Goal: Task Accomplishment & Management: Manage account settings

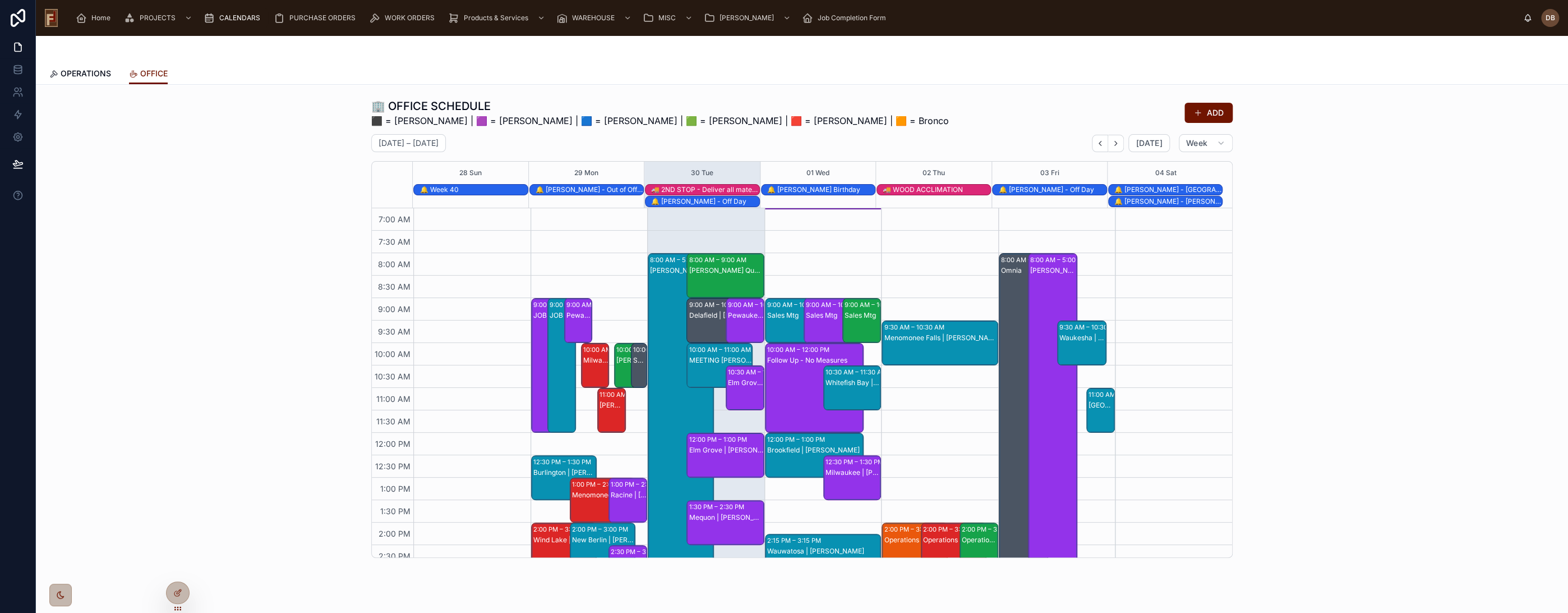
scroll to position [2, 0]
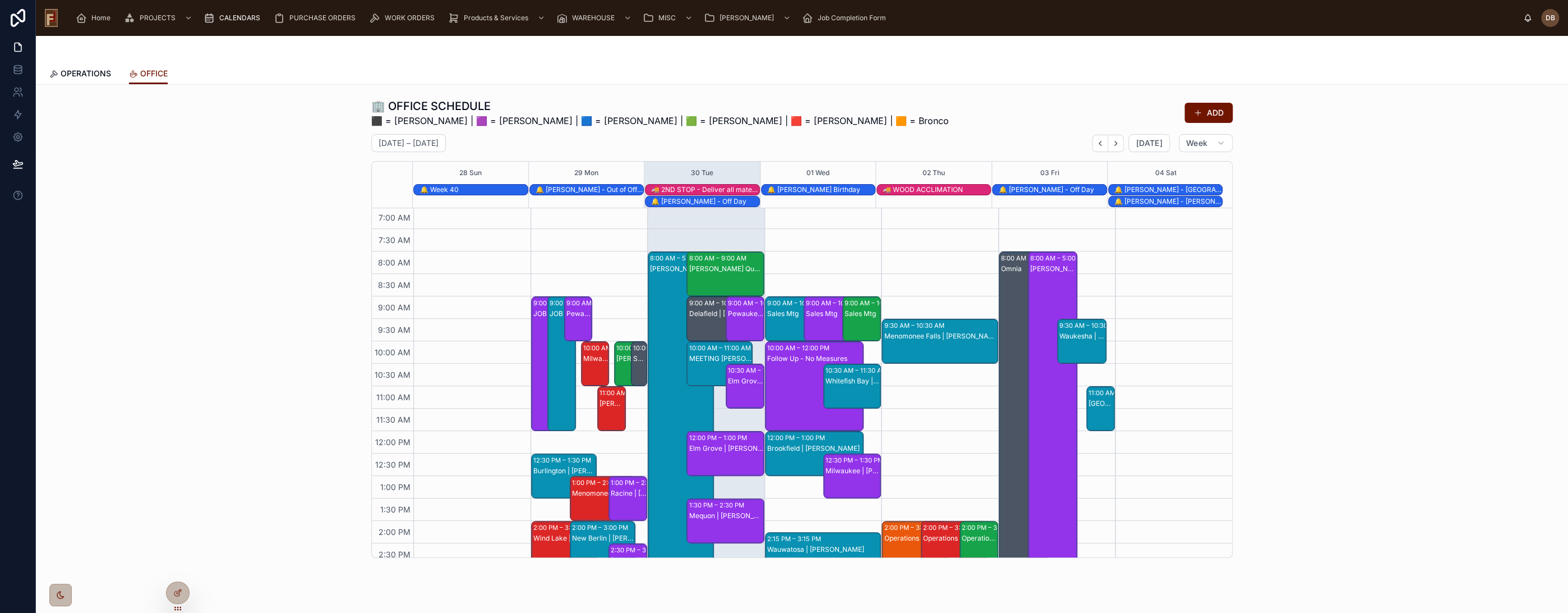
click at [257, 137] on div "🏢 OFFICE SCHEDULE ⬛ = [PERSON_NAME] | 🟪 = [PERSON_NAME] | 🟦 = [PERSON_NAME] | 🟩…" at bounding box center [803, 328] width 1515 height 468
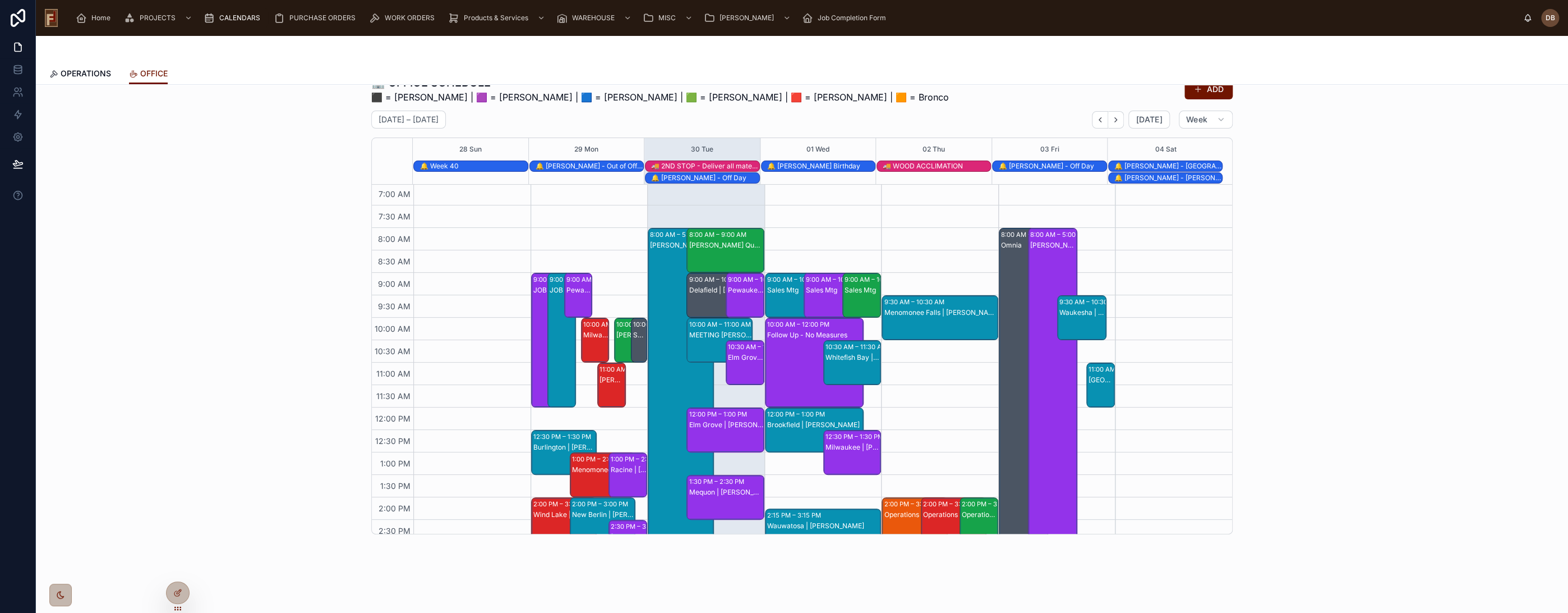
scroll to position [0, 0]
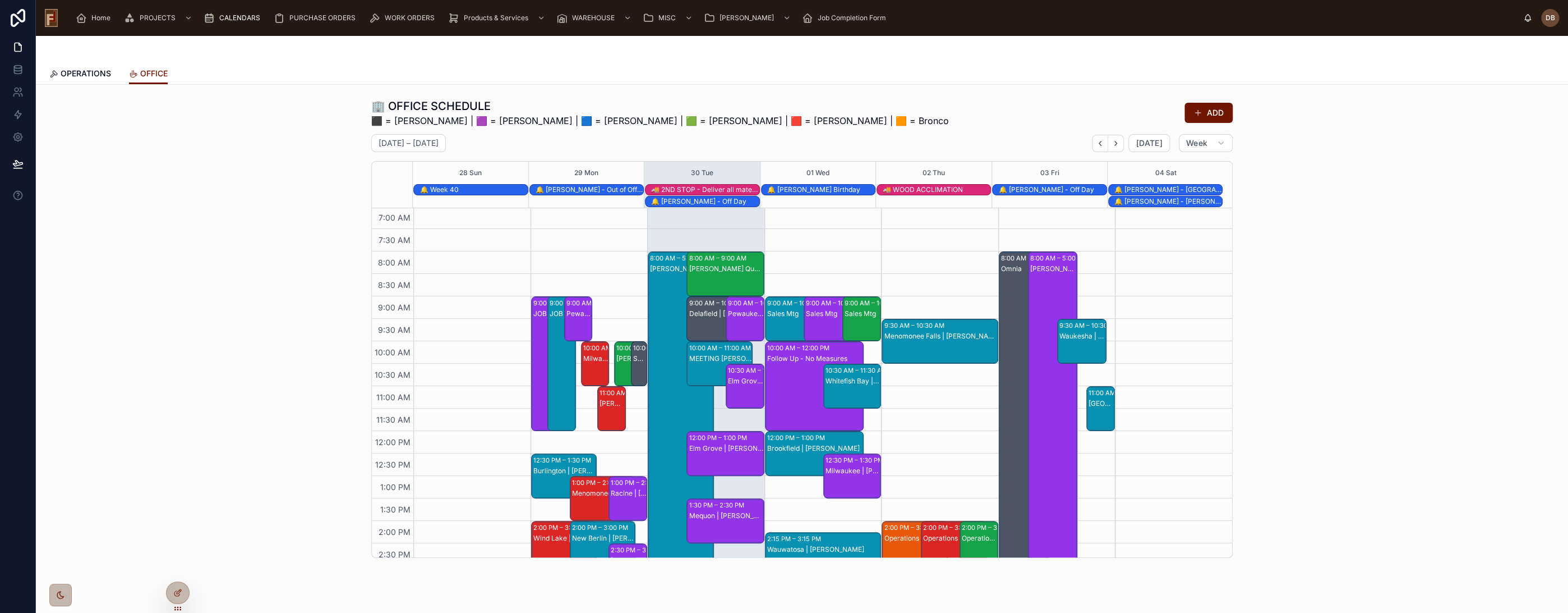
click at [231, 22] on span "CALENDARS" at bounding box center [239, 18] width 41 height 9
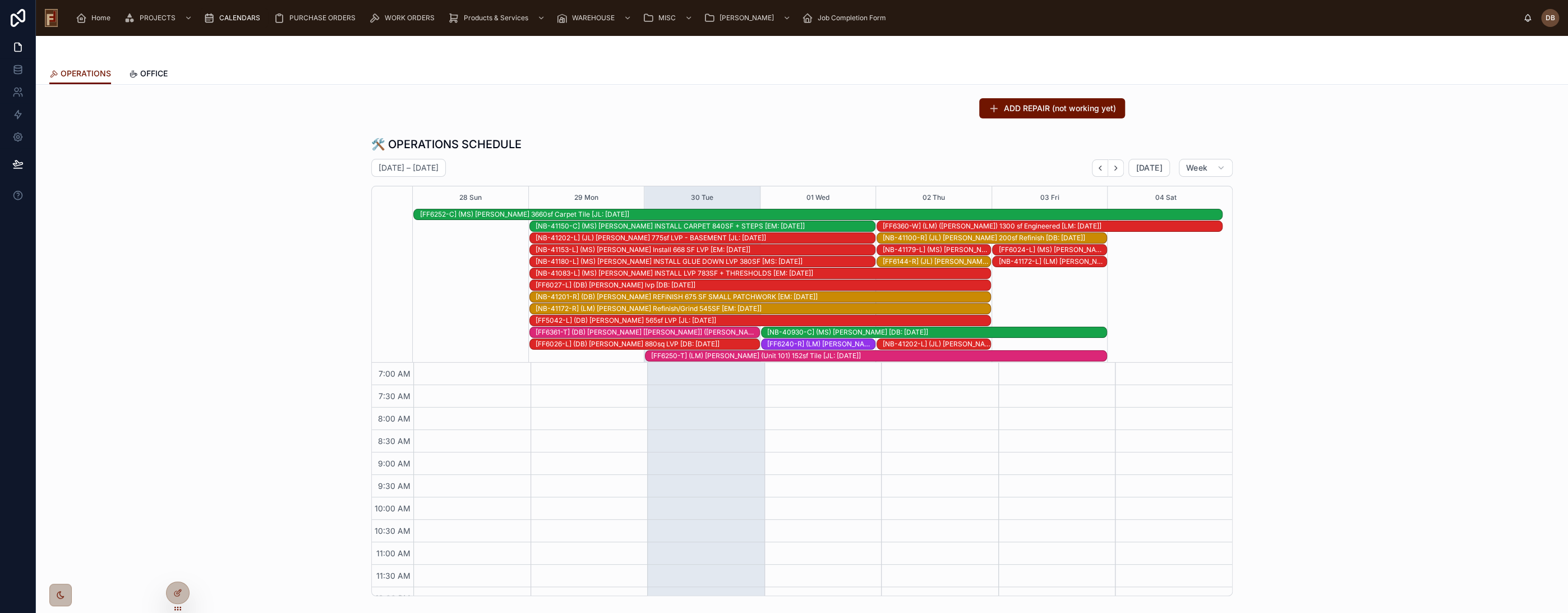
scroll to position [213, 0]
click at [1113, 171] on icon "Next" at bounding box center [1115, 167] width 8 height 8
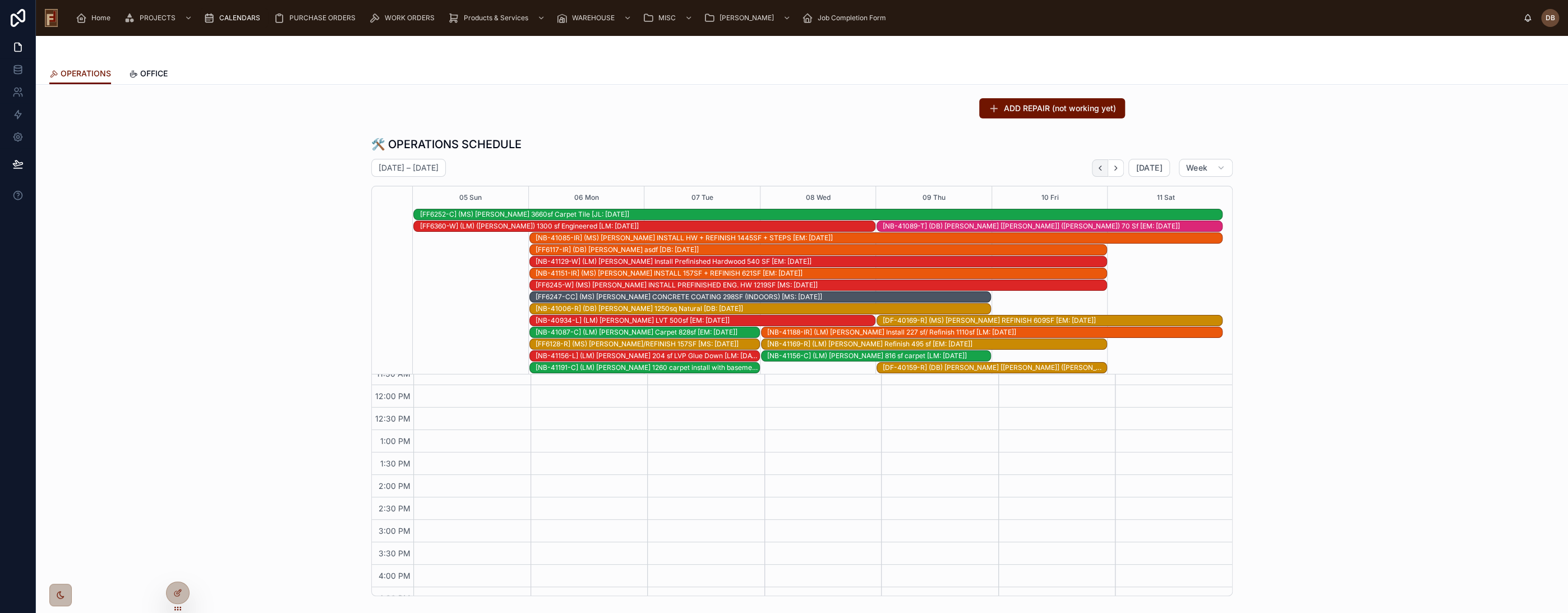
click at [1096, 168] on icon "Back" at bounding box center [1100, 167] width 8 height 8
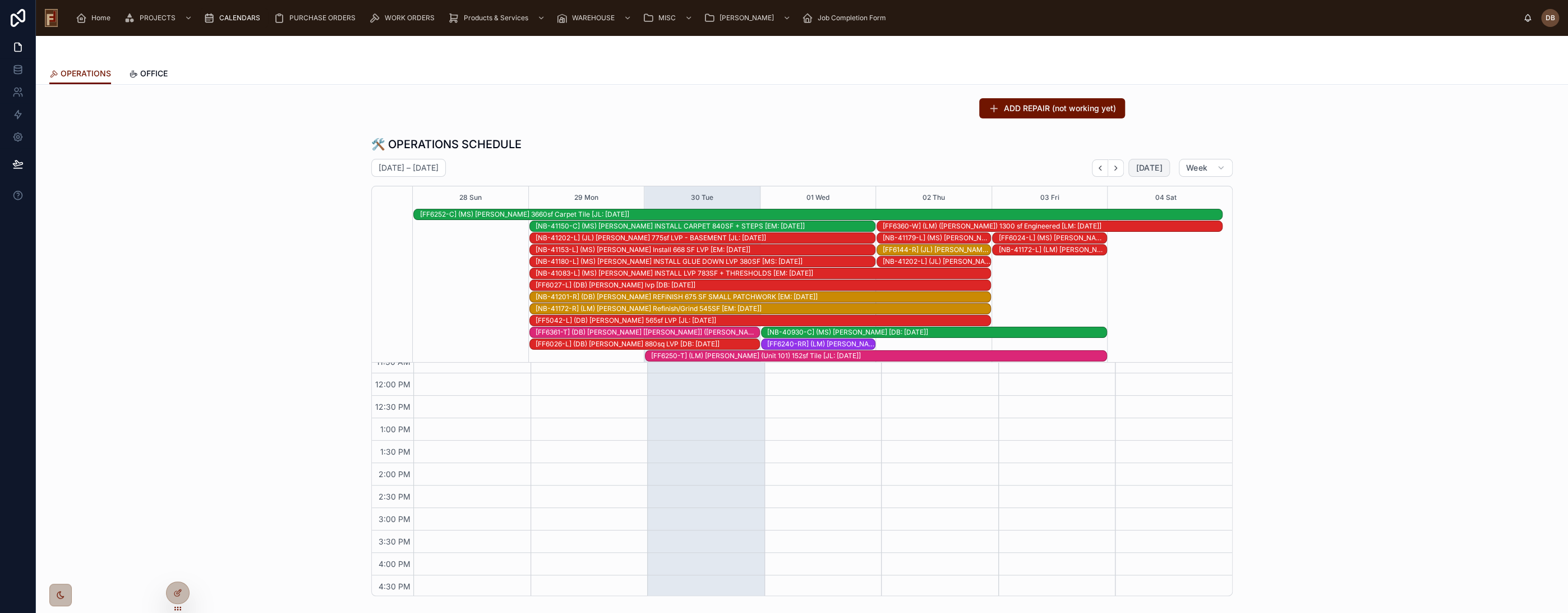
click at [1146, 168] on span "[DATE]" at bounding box center [1149, 167] width 26 height 10
click at [1115, 169] on icon "Next" at bounding box center [1116, 167] width 2 height 5
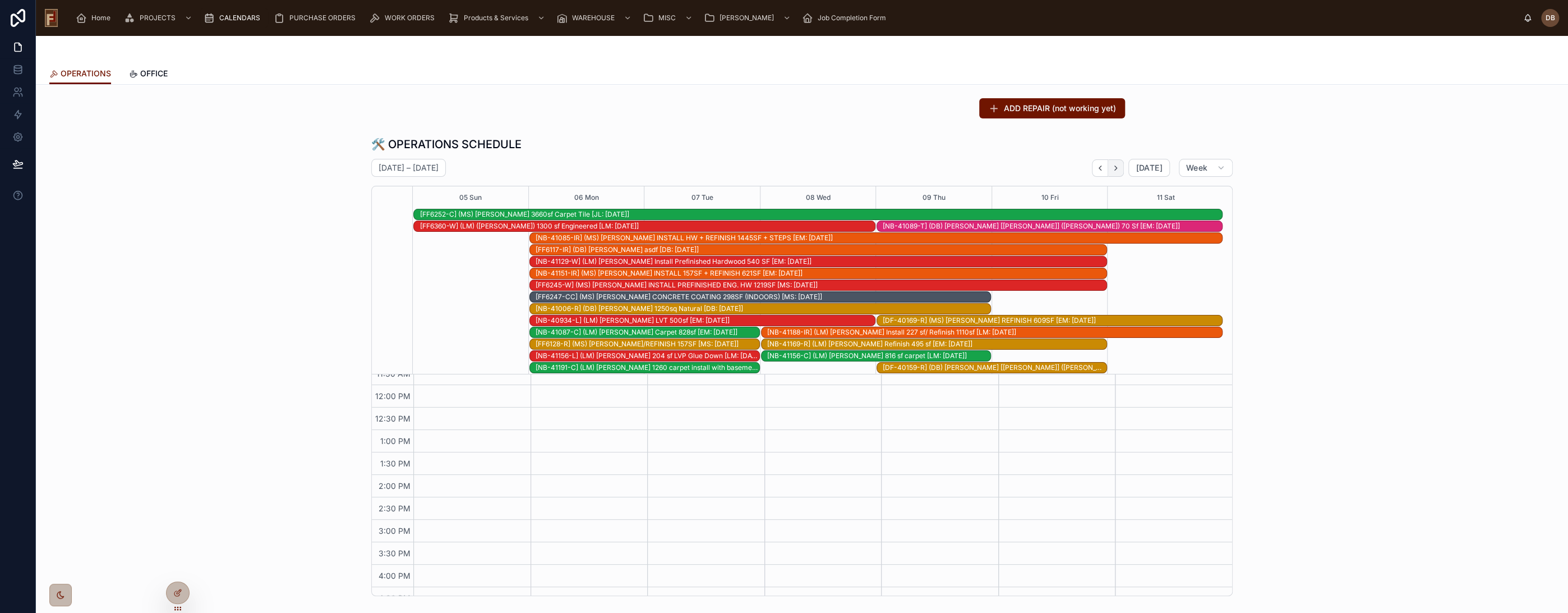
click at [1114, 168] on icon "Next" at bounding box center [1115, 167] width 8 height 8
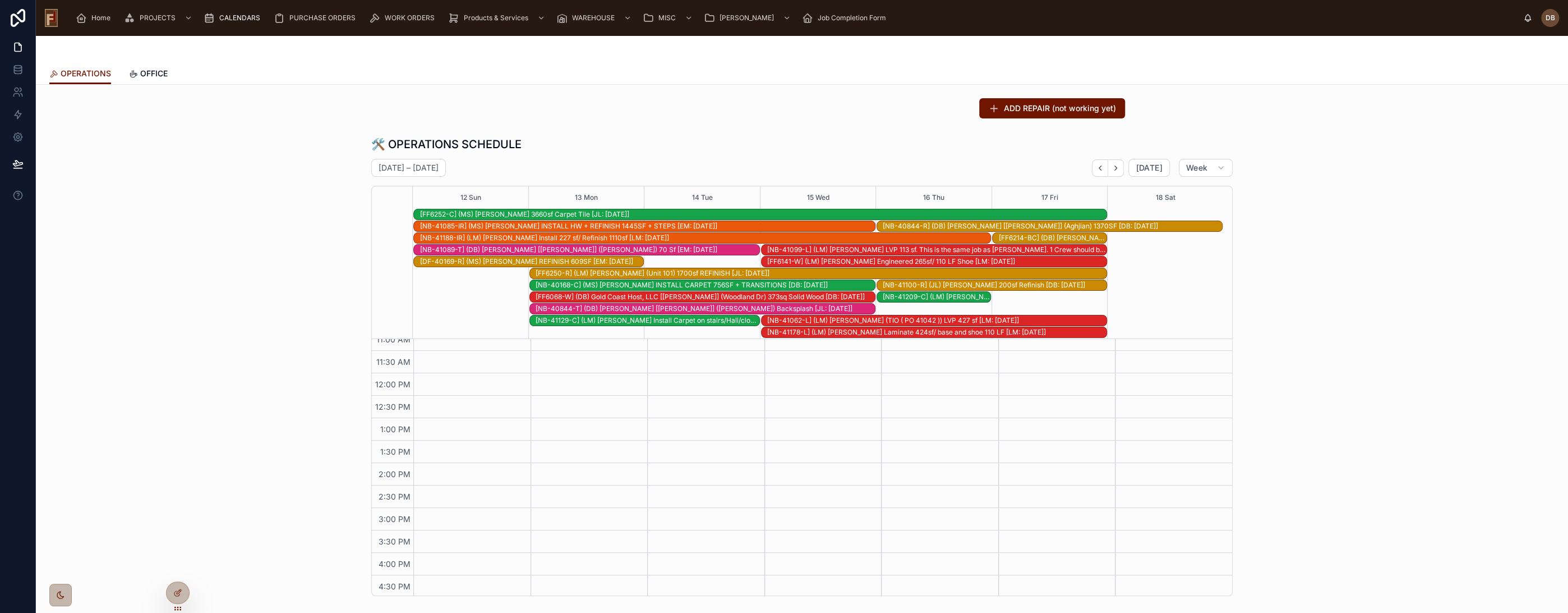
click at [1114, 168] on icon "Next" at bounding box center [1115, 167] width 8 height 8
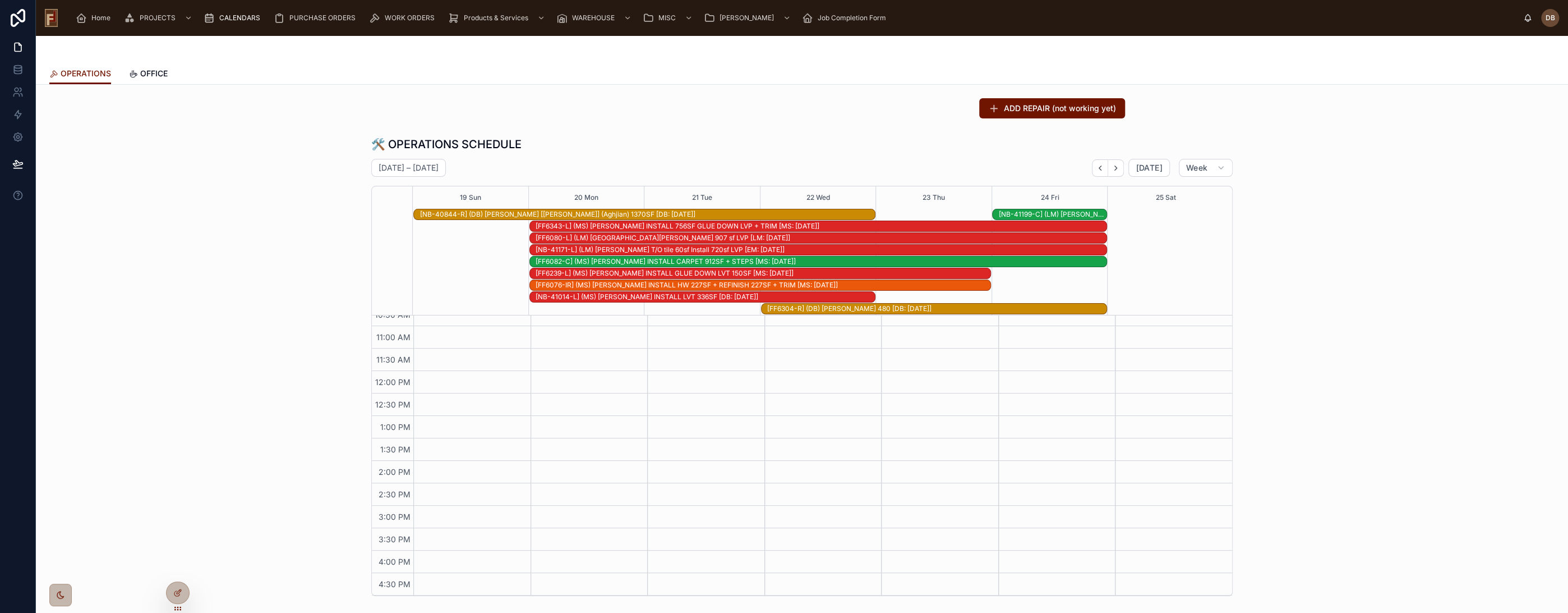
scroll to position [167, 0]
click at [1100, 168] on icon "Back" at bounding box center [1100, 167] width 8 height 8
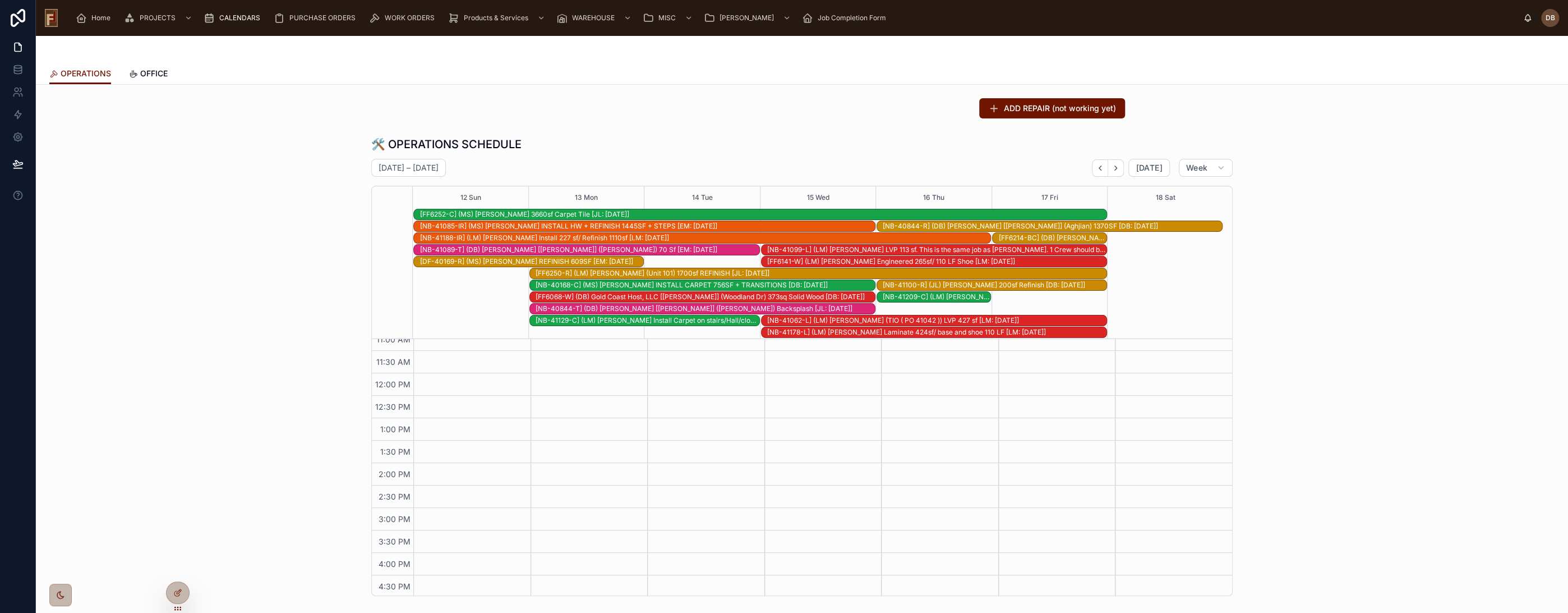
click at [1100, 168] on icon "Back" at bounding box center [1100, 167] width 8 height 8
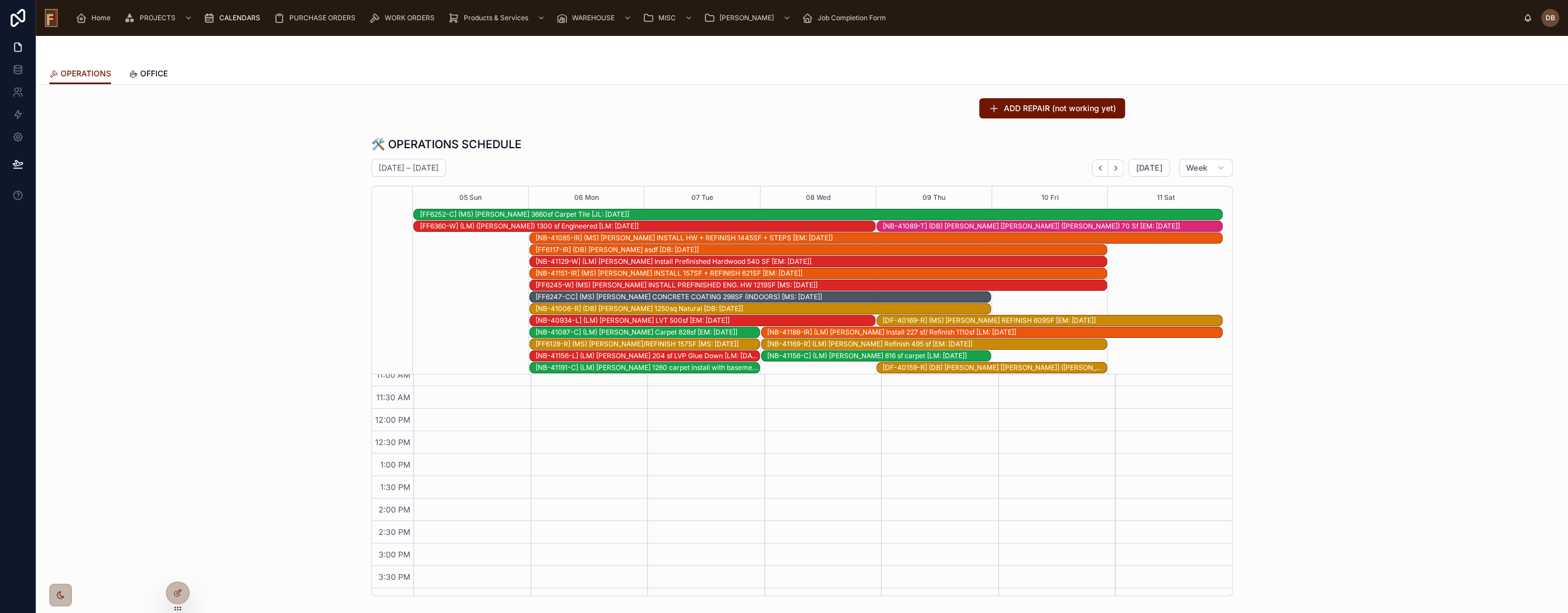
scroll to position [213, 0]
click at [1117, 166] on icon "Next" at bounding box center [1115, 167] width 8 height 8
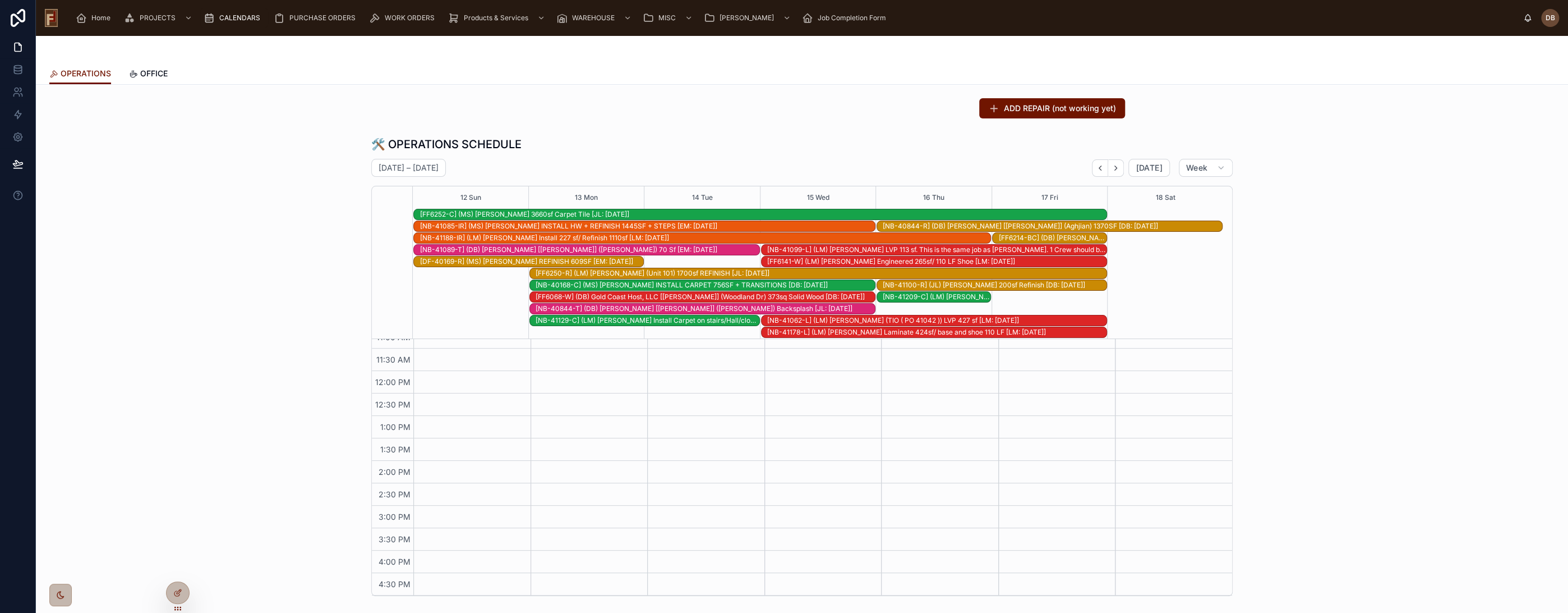
scroll to position [190, 0]
click at [1016, 226] on div "[NB-40844-R] (DB) [PERSON_NAME] [[PERSON_NAME]] (Aghjian) 1370SF [DB: [DATE]]" at bounding box center [1053, 226] width 340 height 9
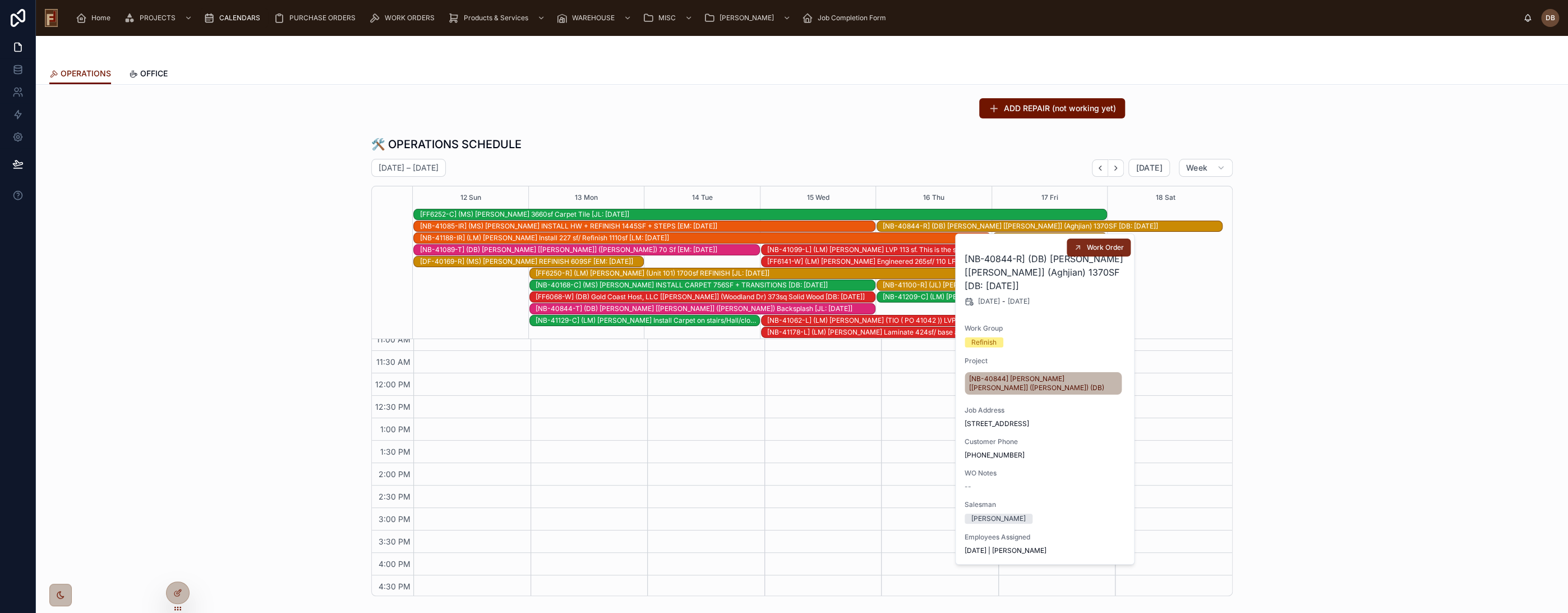
click at [1093, 250] on span "Work Order" at bounding box center [1105, 248] width 37 height 9
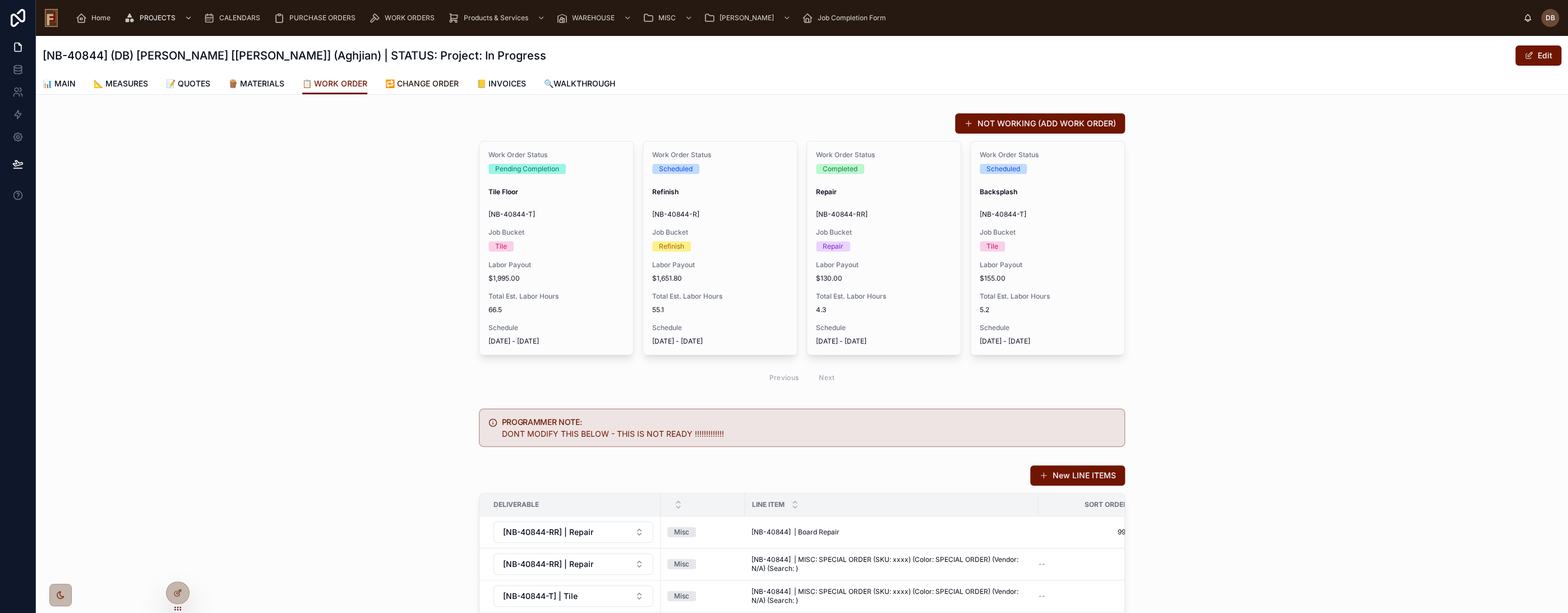
click at [436, 83] on span "🔁 CHANGE ORDER" at bounding box center [421, 83] width 73 height 11
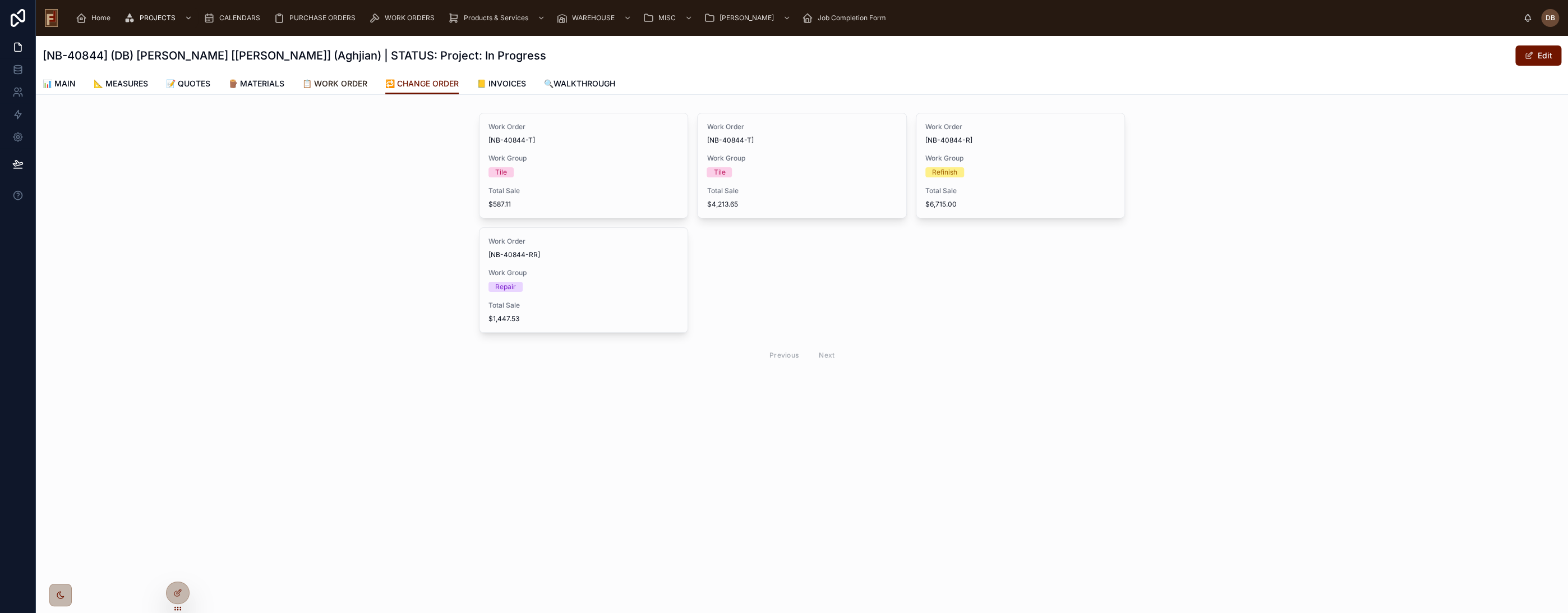
click at [363, 86] on span "📋 WORK ORDER" at bounding box center [335, 83] width 65 height 11
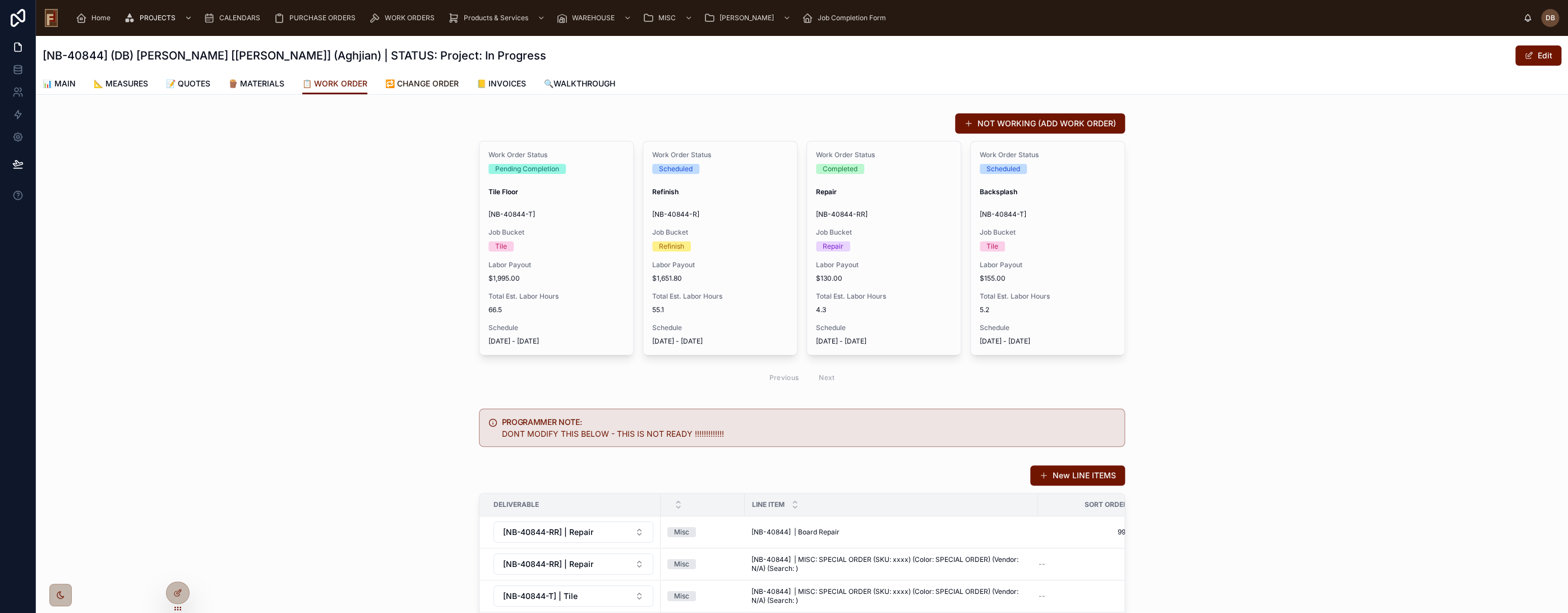
click at [446, 84] on span "🔁 CHANGE ORDER" at bounding box center [421, 83] width 73 height 11
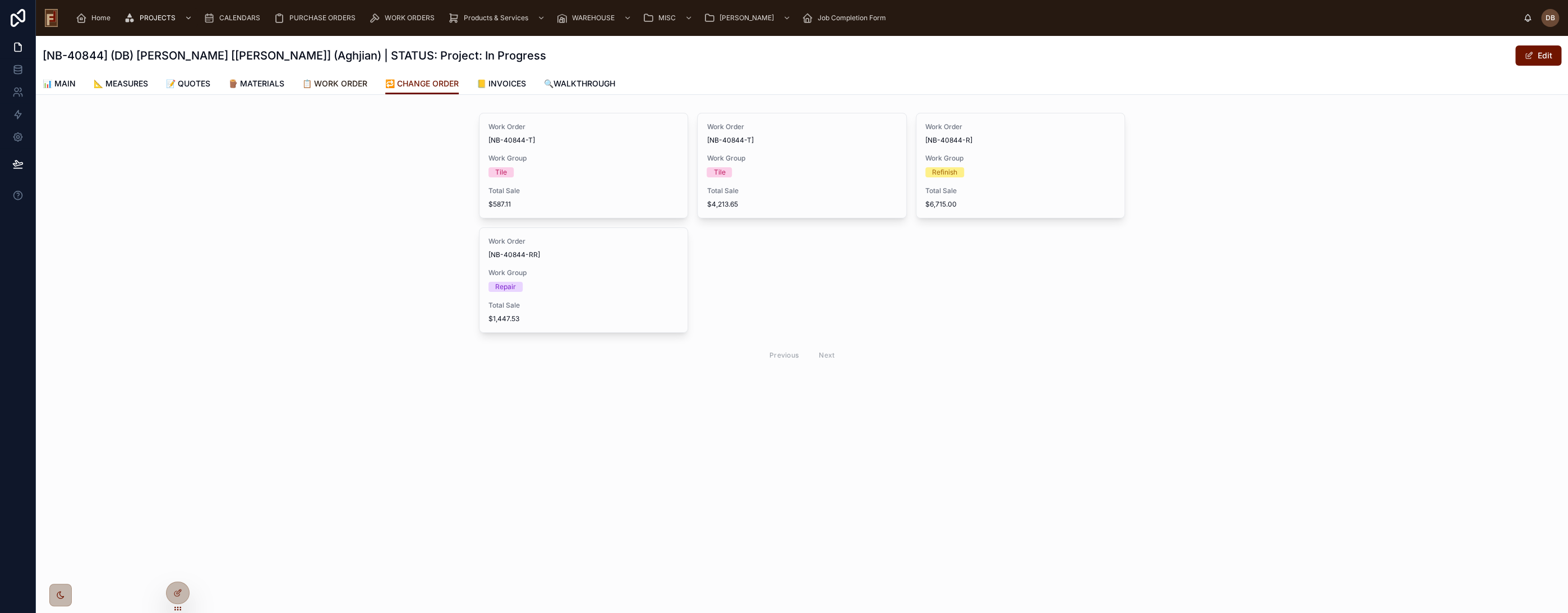
click at [341, 82] on span "📋 WORK ORDER" at bounding box center [335, 83] width 65 height 11
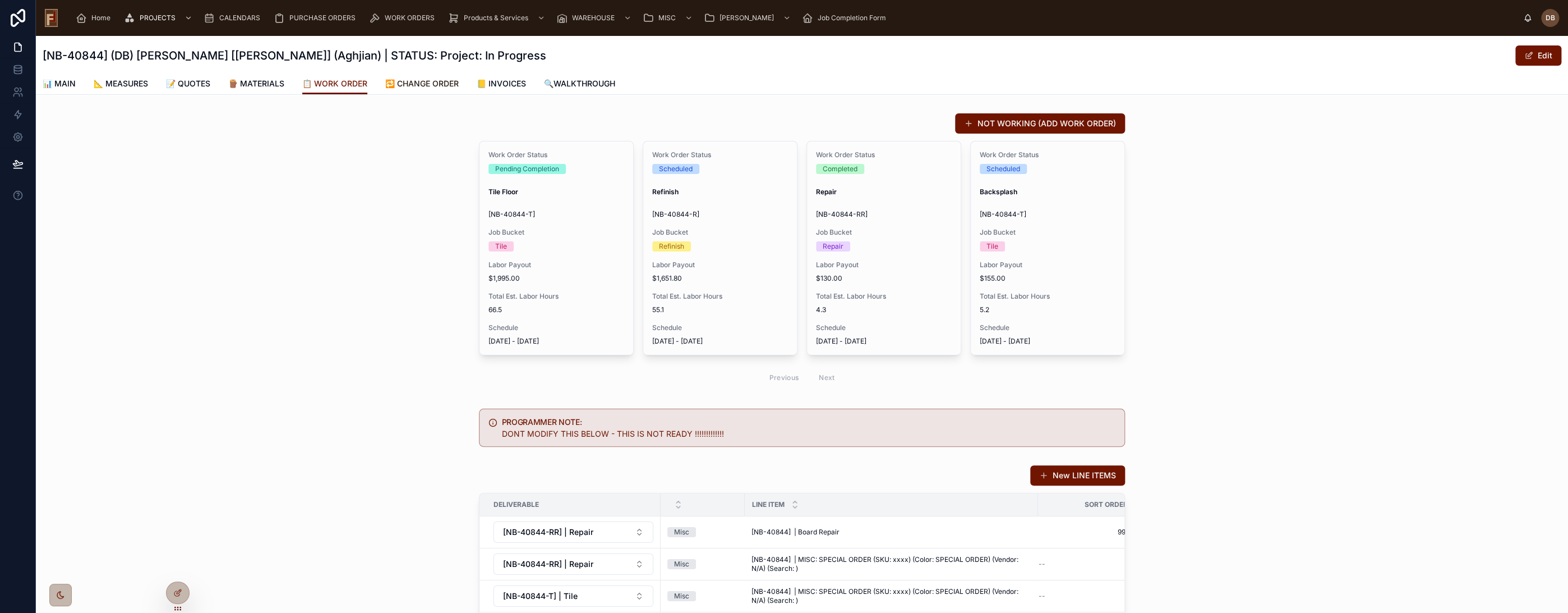
click at [429, 83] on span "🔁 CHANGE ORDER" at bounding box center [421, 83] width 73 height 11
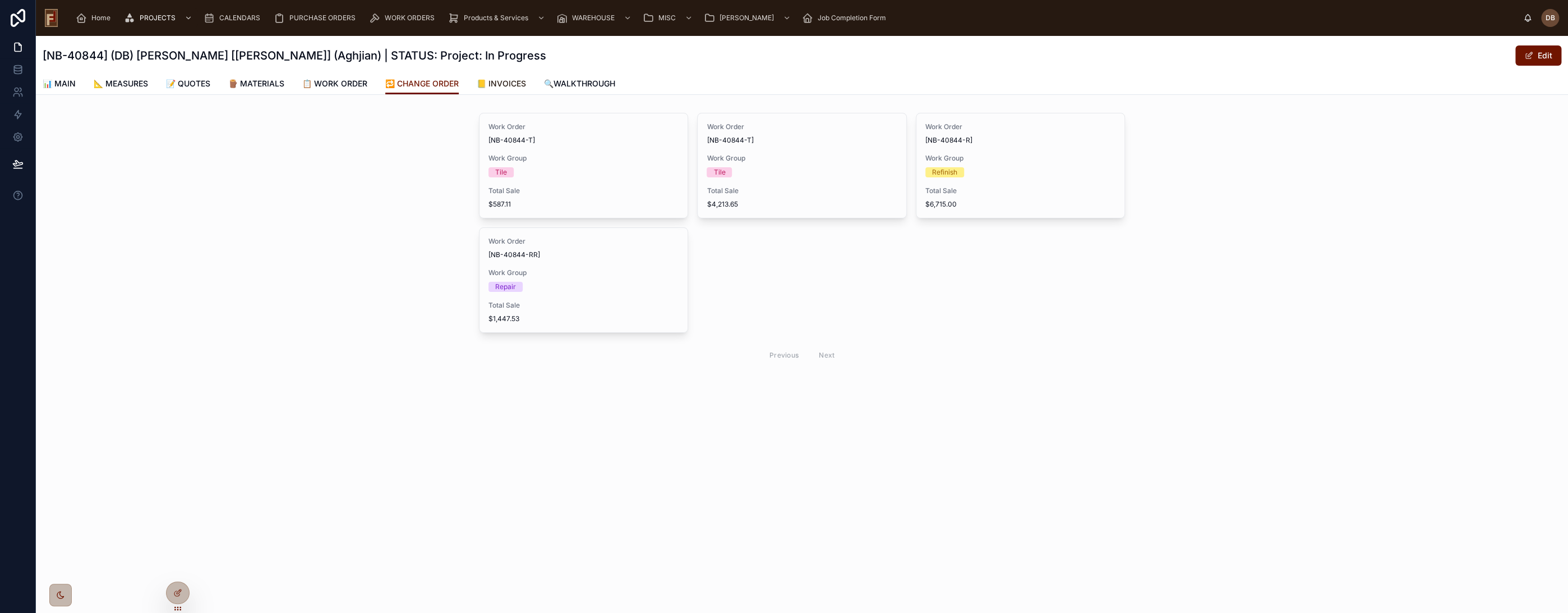
click at [511, 81] on span "📒 INVOICES" at bounding box center [502, 83] width 50 height 11
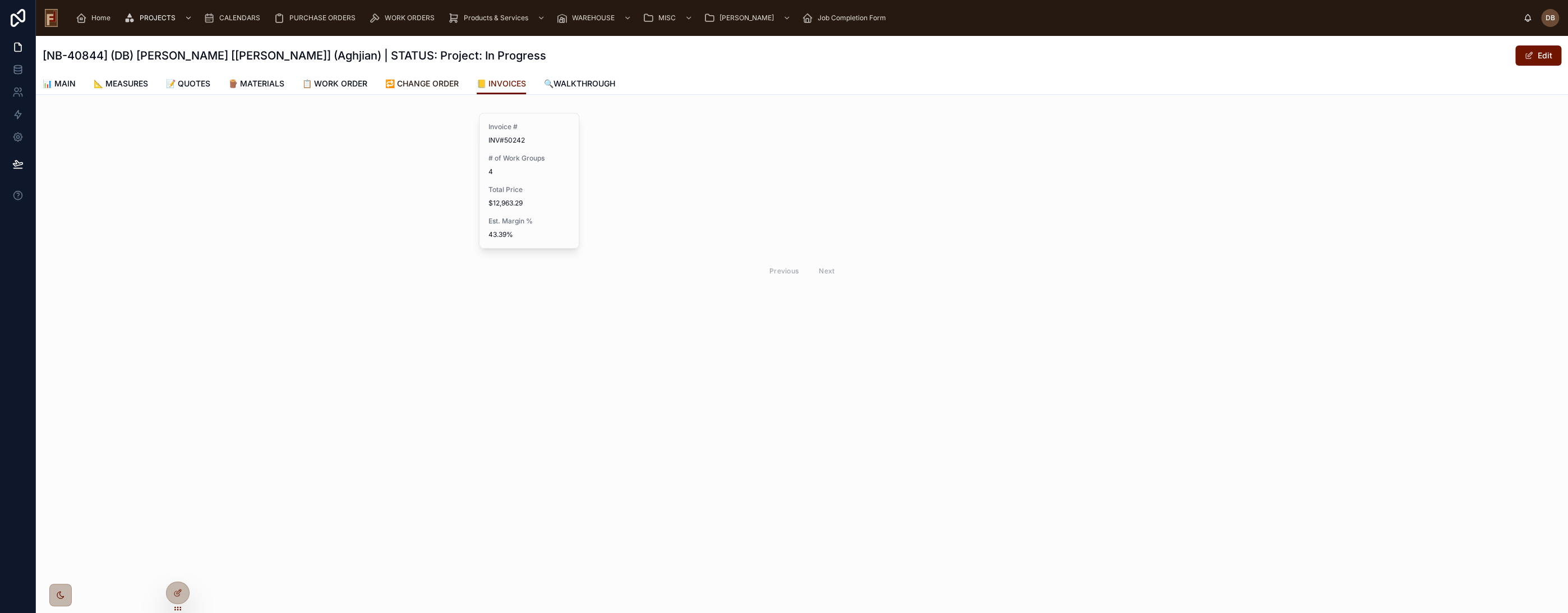
click at [435, 81] on span "🔁 CHANGE ORDER" at bounding box center [421, 83] width 73 height 11
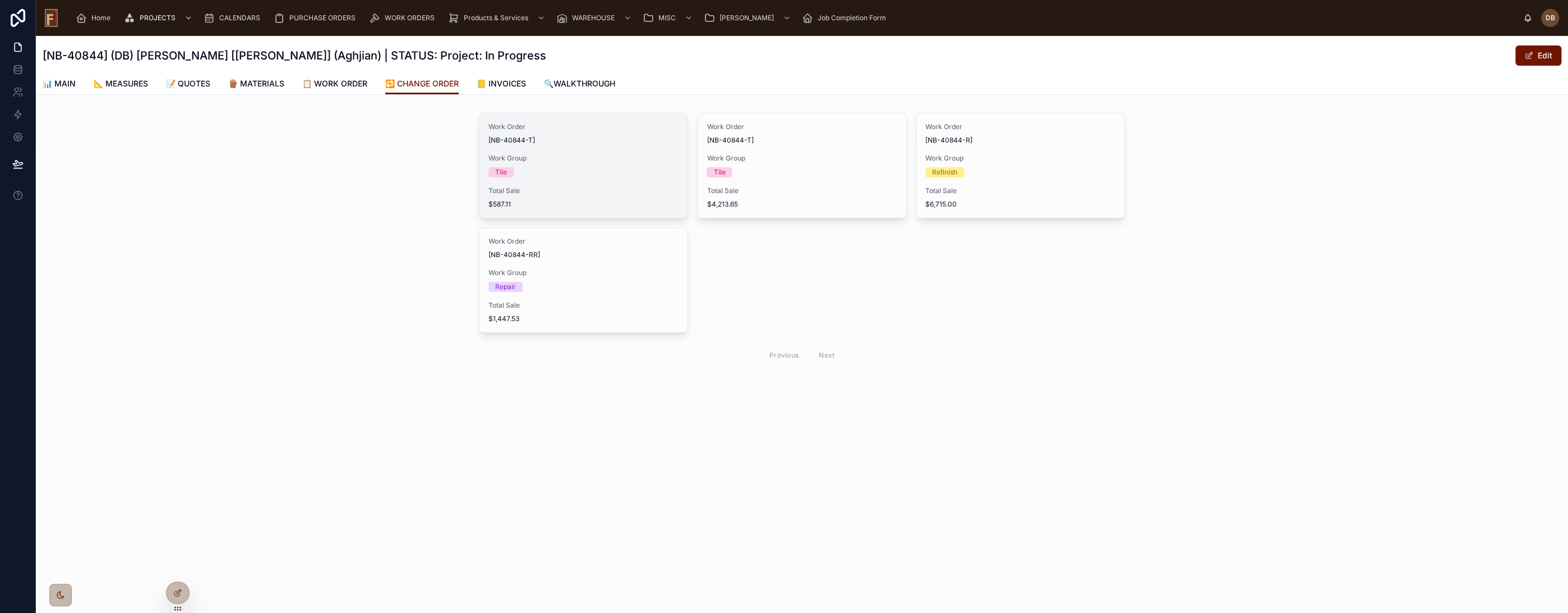
click at [595, 154] on span "Work Group" at bounding box center [584, 158] width 190 height 9
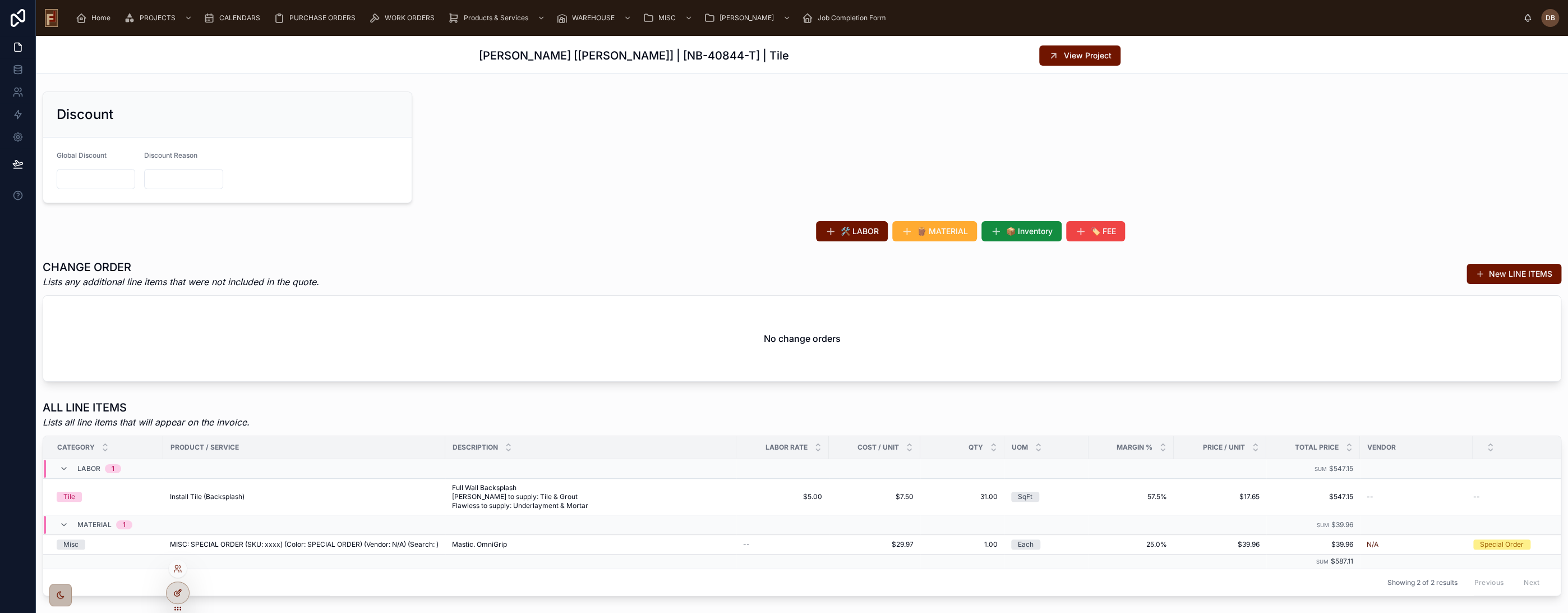
click at [180, 591] on icon at bounding box center [179, 591] width 5 height 5
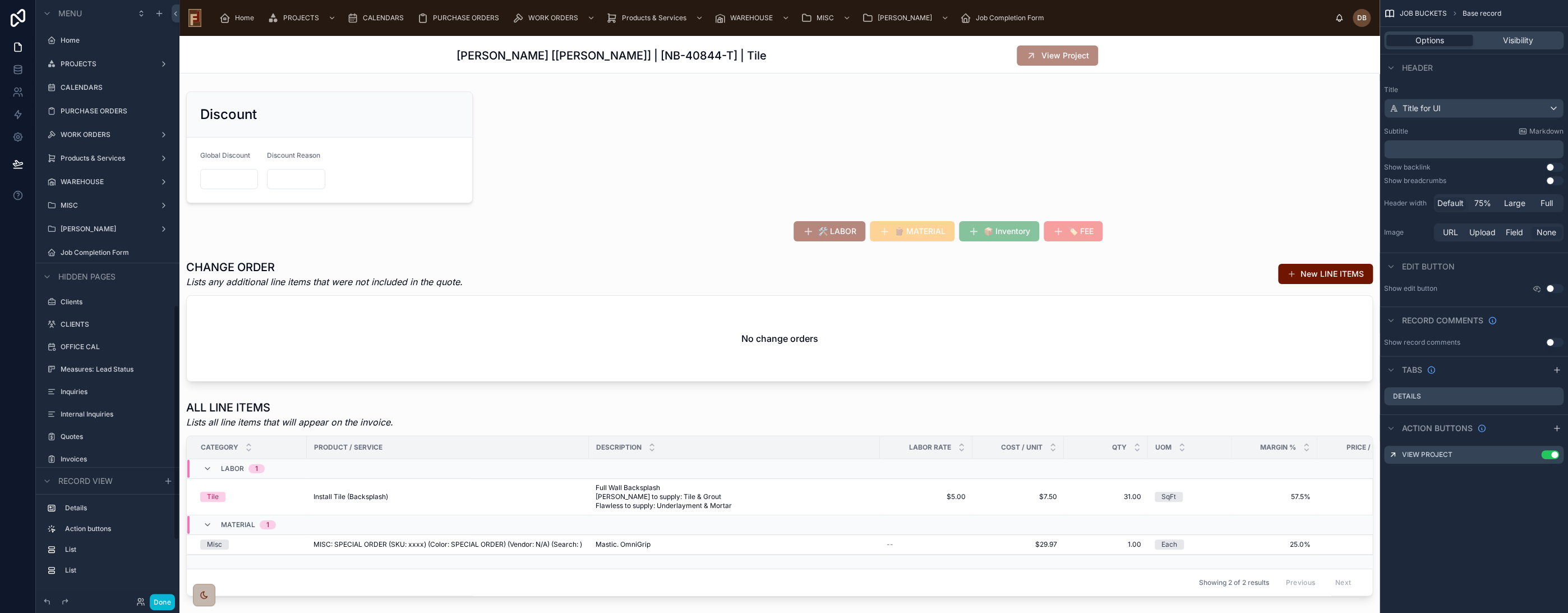
scroll to position [777, 0]
click at [671, 125] on div "Discount Global Discount Discount Reason 🛠️ LABOR 🪵 MATERIAL 📦 Inventory 🏷️ FEE…" at bounding box center [780, 344] width 1200 height 514
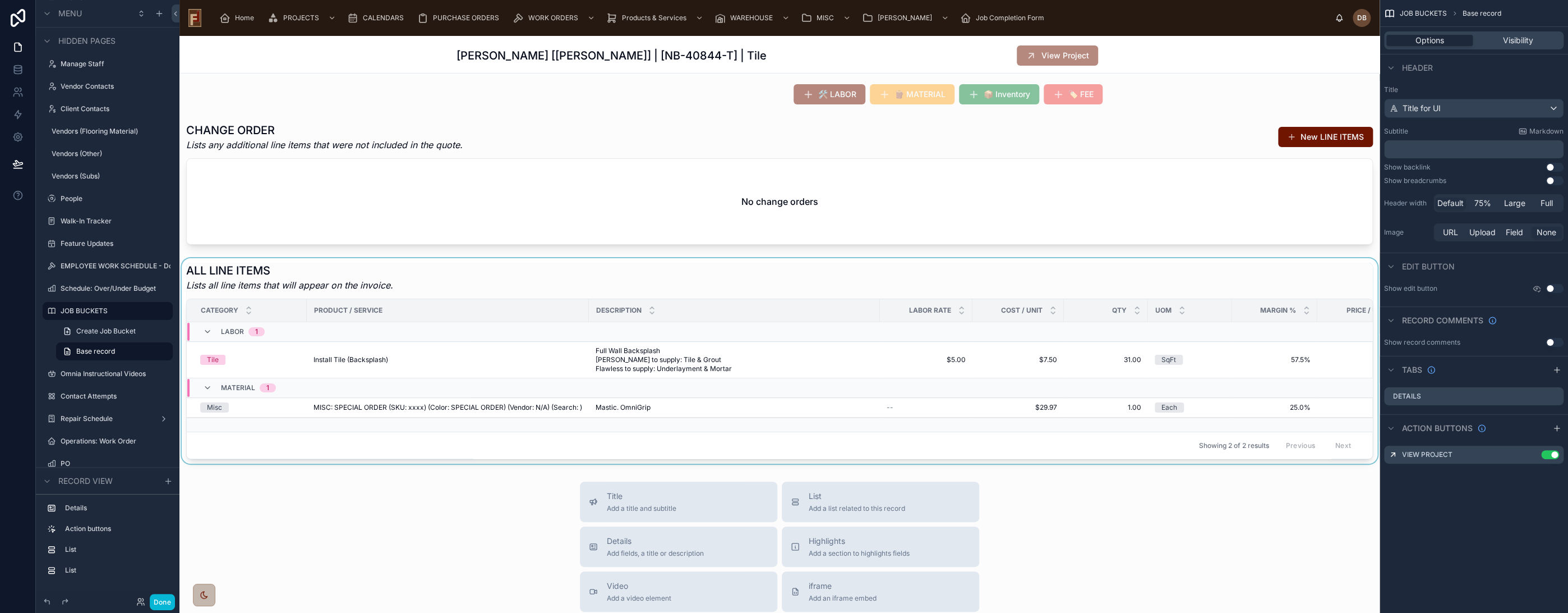
scroll to position [0, 0]
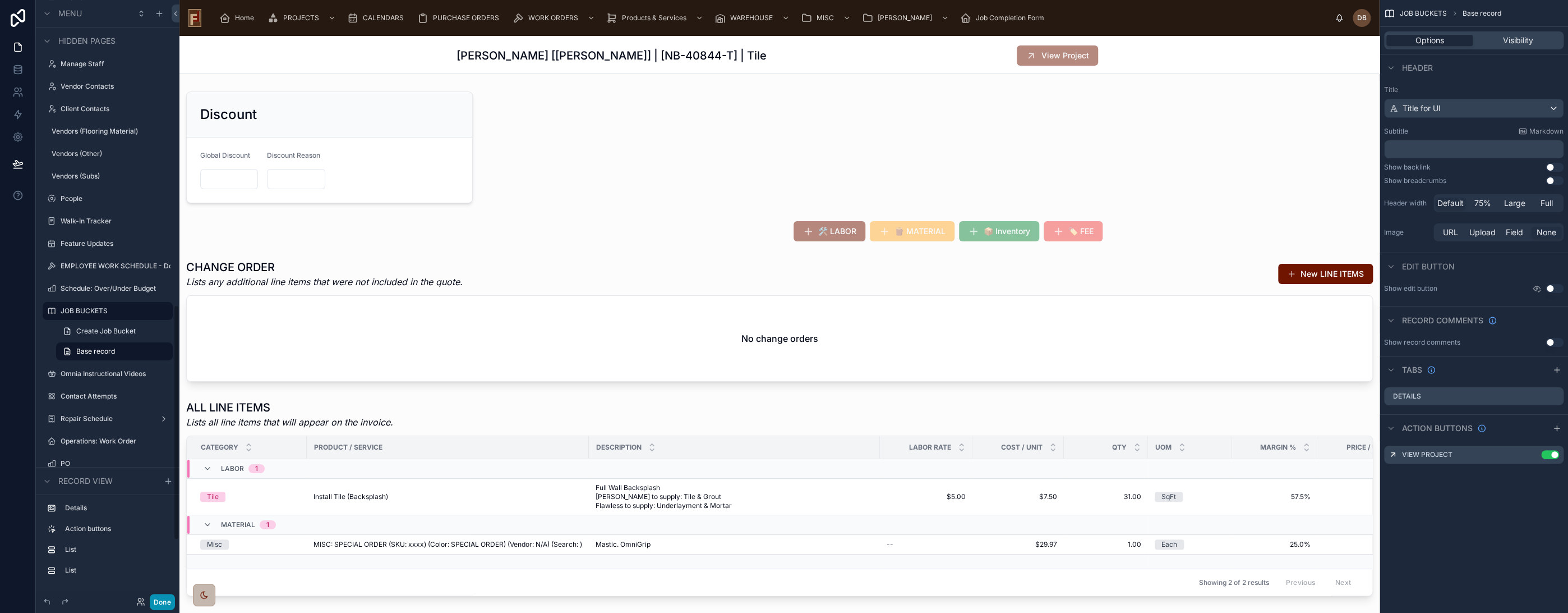
click at [162, 599] on button "Done" at bounding box center [163, 602] width 25 height 16
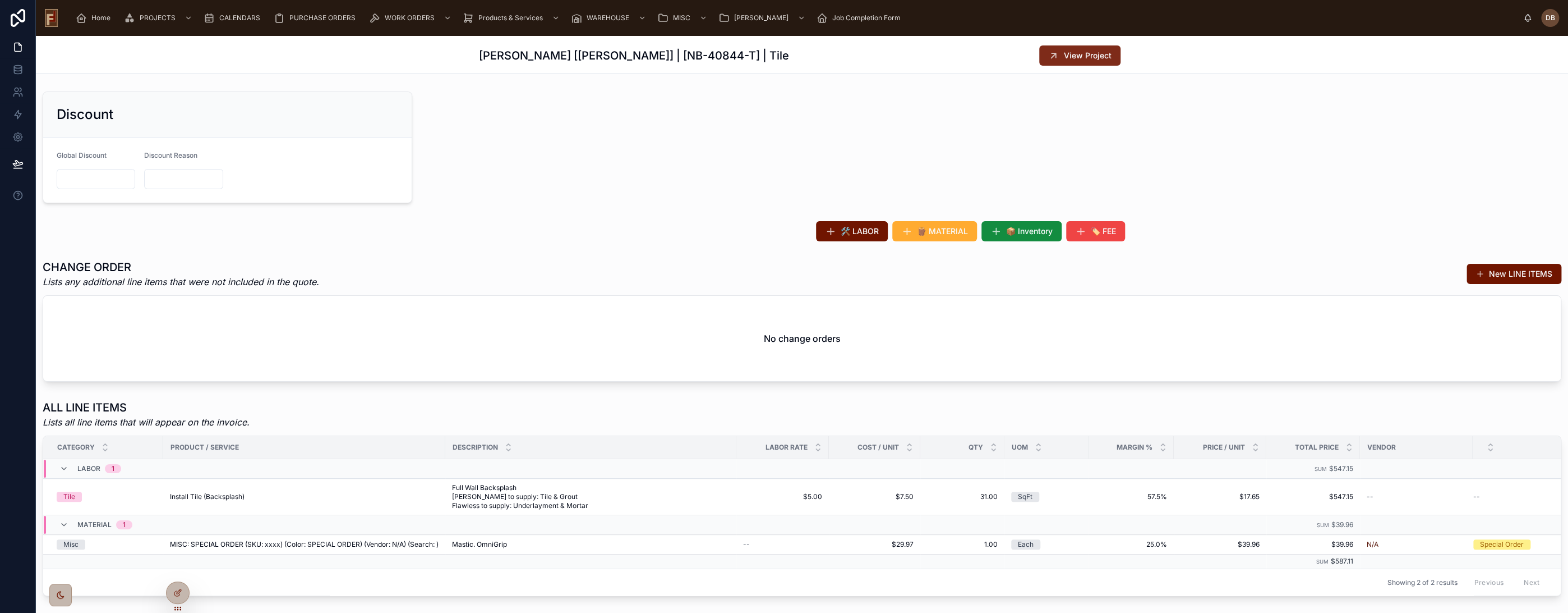
click at [1073, 54] on span "View Project" at bounding box center [1087, 55] width 48 height 11
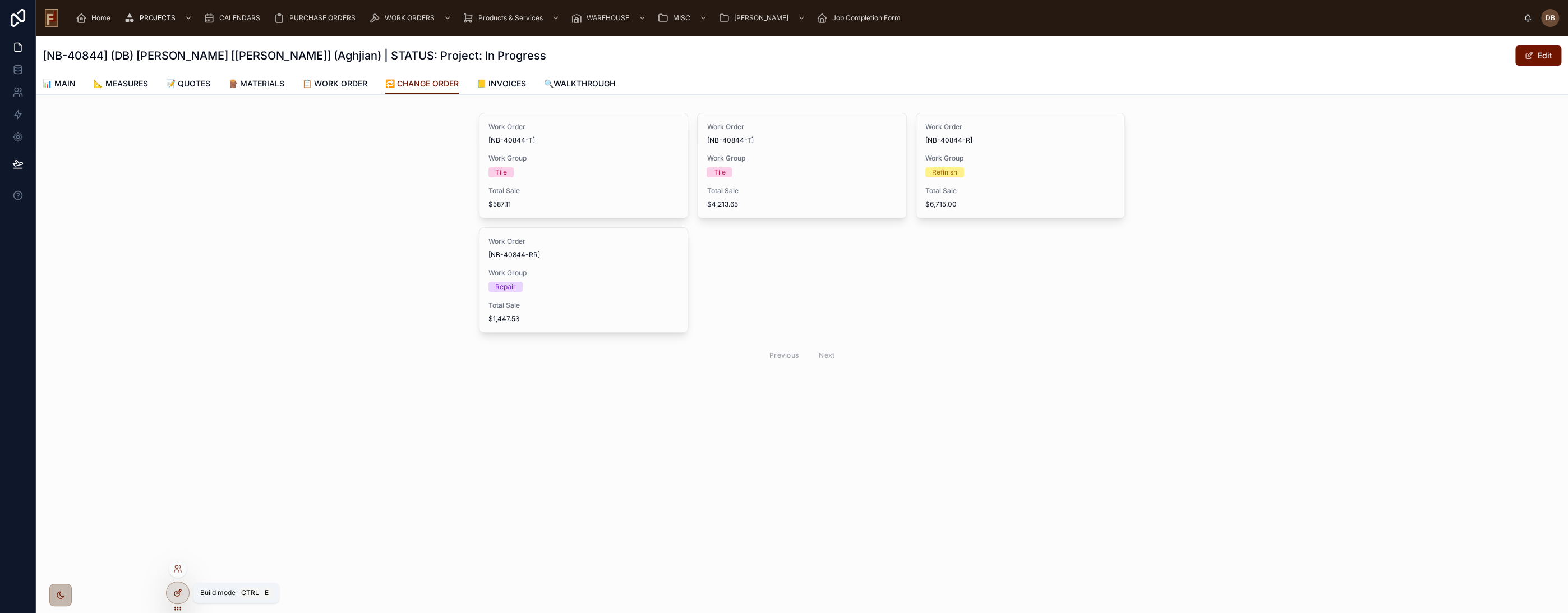
click at [178, 589] on icon at bounding box center [178, 592] width 9 height 9
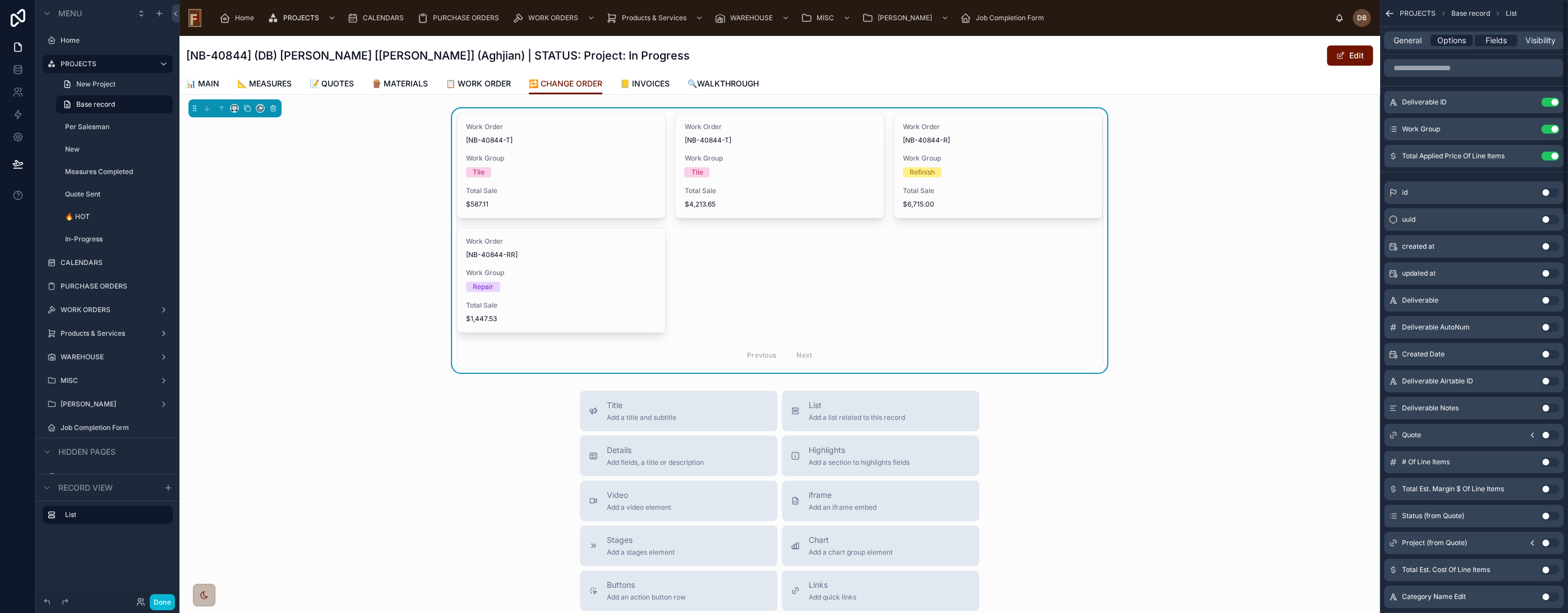
click at [1450, 41] on span "Options" at bounding box center [1452, 40] width 29 height 11
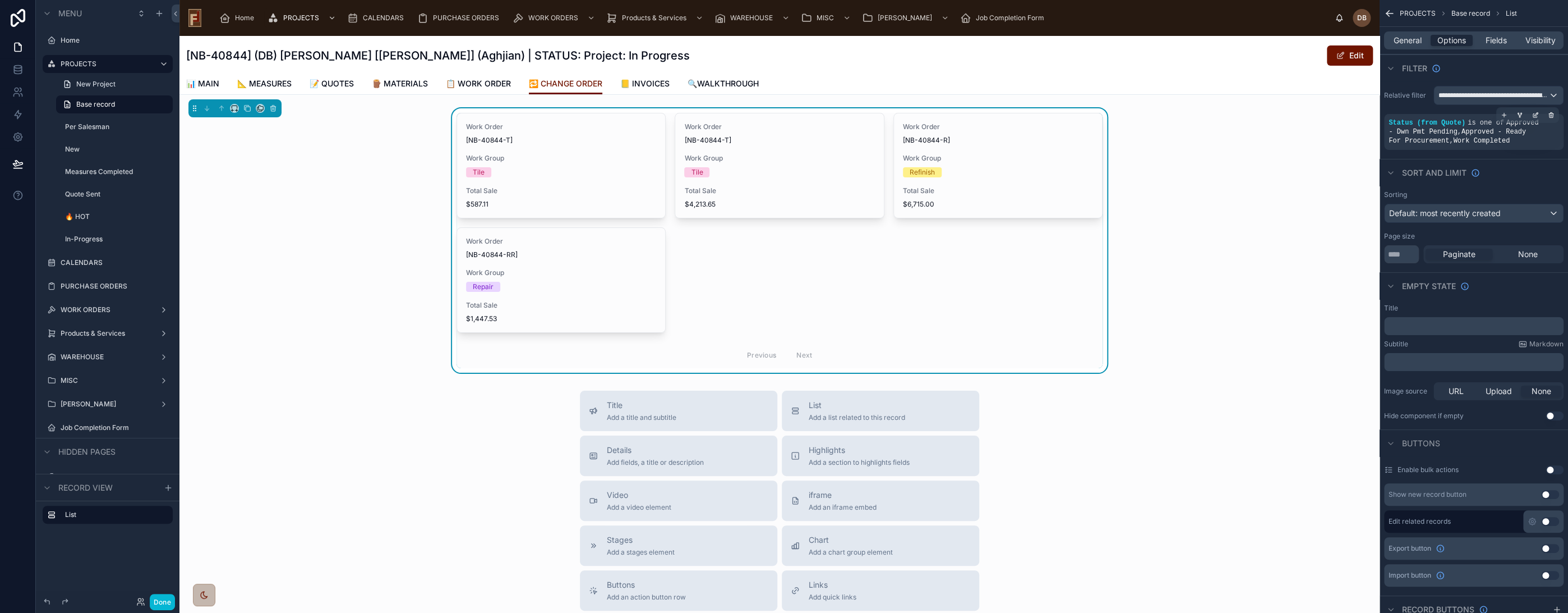
click at [1518, 138] on div "Status (from Quote) is one of Approved - Dwn Pmt Pending , Approved - Ready For…" at bounding box center [1474, 132] width 171 height 27
click at [1468, 129] on span "Approved - Dwn Pmt Pending , Approved - Ready For Procurement , Work Completed" at bounding box center [1464, 132] width 150 height 26
click at [1535, 112] on icon "scrollable content" at bounding box center [1535, 115] width 6 height 6
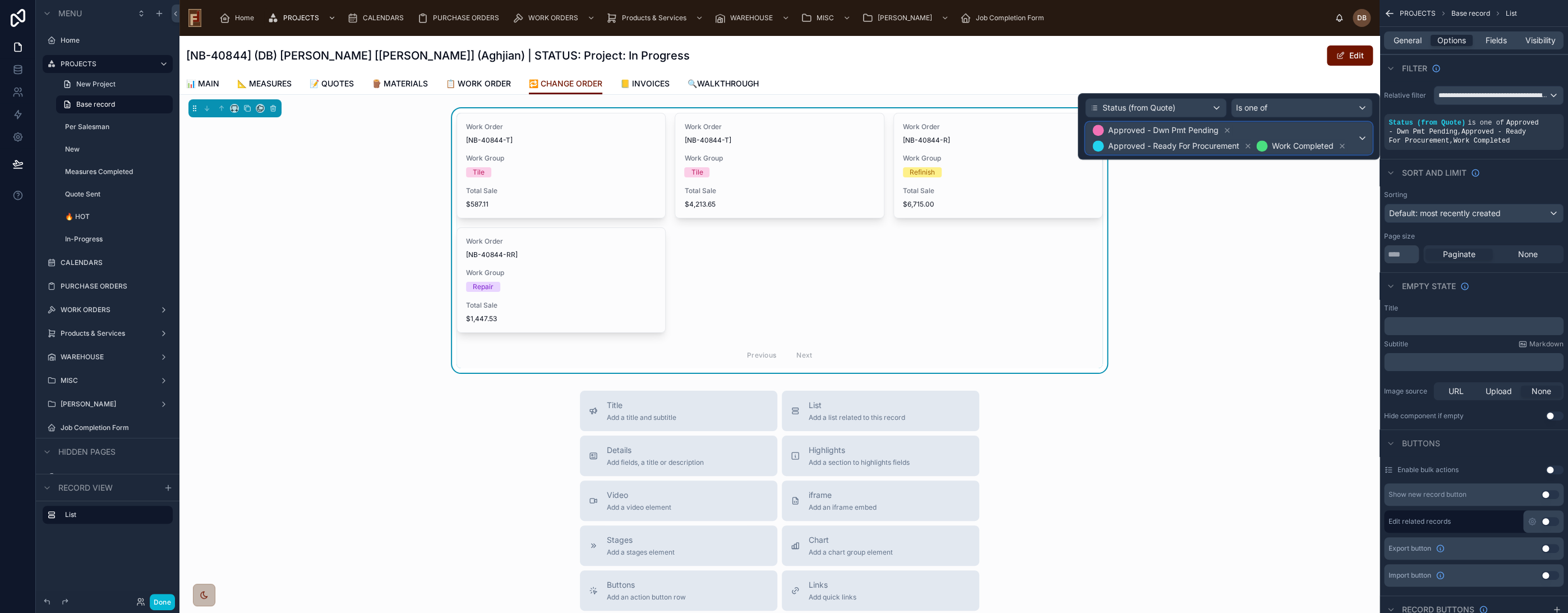
click at [1306, 129] on span "Approved - Dwn Pmt Pending Approved - Ready For Procurement Work Completed" at bounding box center [1224, 137] width 267 height 32
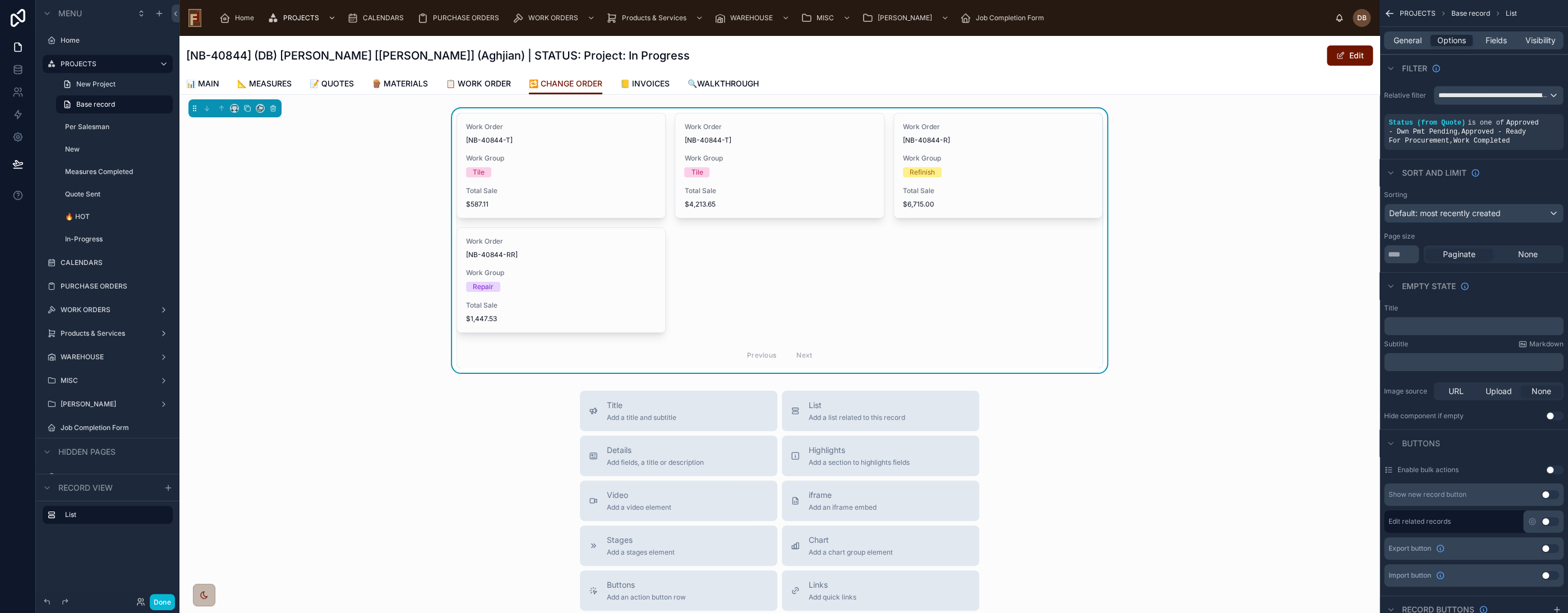
click at [1236, 391] on div "Title Add a title and subtitle List Add a list related to this record Details A…" at bounding box center [780, 590] width 1200 height 400
click at [1474, 94] on span "**********" at bounding box center [1494, 96] width 110 height 9
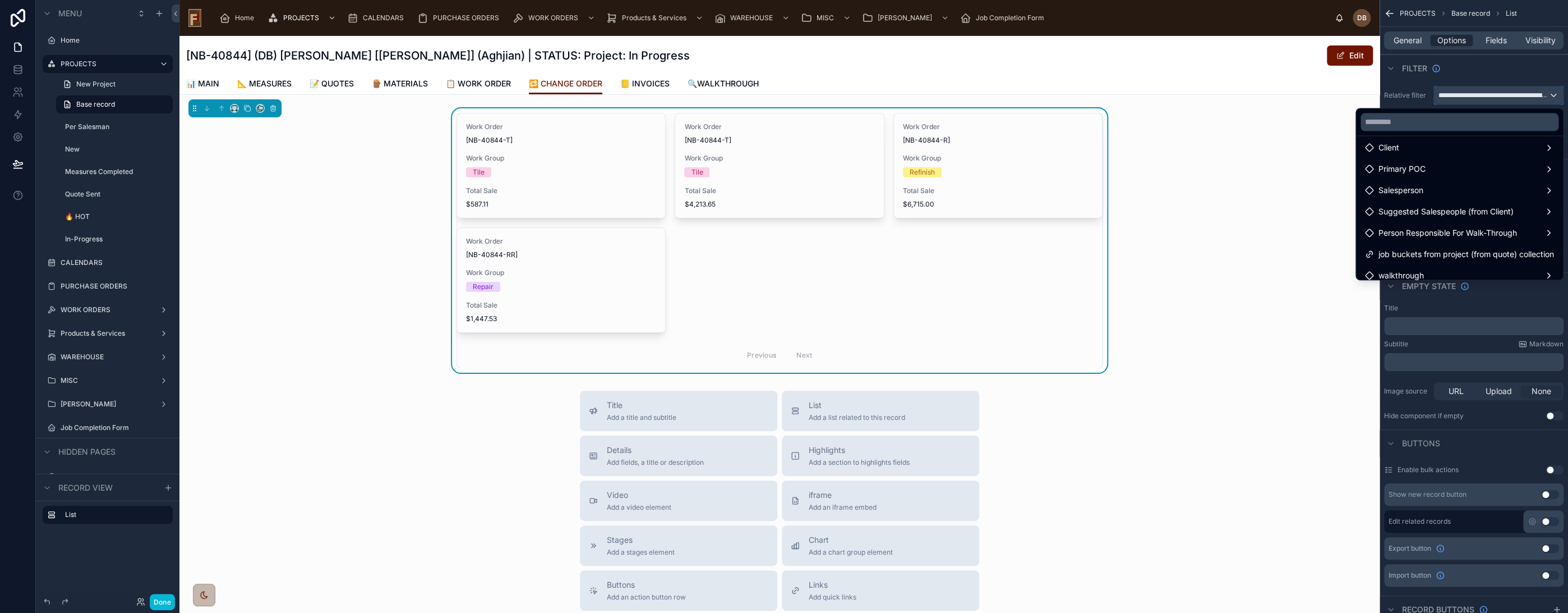
scroll to position [54, 0]
click at [1202, 129] on div "Work Order [NB-40844-T] Work Group Tile Total Sale $587.11 Work Order [NB-40844…" at bounding box center [780, 240] width 1200 height 264
drag, startPoint x: 1201, startPoint y: 129, endPoint x: 1210, endPoint y: 129, distance: 9.0
click at [1203, 129] on div "Work Order [NB-40844-T] Work Group Tile Total Sale $587.11 Work Order [NB-40844…" at bounding box center [780, 240] width 1200 height 264
drag, startPoint x: 1237, startPoint y: 125, endPoint x: 1271, endPoint y: 120, distance: 34.4
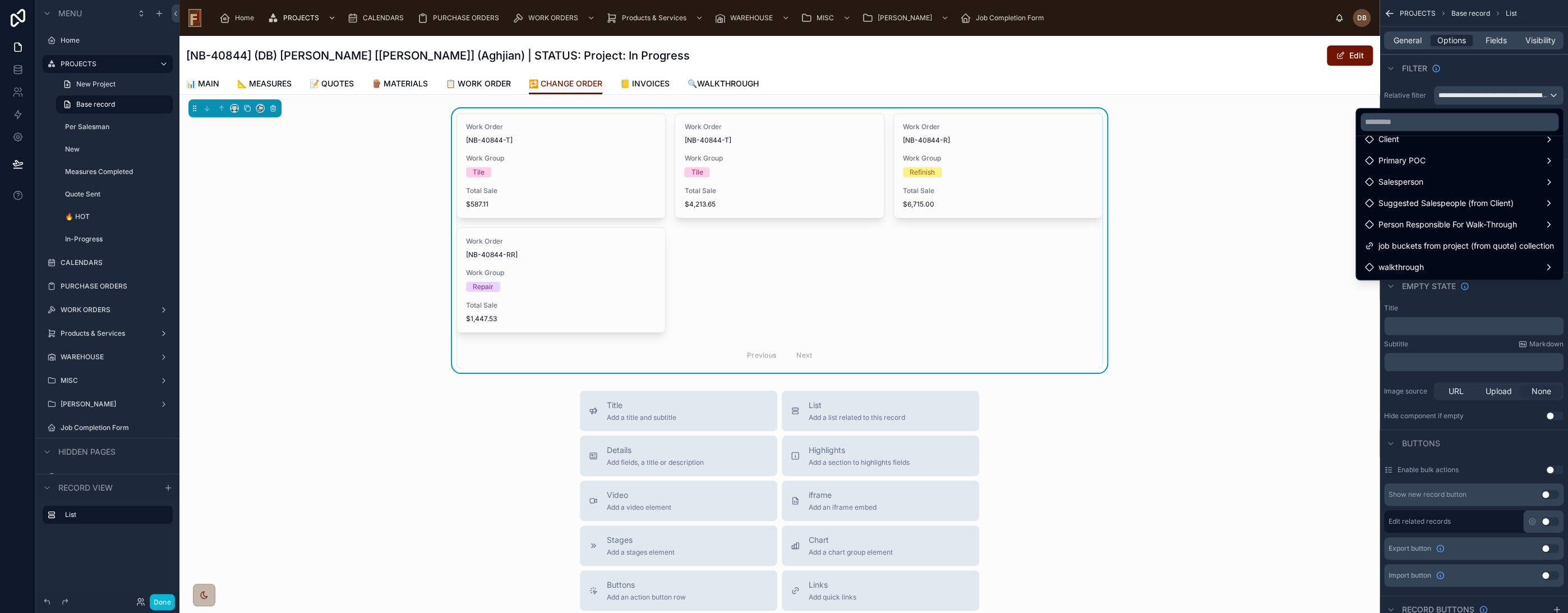
click at [1238, 125] on div "Work Order [NB-40844-T] Work Group Tile Total Sale $587.11 Work Order [NB-40844…" at bounding box center [780, 240] width 1200 height 264
click at [1471, 73] on div "scrollable content" at bounding box center [784, 306] width 1568 height 613
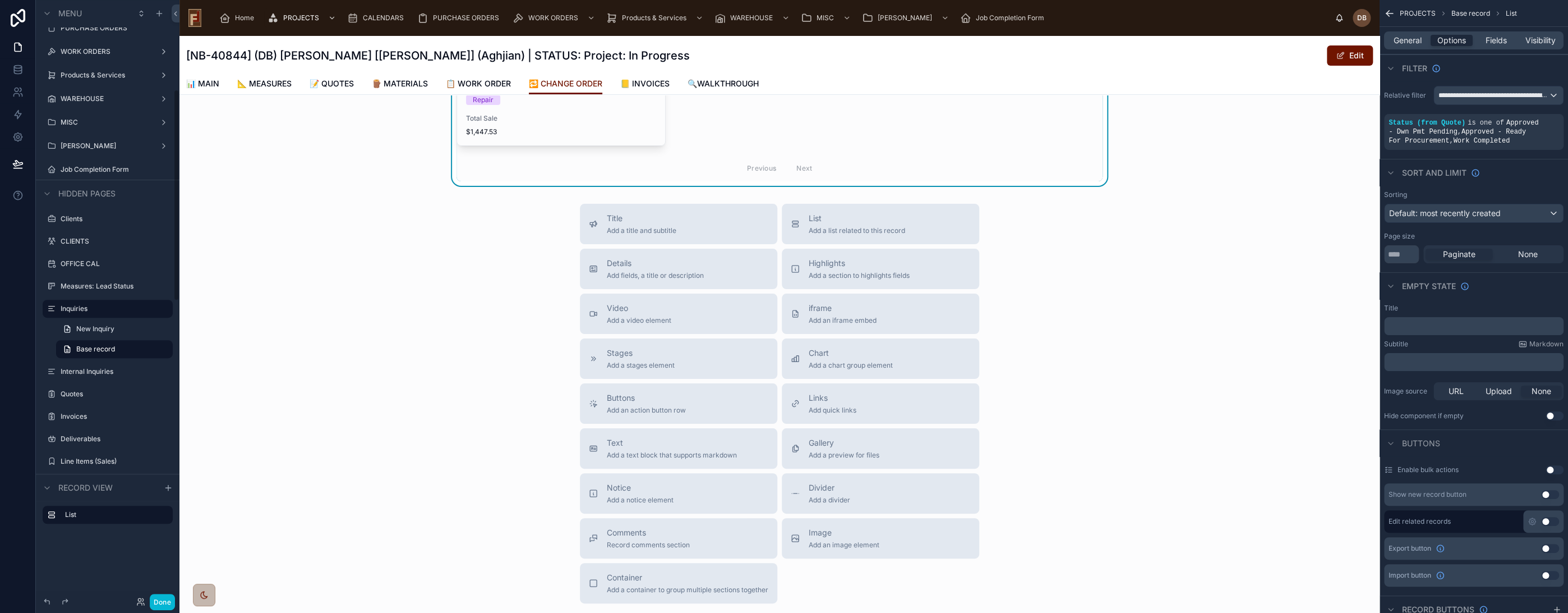
scroll to position [250, 0]
click at [78, 317] on label "Inquiries" at bounding box center [105, 317] width 89 height 9
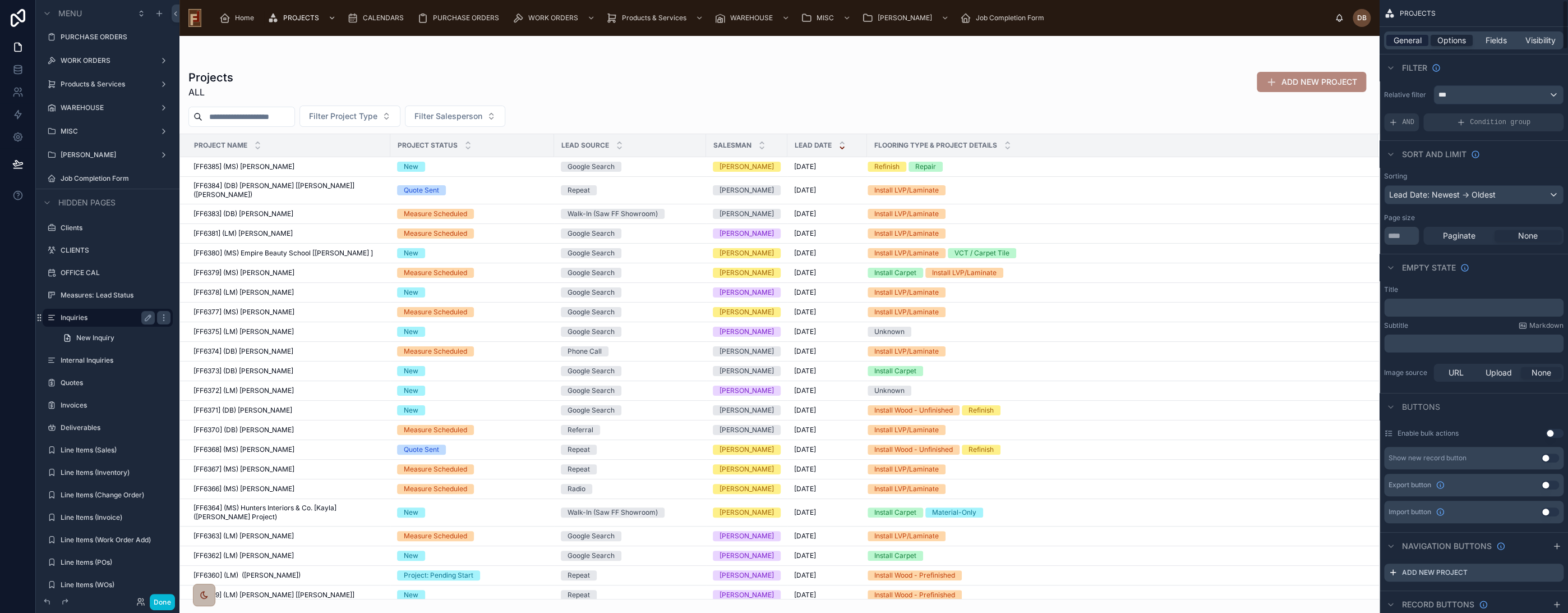
click at [1414, 41] on span "General" at bounding box center [1407, 40] width 28 height 11
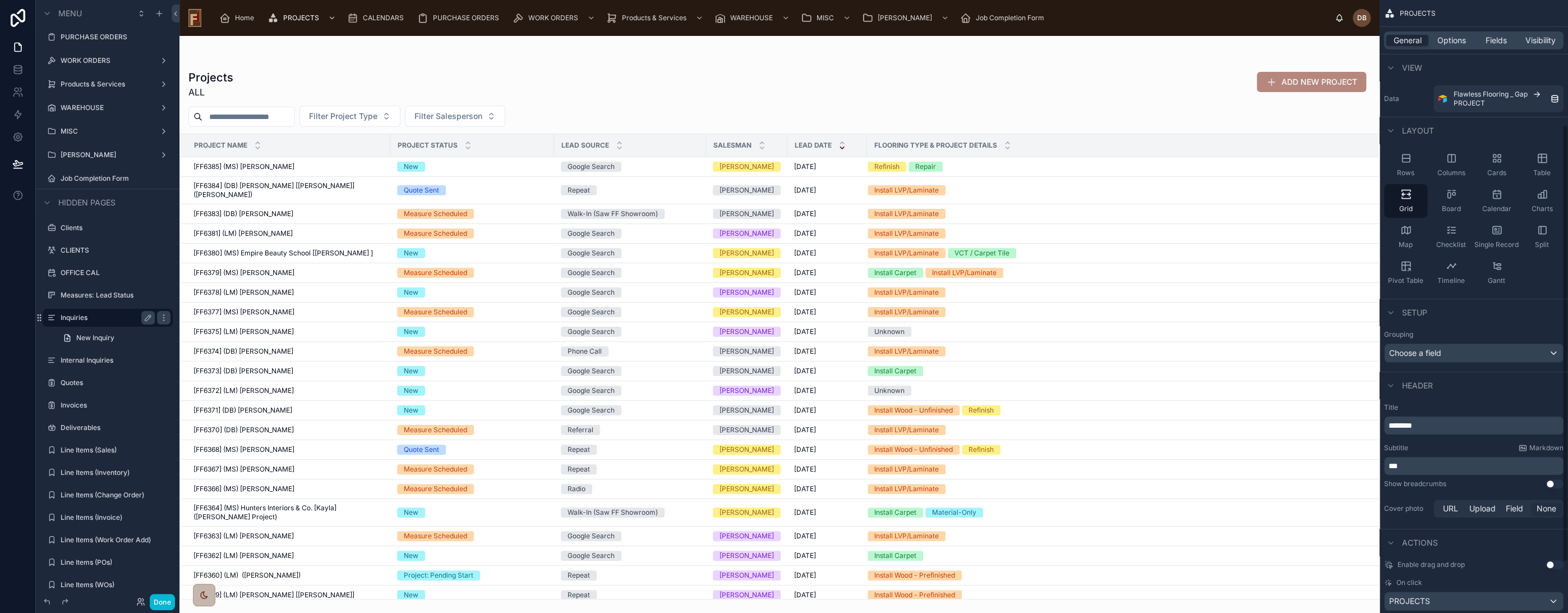
scroll to position [245, 0]
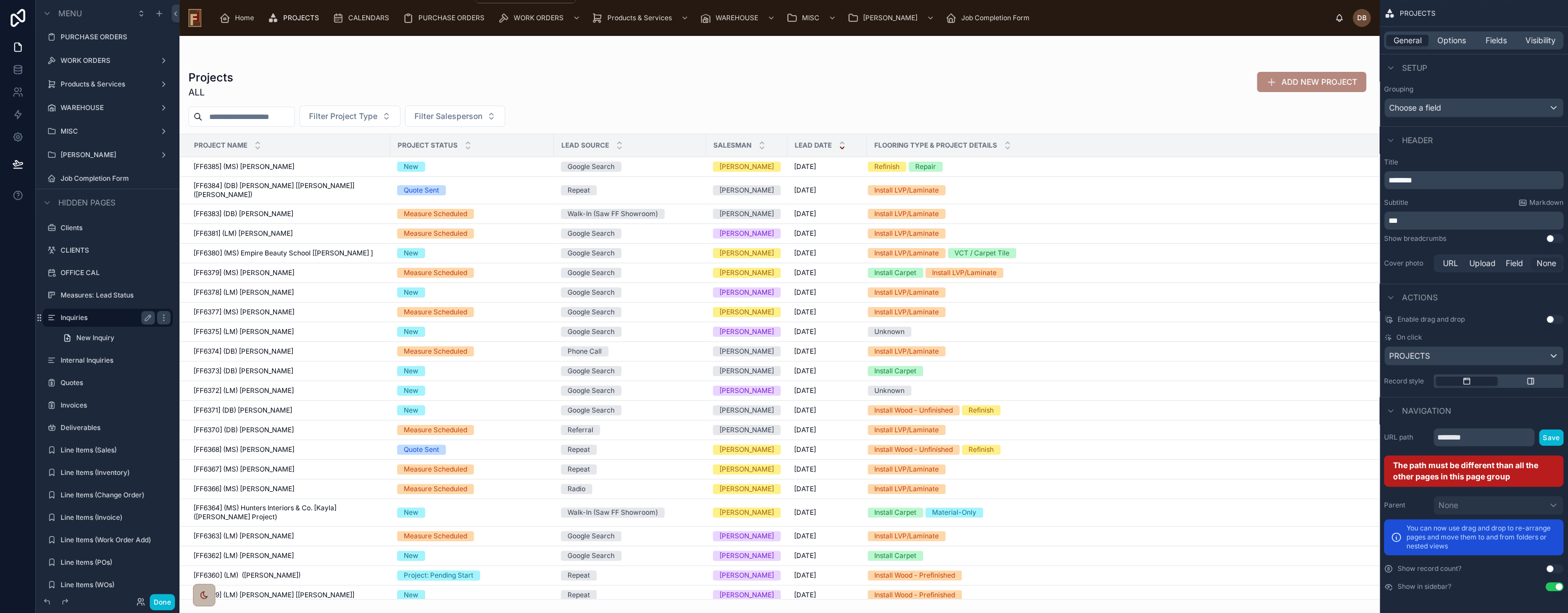
click at [299, 20] on span "PROJECTS" at bounding box center [301, 18] width 36 height 9
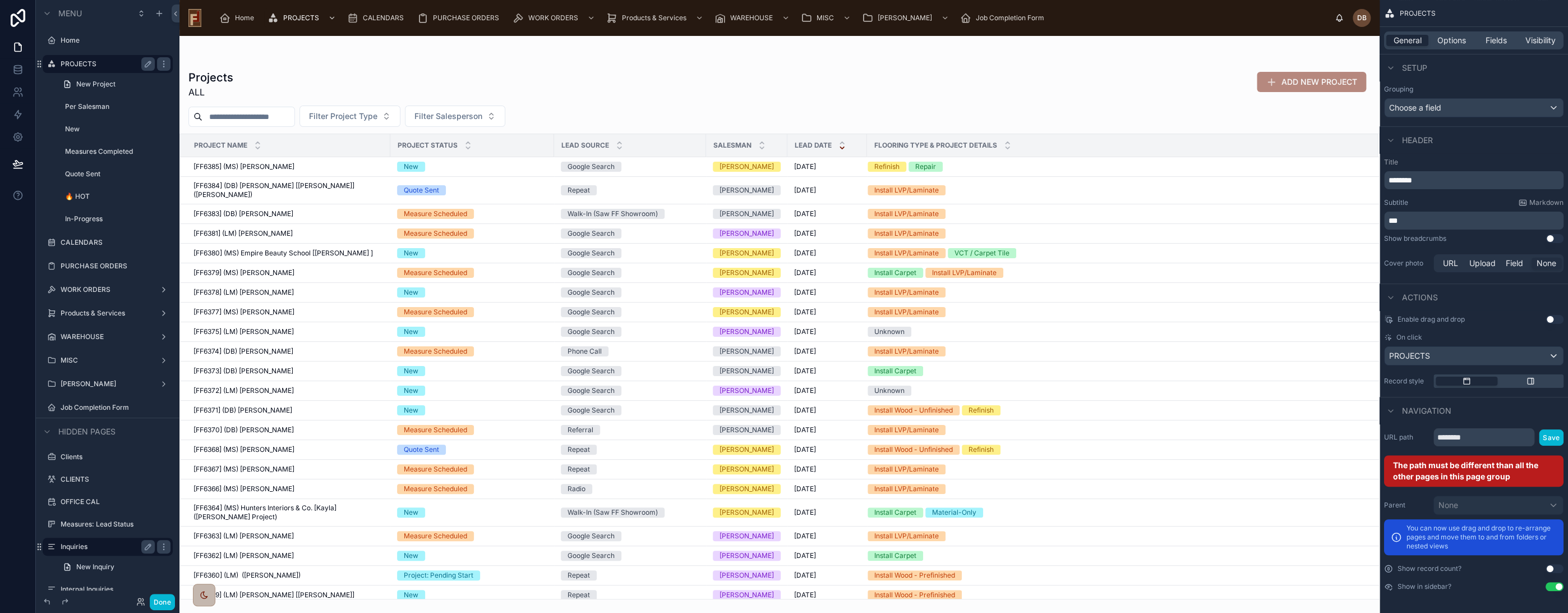
click at [83, 61] on label "PROJECTS" at bounding box center [105, 64] width 89 height 9
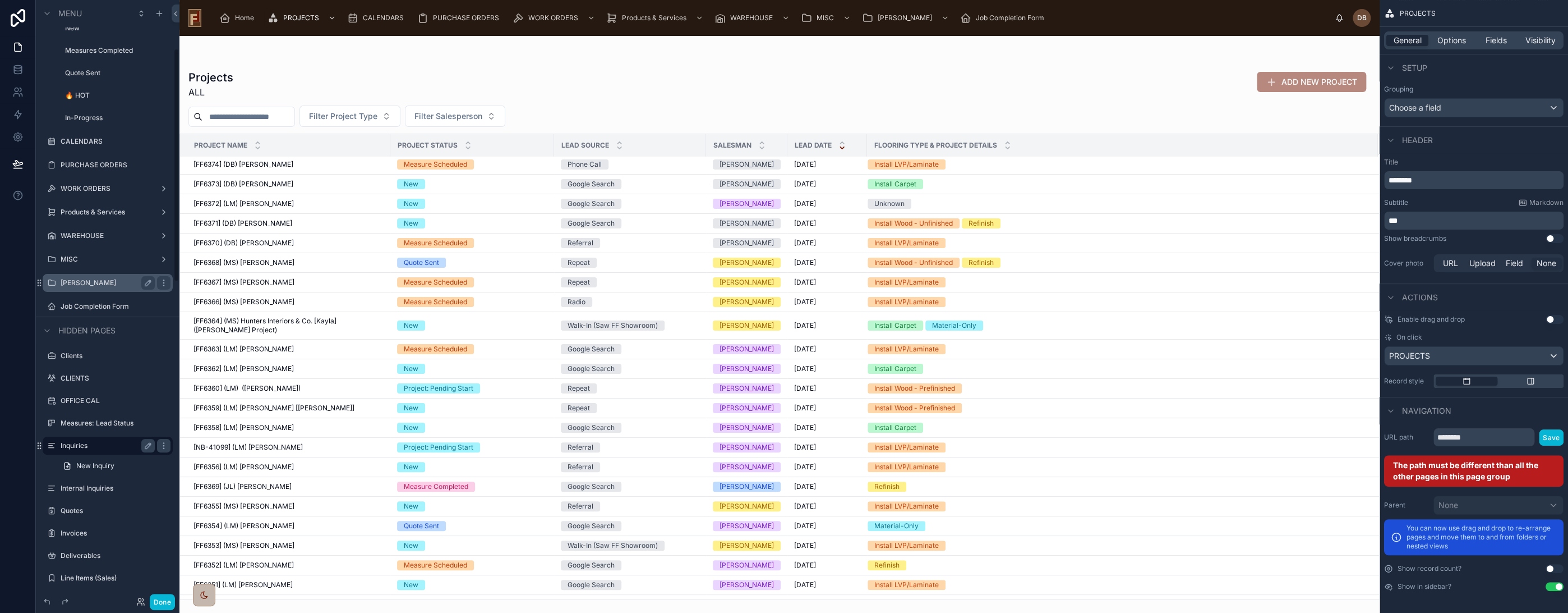
scroll to position [125, 0]
click at [78, 420] on label "Inquiries" at bounding box center [105, 422] width 89 height 9
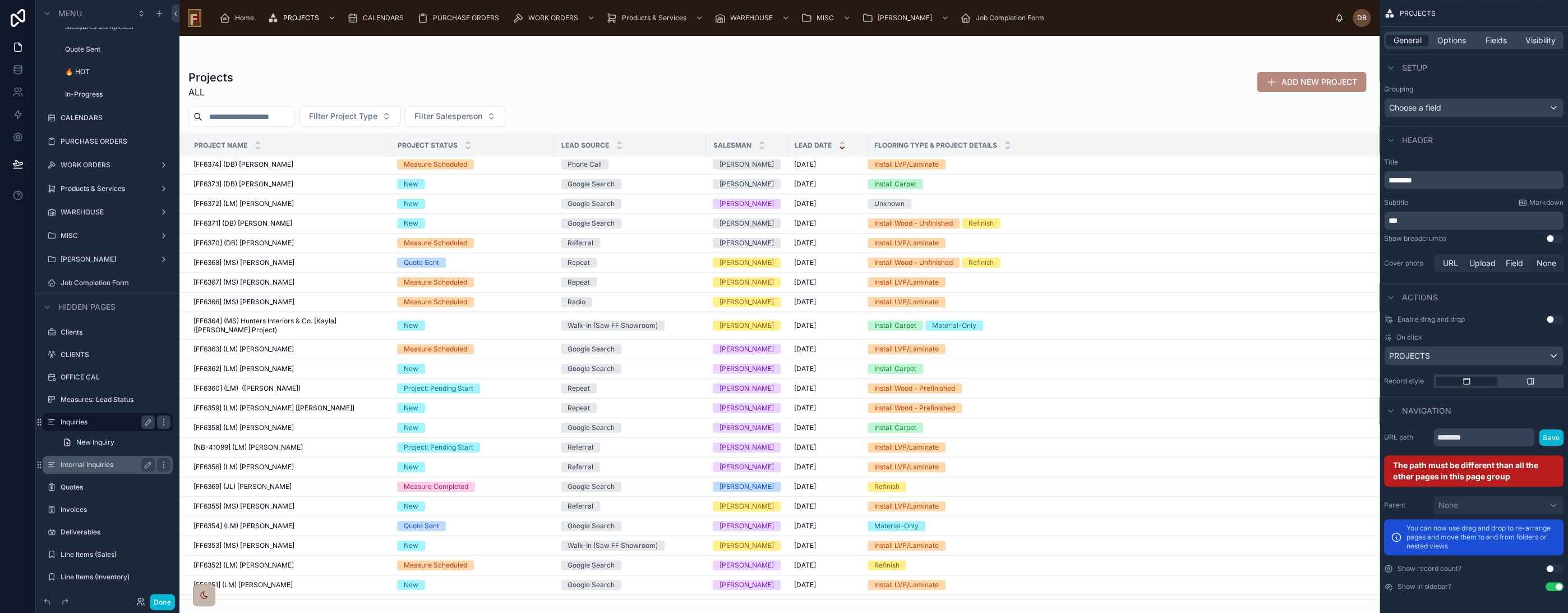
click at [85, 466] on label "Internal Inquiries" at bounding box center [105, 465] width 89 height 9
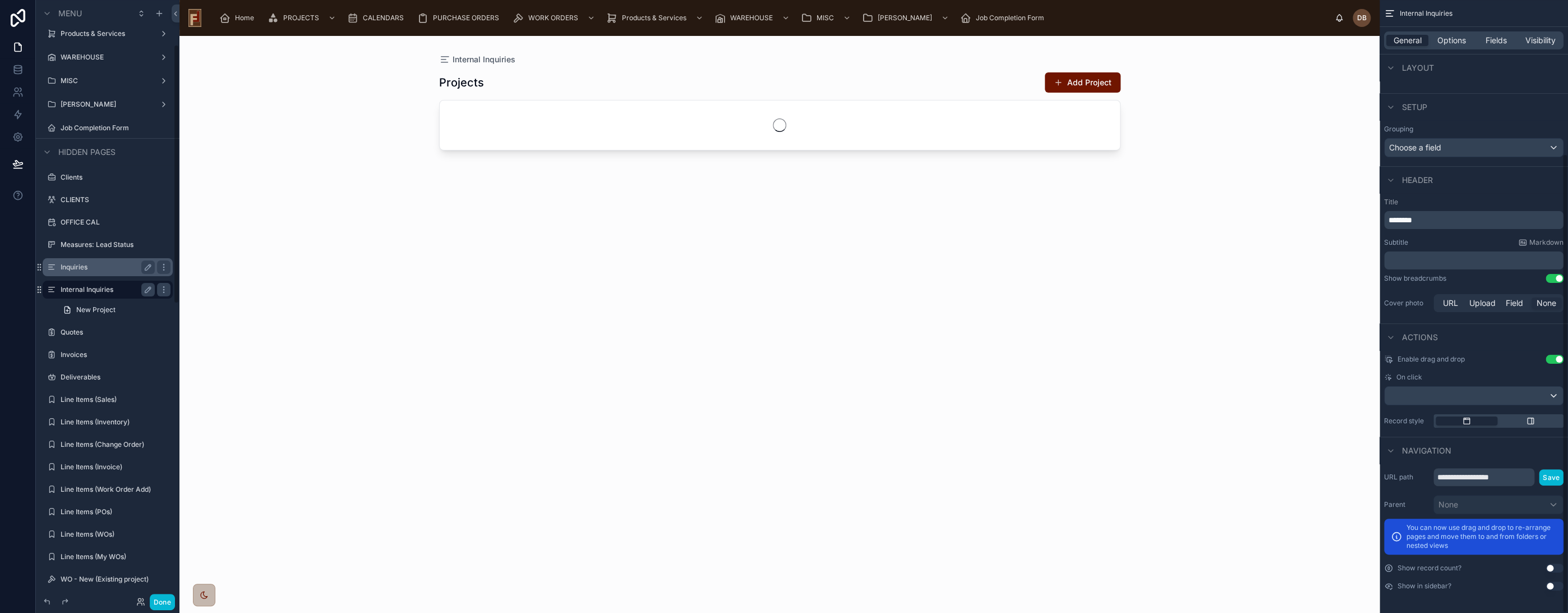
scroll to position [205, 0]
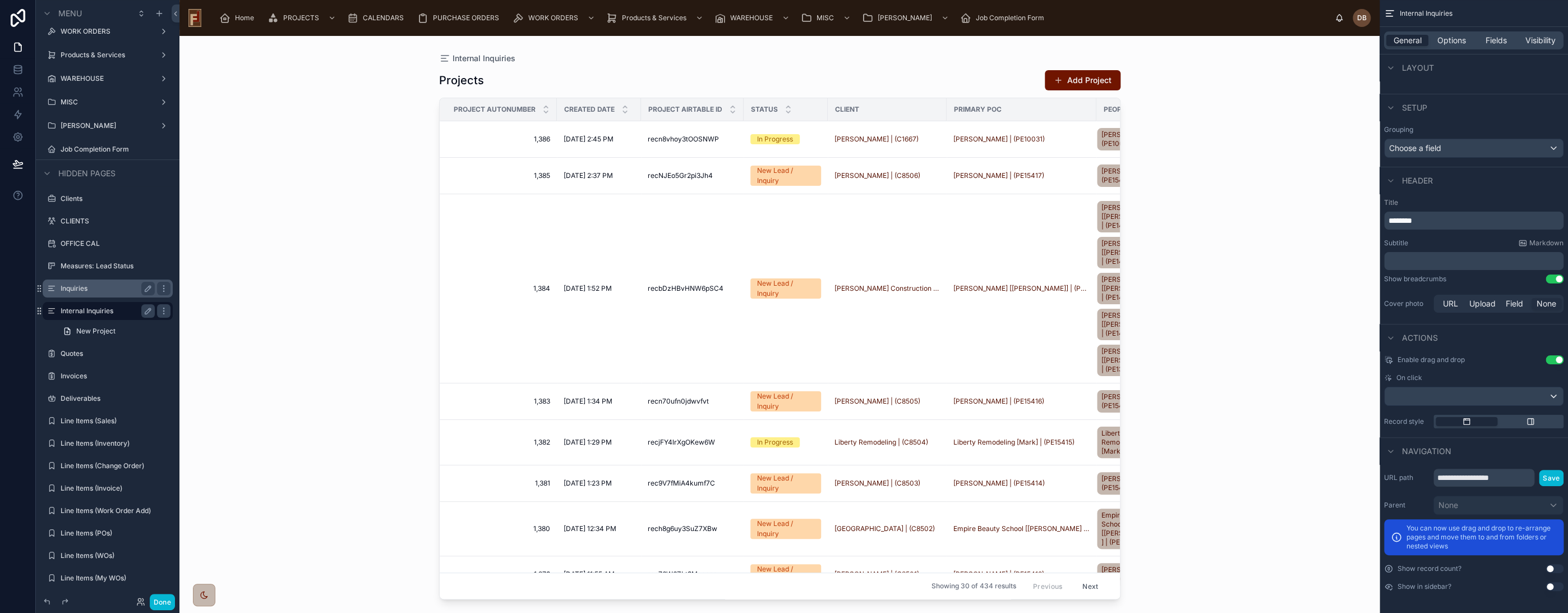
click at [89, 288] on label "Inquiries" at bounding box center [105, 288] width 89 height 9
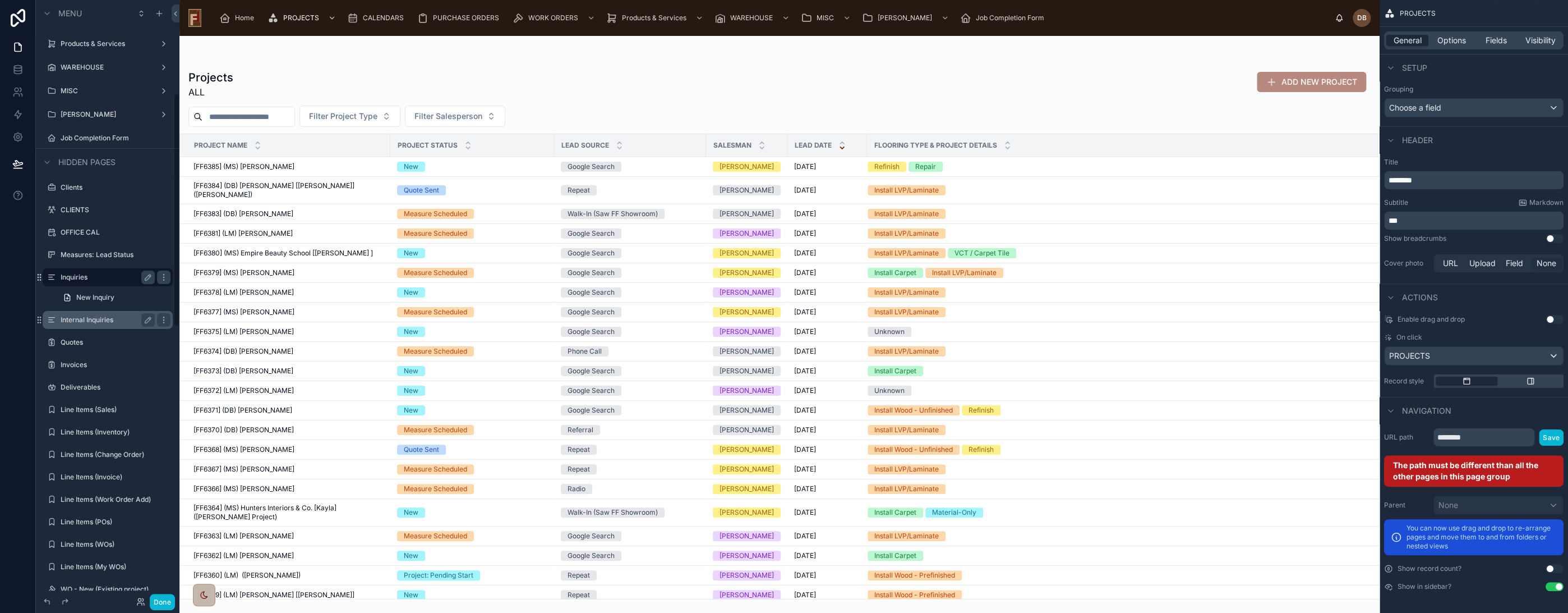
scroll to position [311, 0]
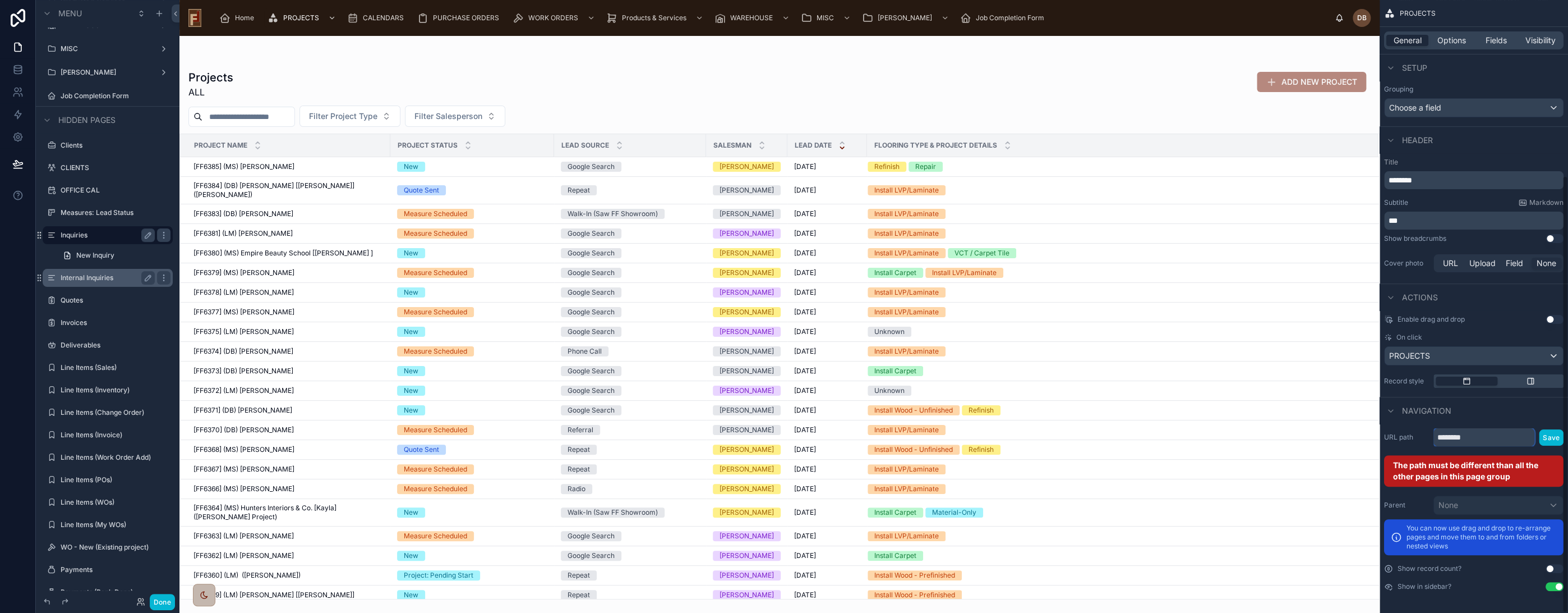
click at [1487, 438] on input "********" at bounding box center [1484, 438] width 101 height 18
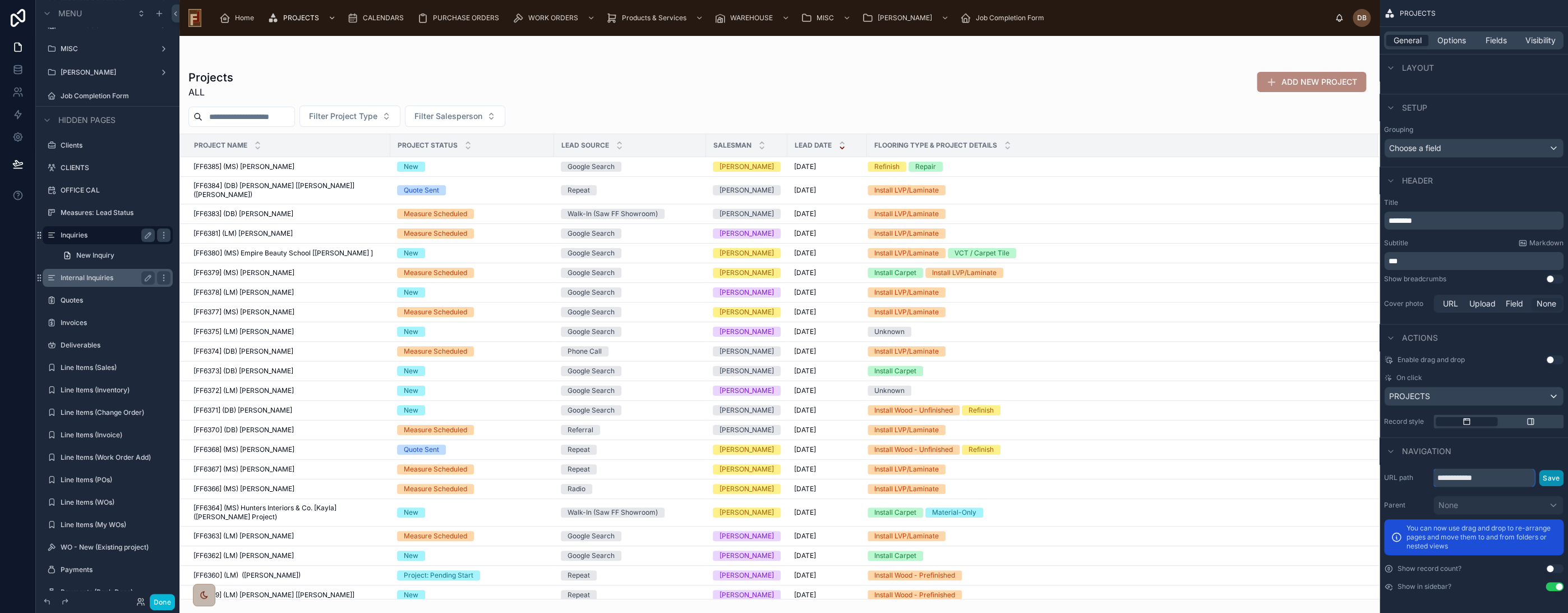
type input "**********"
click at [1550, 479] on button "Save" at bounding box center [1551, 478] width 24 height 16
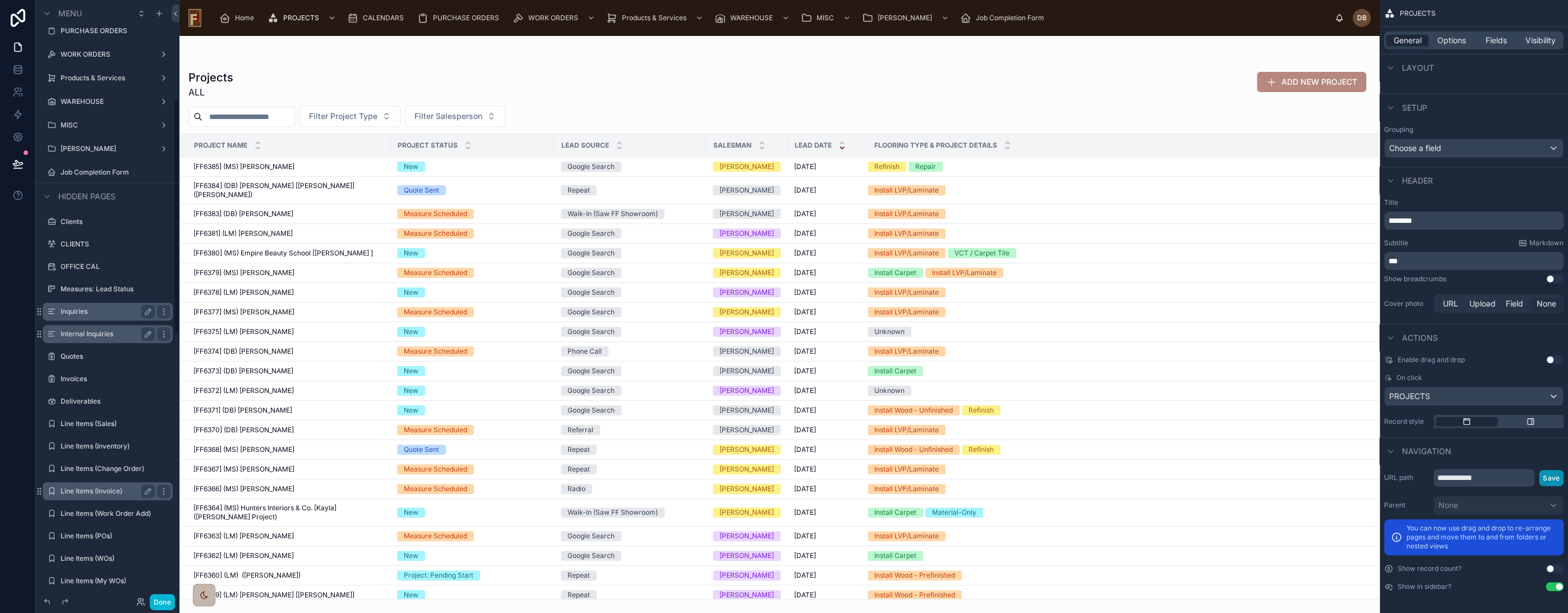
scroll to position [250, 0]
click at [80, 298] on label "Inquiries" at bounding box center [105, 297] width 89 height 9
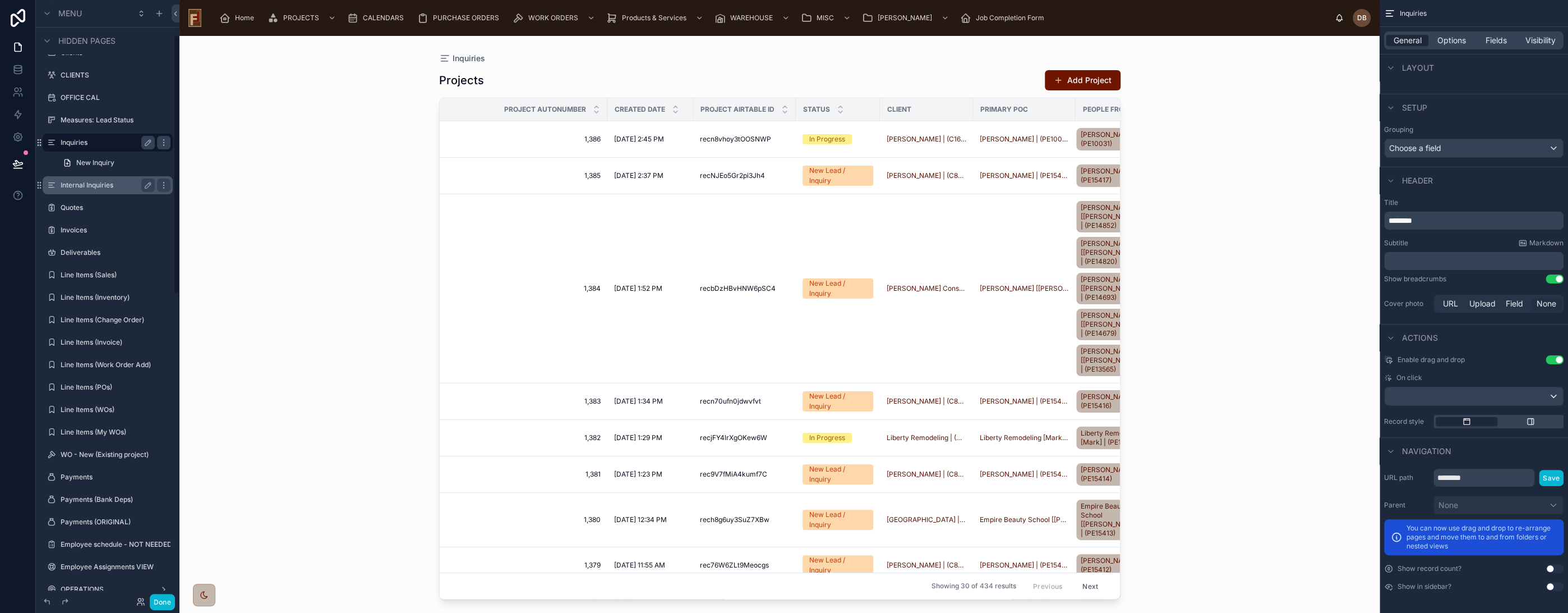
scroll to position [80, 0]
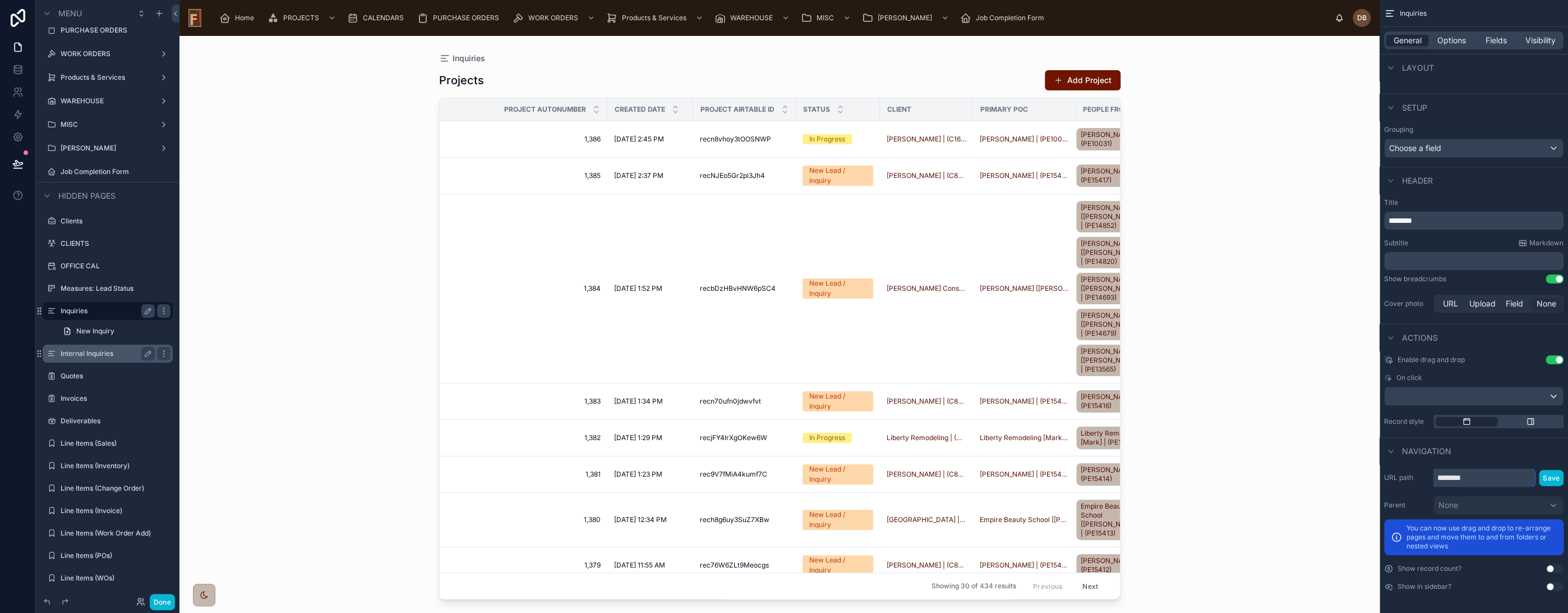
drag, startPoint x: 1480, startPoint y: 474, endPoint x: 1432, endPoint y: 476, distance: 48.0
click at [1432, 476] on div "URL path ******** Save" at bounding box center [1474, 477] width 180 height 18
type input "*********"
click at [1552, 476] on button "Save" at bounding box center [1551, 478] width 24 height 16
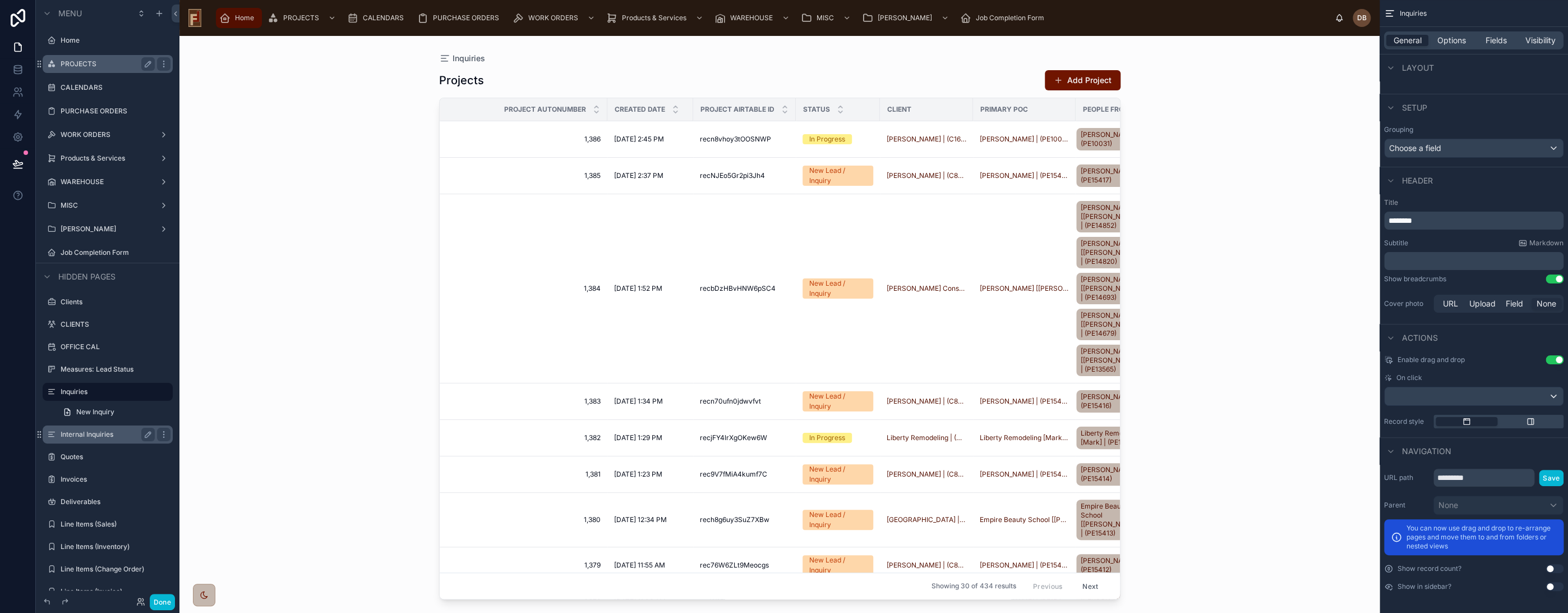
click at [239, 15] on span "Home" at bounding box center [244, 18] width 19 height 9
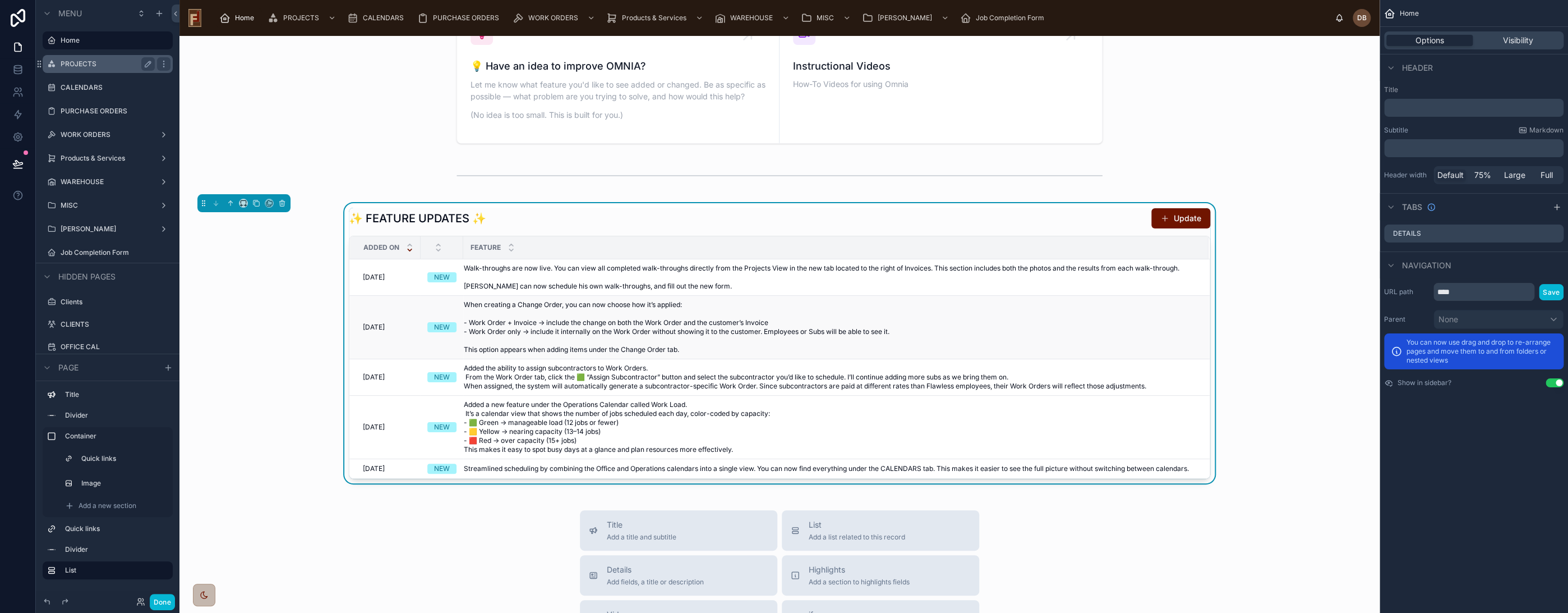
scroll to position [436, 0]
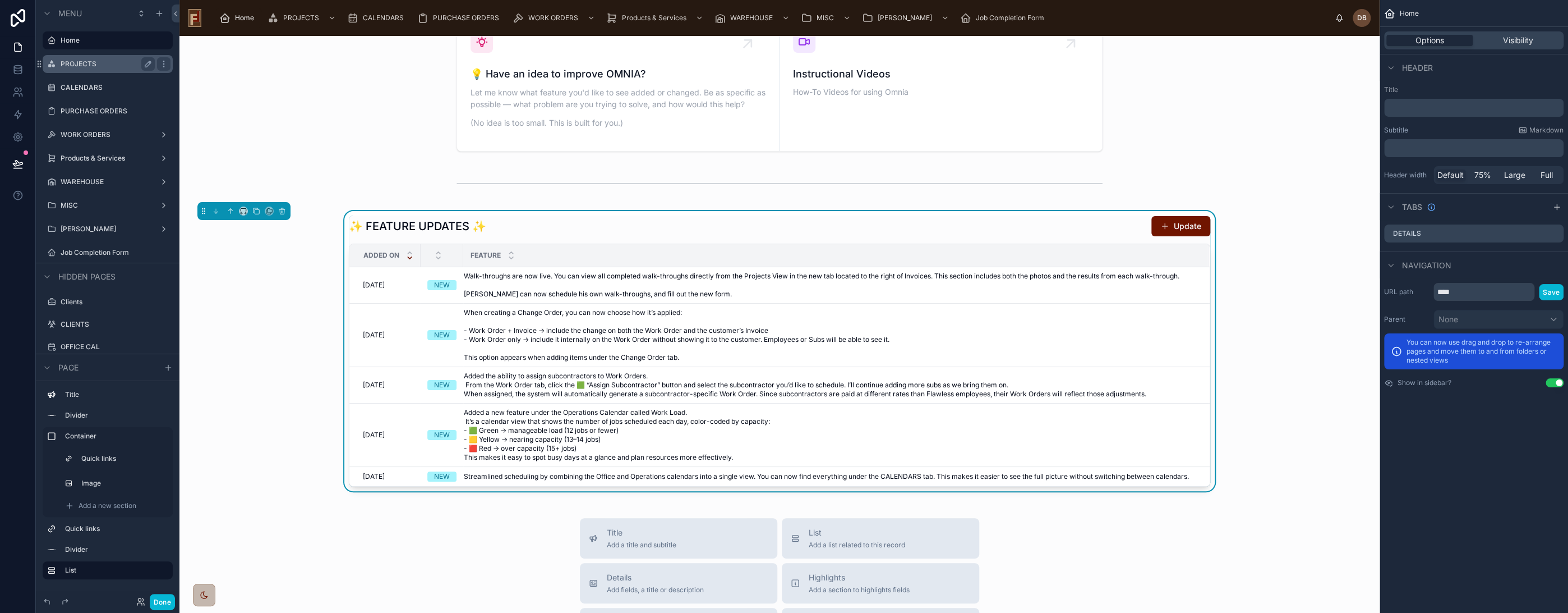
click at [808, 226] on div "✨ FEATURE UPDATES ✨ Update" at bounding box center [779, 226] width 861 height 22
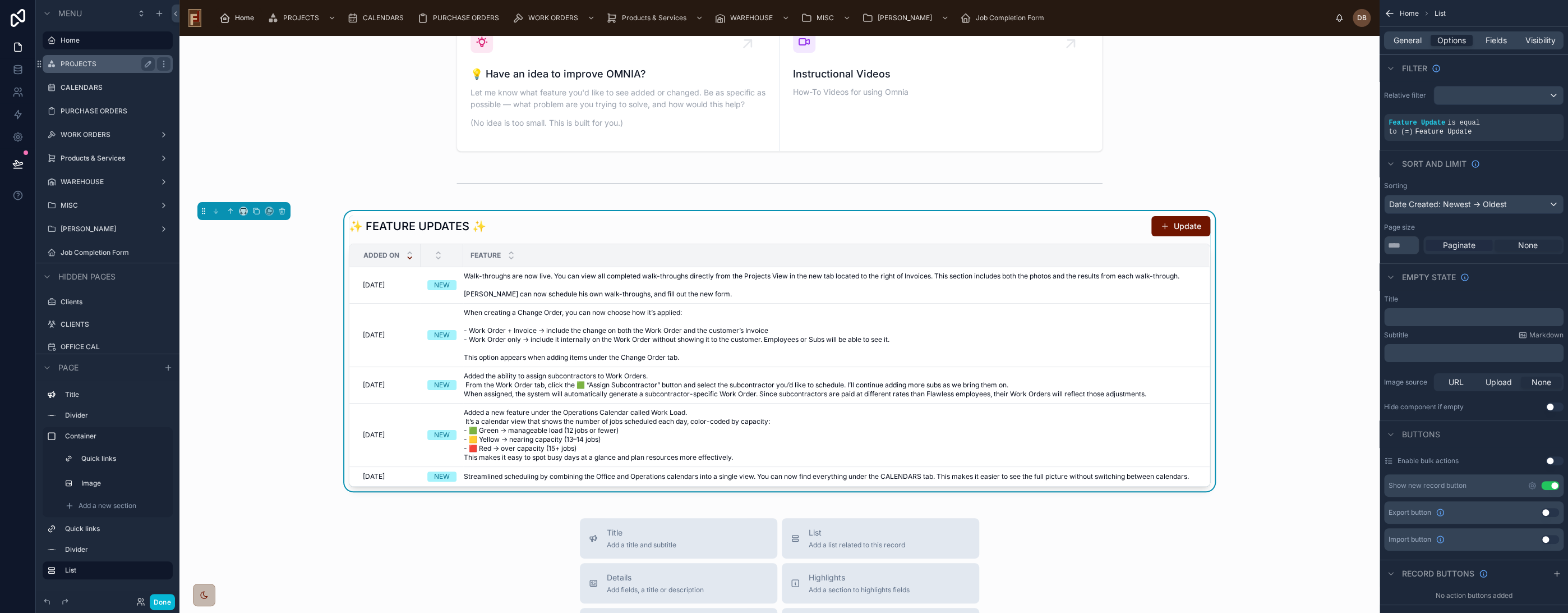
click at [1460, 240] on span "Paginate" at bounding box center [1460, 245] width 33 height 11
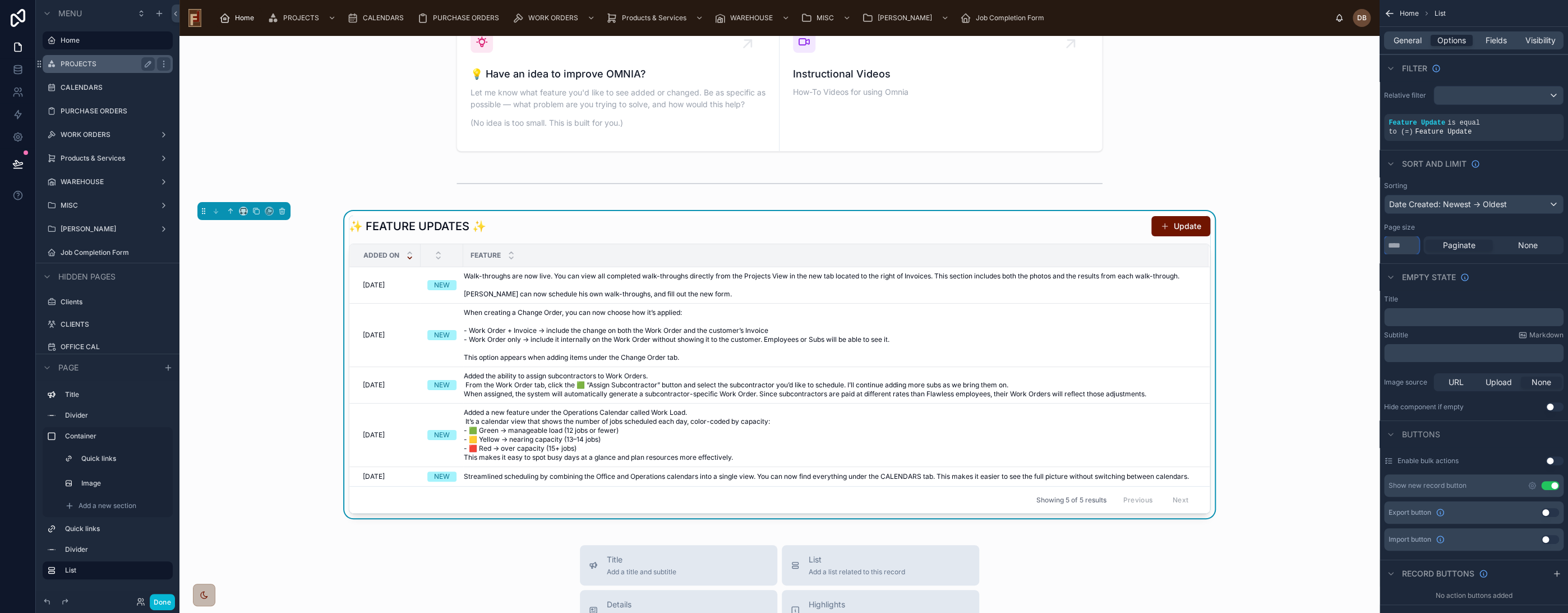
drag, startPoint x: 1408, startPoint y: 236, endPoint x: 1382, endPoint y: 238, distance: 26.1
click at [1382, 238] on div "Sorting Date Created: Newest -> Oldest Page size *** Paginate None" at bounding box center [1474, 218] width 189 height 82
type input "**"
click at [162, 603] on button "Done" at bounding box center [163, 602] width 25 height 16
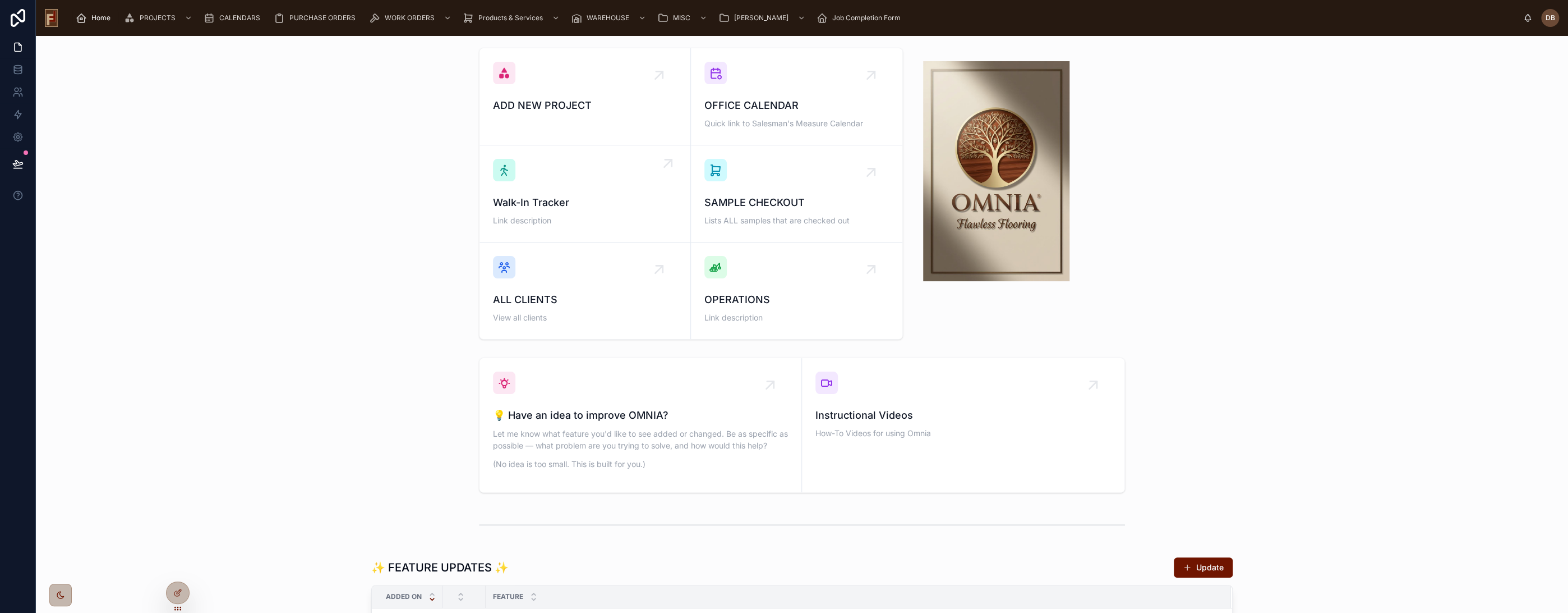
scroll to position [0, 0]
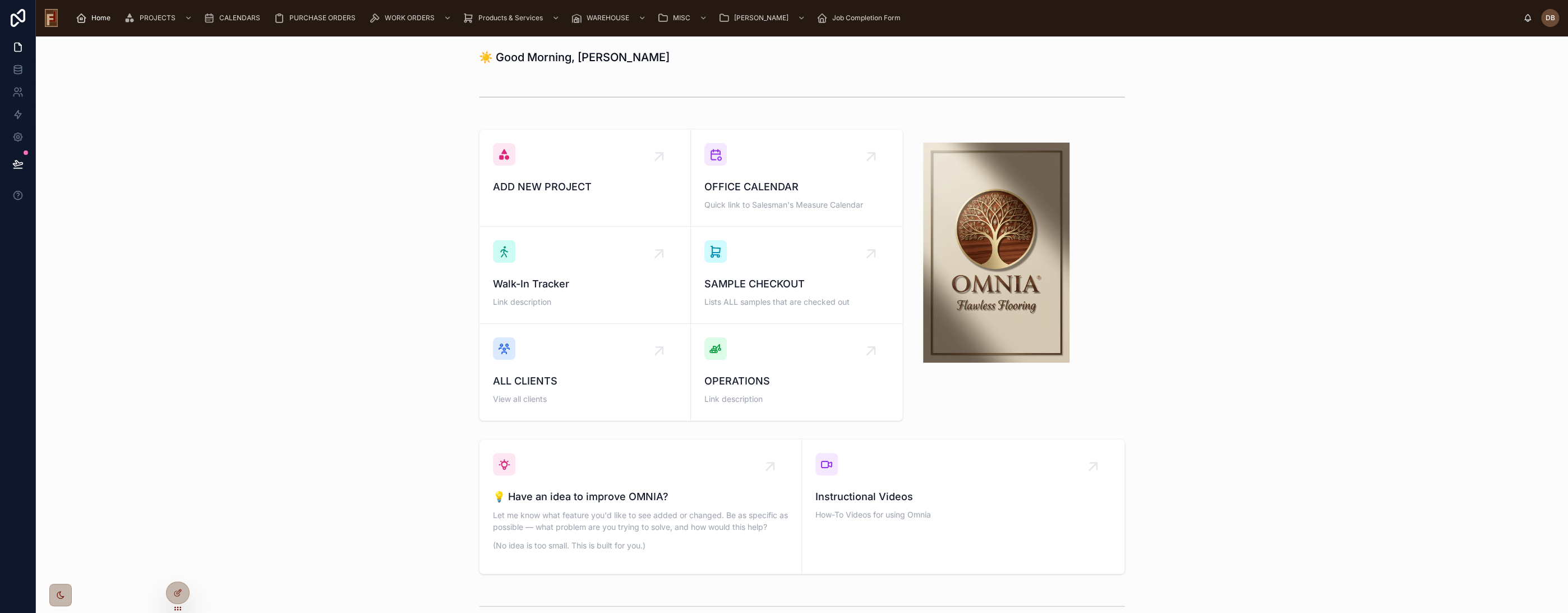
click at [547, 57] on h1 "☀️ Good Morning, [PERSON_NAME]" at bounding box center [574, 57] width 191 height 15
click at [450, 84] on div at bounding box center [803, 97] width 1515 height 37
drag, startPoint x: 473, startPoint y: 57, endPoint x: 652, endPoint y: 61, distance: 179.0
click at [652, 61] on div "☀️ Good Morning, [PERSON_NAME]" at bounding box center [803, 57] width 1515 height 24
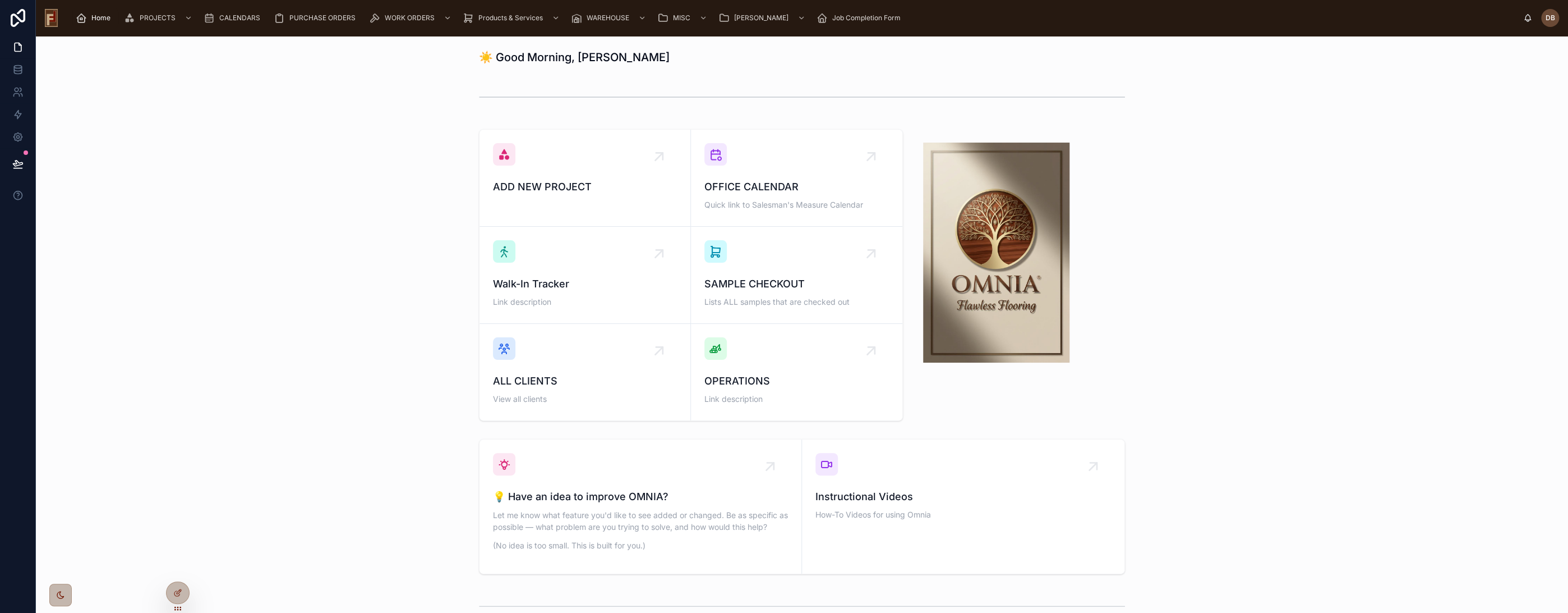
click at [386, 87] on div at bounding box center [803, 97] width 1515 height 37
drag, startPoint x: 424, startPoint y: 80, endPoint x: 682, endPoint y: 62, distance: 258.6
click at [682, 62] on div "☀️ Good Morning, [PERSON_NAME] ADD NEW PROJECT OFFICE CALENDAR Quick link to Sa…" at bounding box center [803, 524] width 1533 height 976
drag, startPoint x: 480, startPoint y: 57, endPoint x: 631, endPoint y: 60, distance: 151.0
click at [631, 60] on div "☀️ Good Morning, [PERSON_NAME]" at bounding box center [802, 57] width 646 height 15
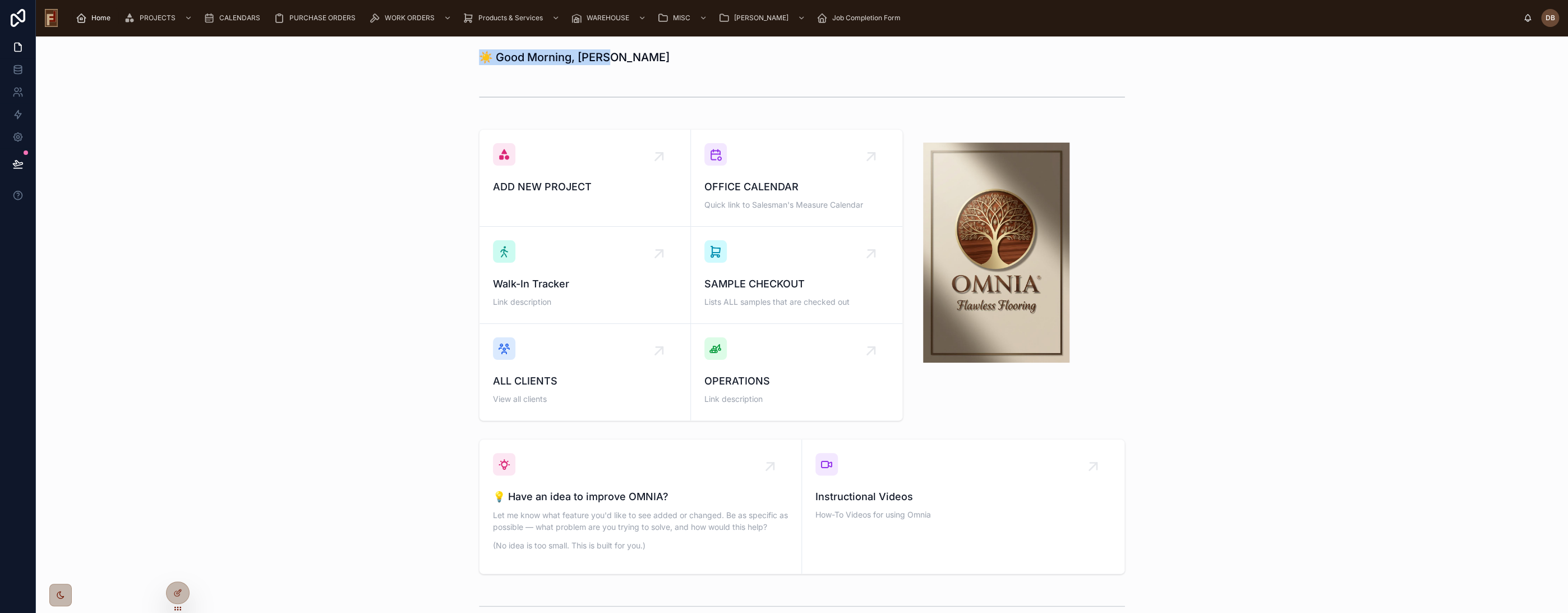
click at [424, 63] on div "☀️ Good Morning, [PERSON_NAME]" at bounding box center [803, 57] width 1515 height 24
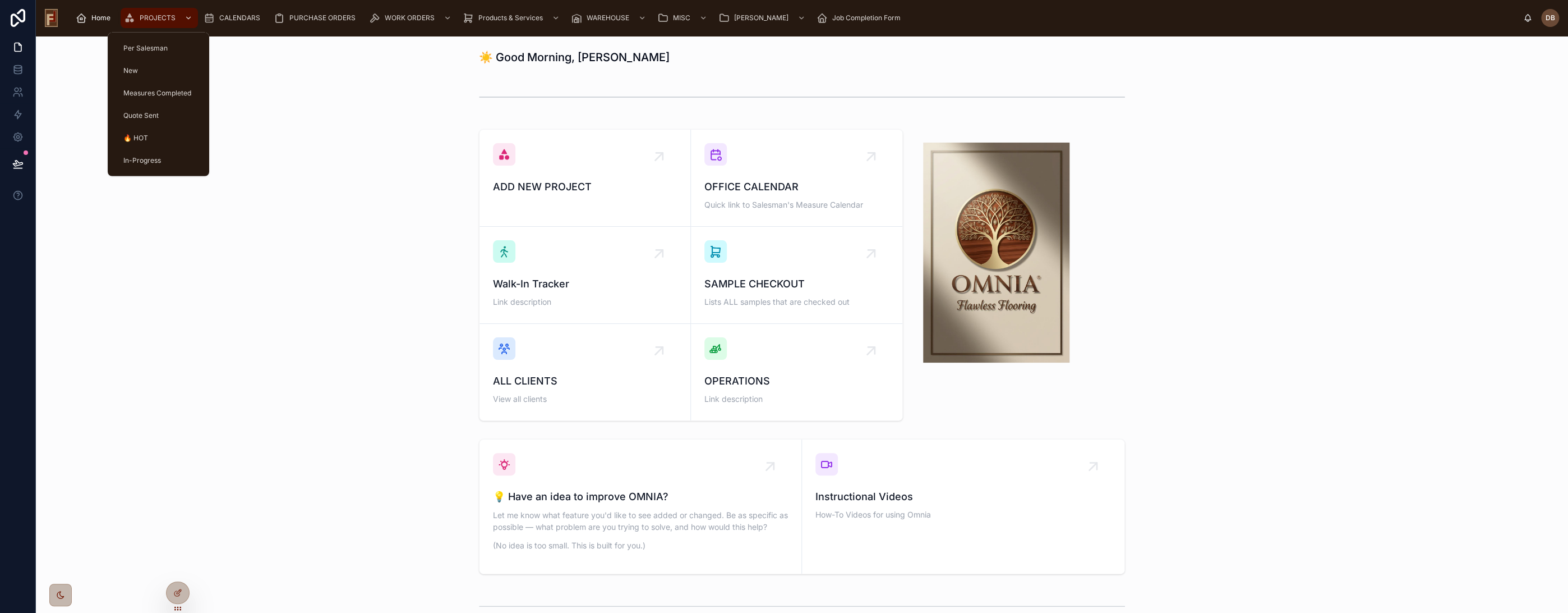
drag, startPoint x: 162, startPoint y: 18, endPoint x: 155, endPoint y: 27, distance: 11.4
click at [162, 18] on span "PROJECTS" at bounding box center [158, 18] width 36 height 9
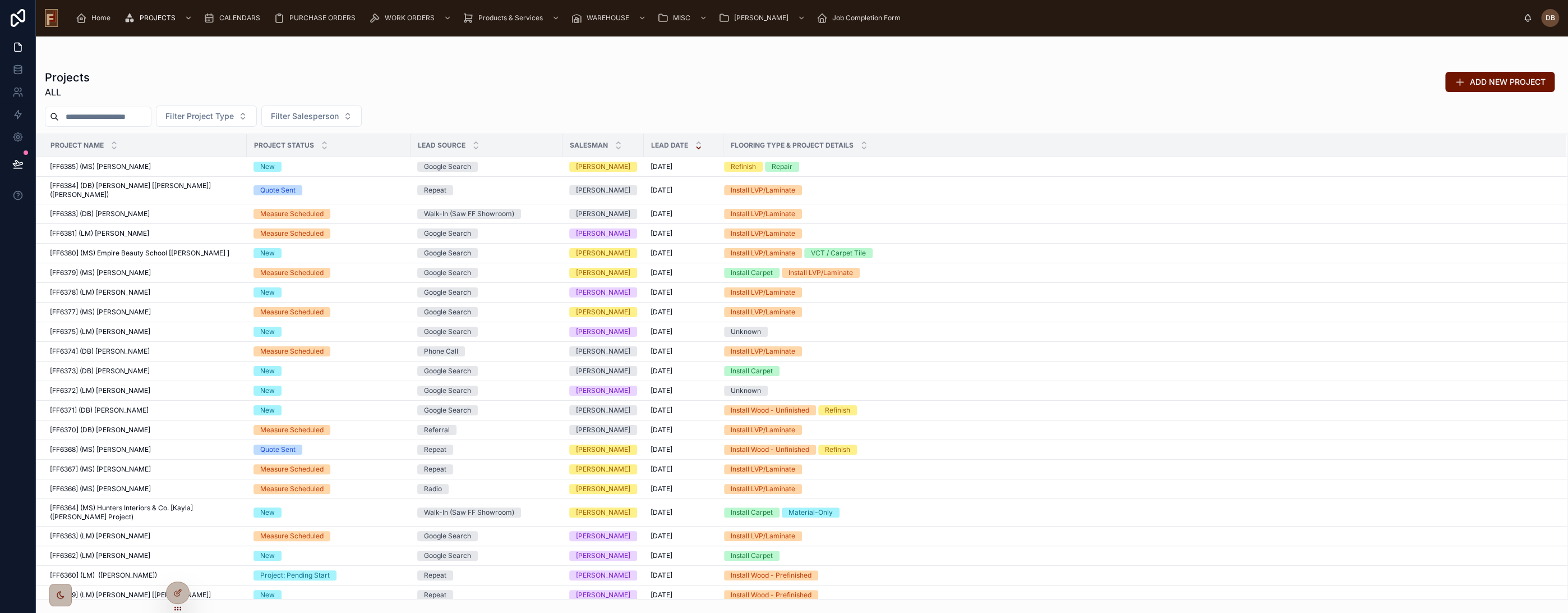
click at [87, 116] on input "text" at bounding box center [105, 116] width 92 height 15
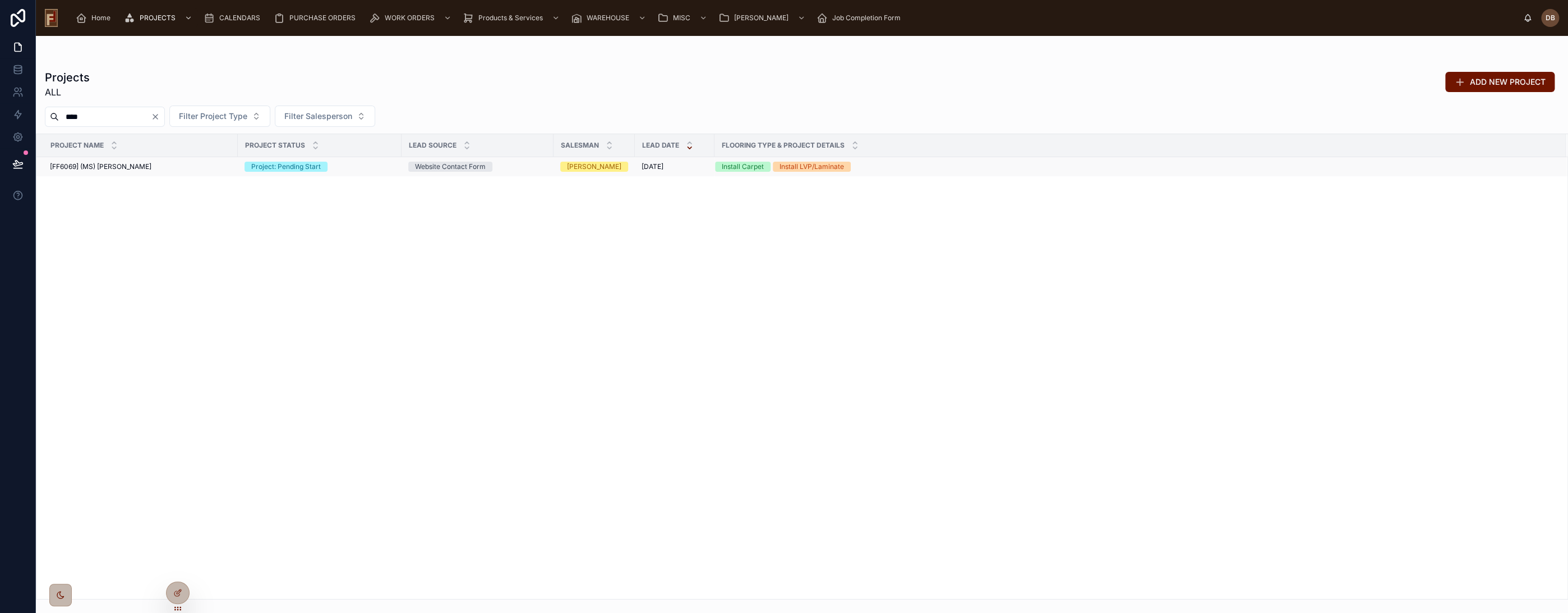
type input "****"
click at [97, 165] on span "[FF6069] (MS) [PERSON_NAME]" at bounding box center [100, 166] width 101 height 9
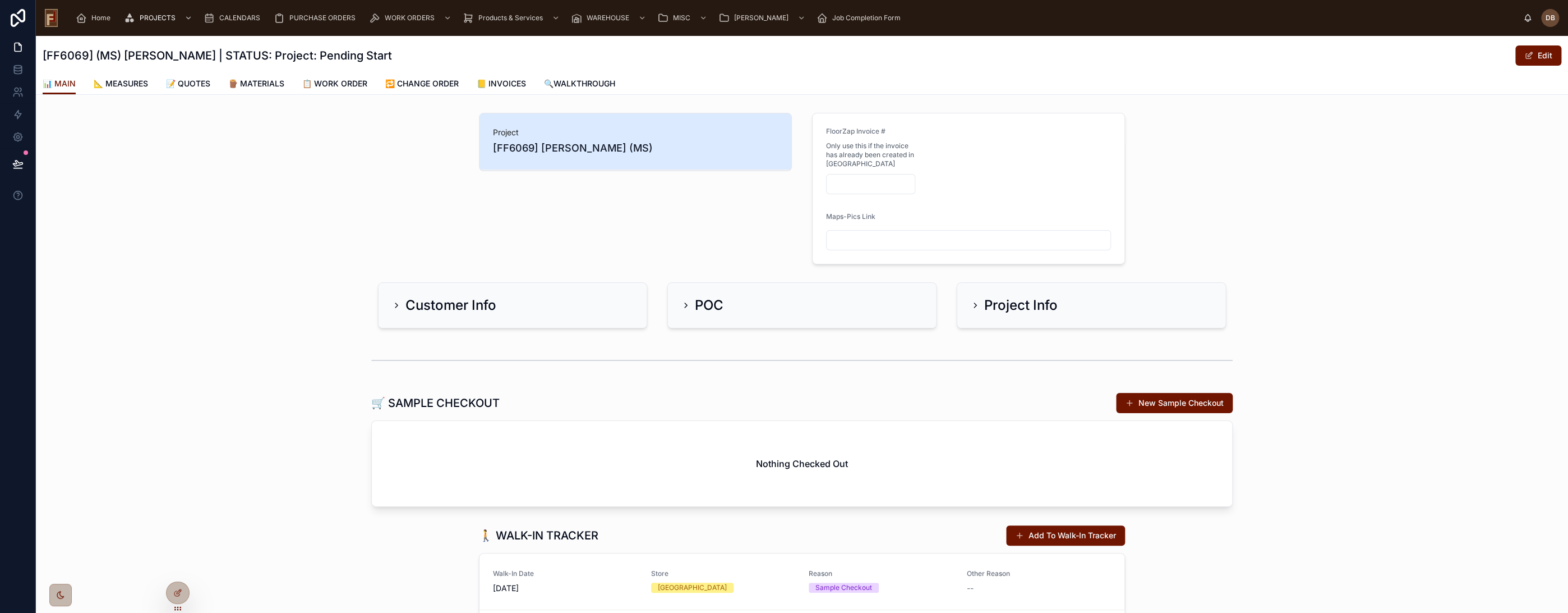
click at [431, 310] on h2 "Customer Info" at bounding box center [451, 306] width 91 height 18
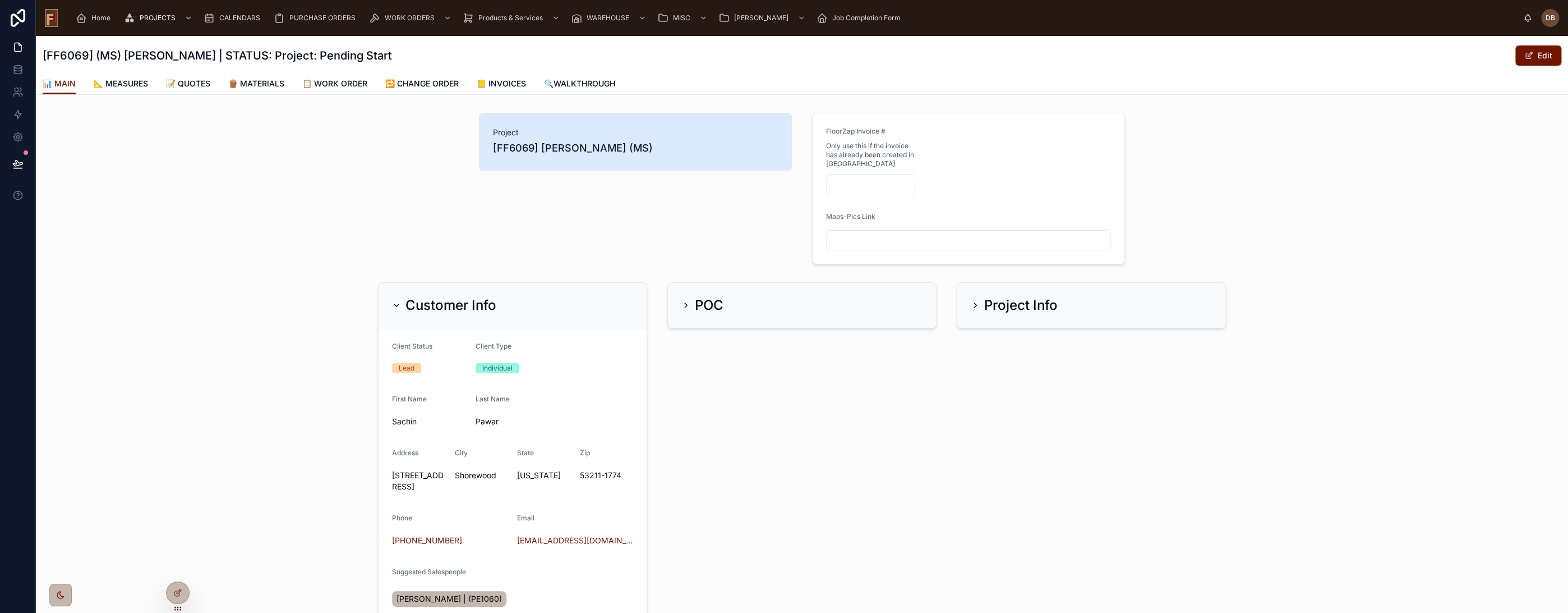
click at [441, 304] on h2 "Customer Info" at bounding box center [451, 306] width 91 height 18
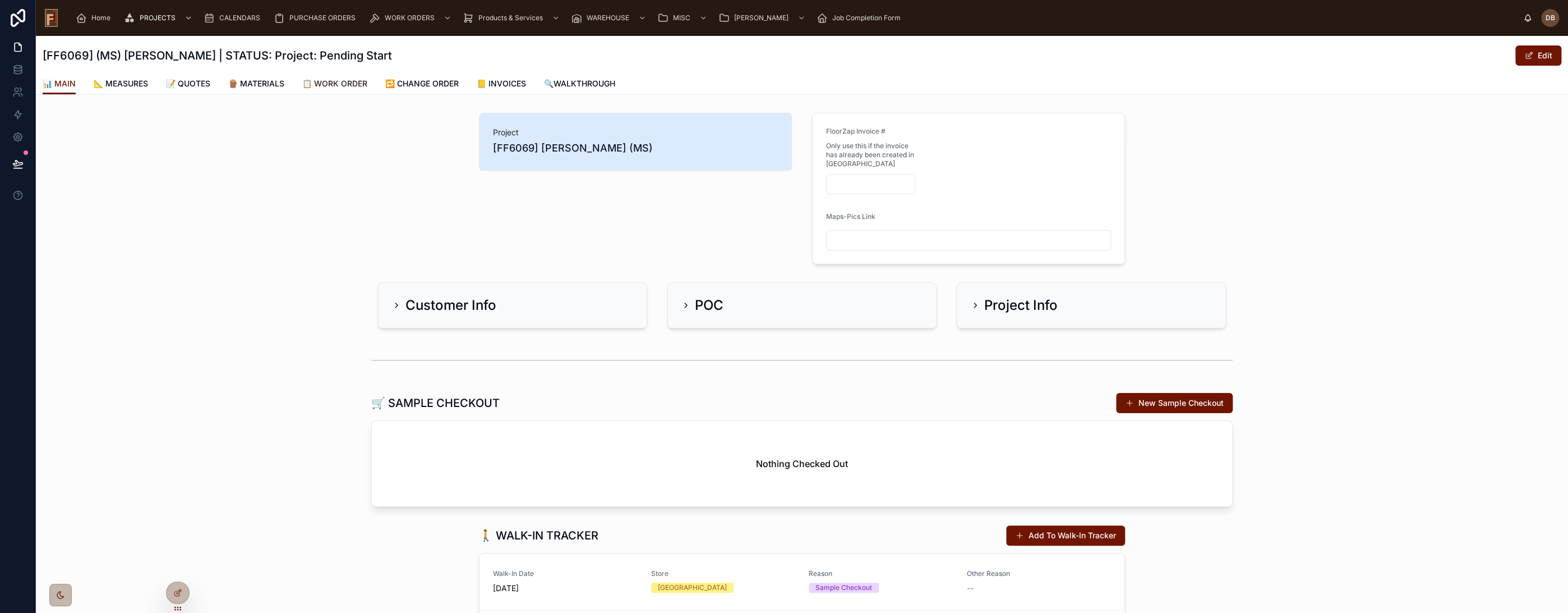
click at [349, 87] on span "📋 WORK ORDER" at bounding box center [335, 83] width 65 height 11
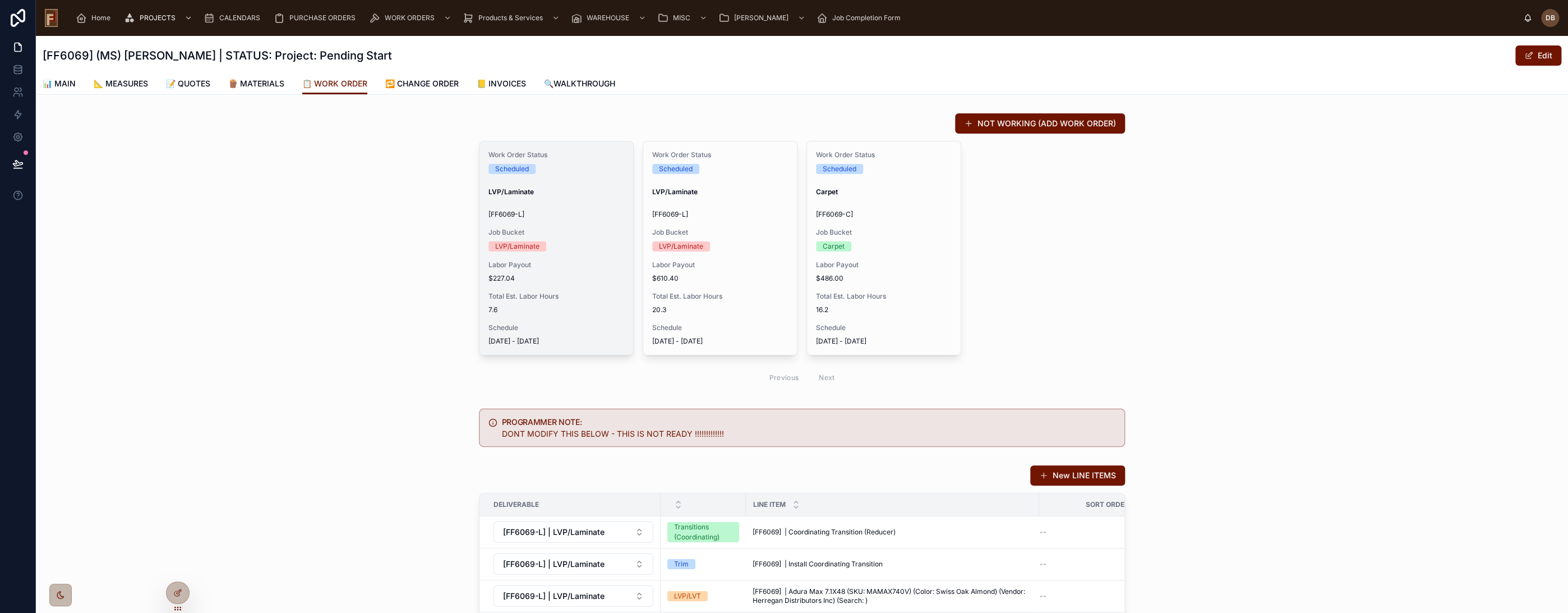
click at [559, 232] on span "Job Bucket" at bounding box center [557, 232] width 136 height 9
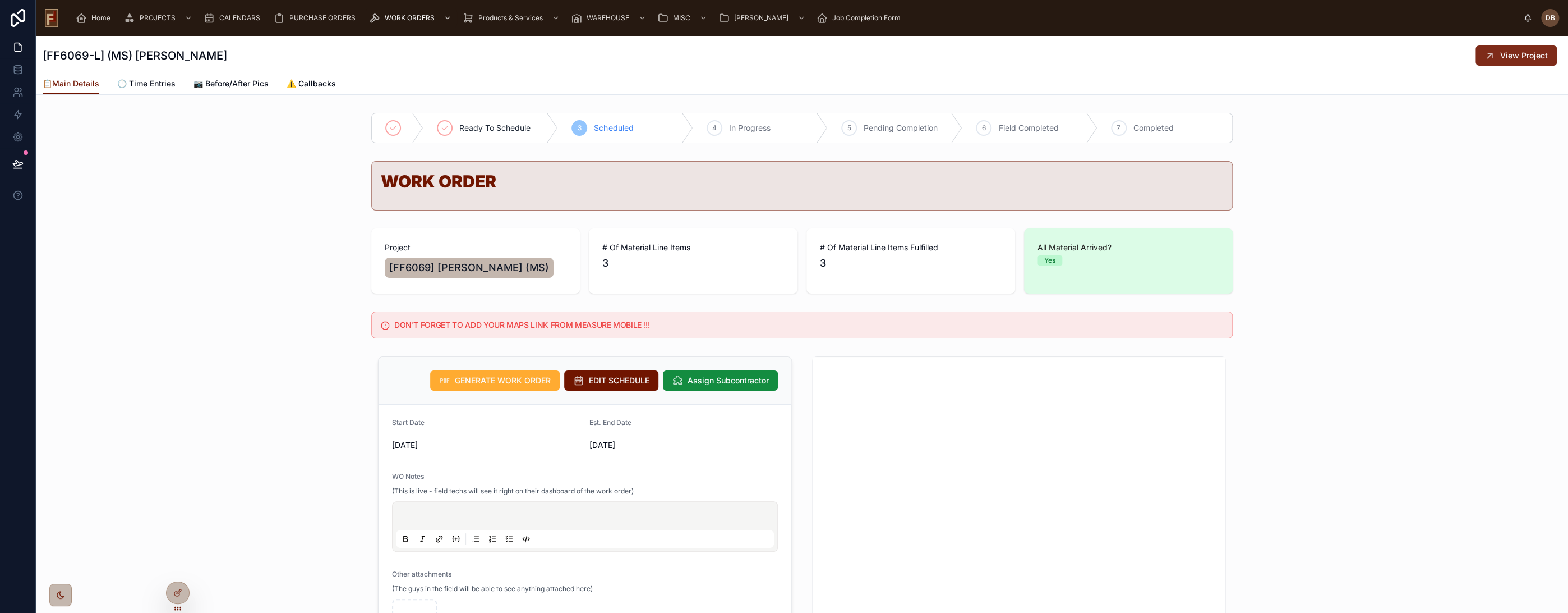
click at [1519, 52] on span "View Project" at bounding box center [1524, 55] width 48 height 11
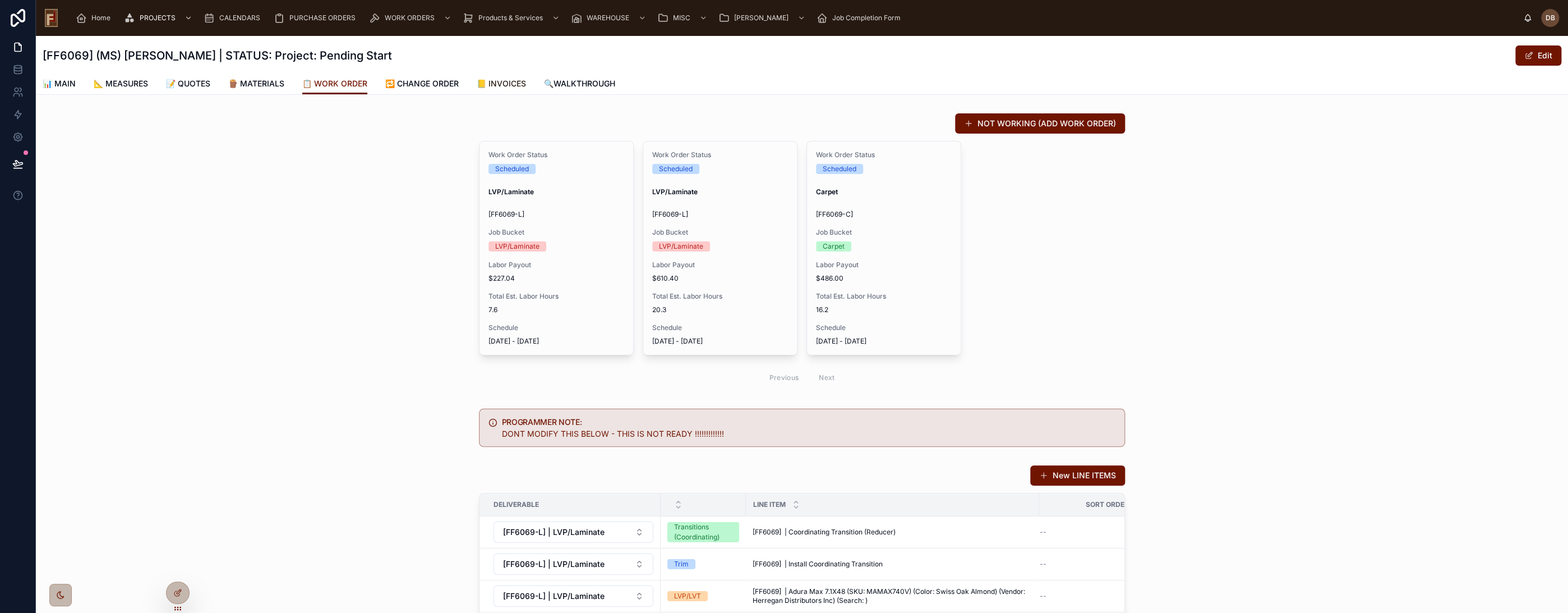
click at [511, 87] on span "📒 INVOICES" at bounding box center [502, 83] width 50 height 11
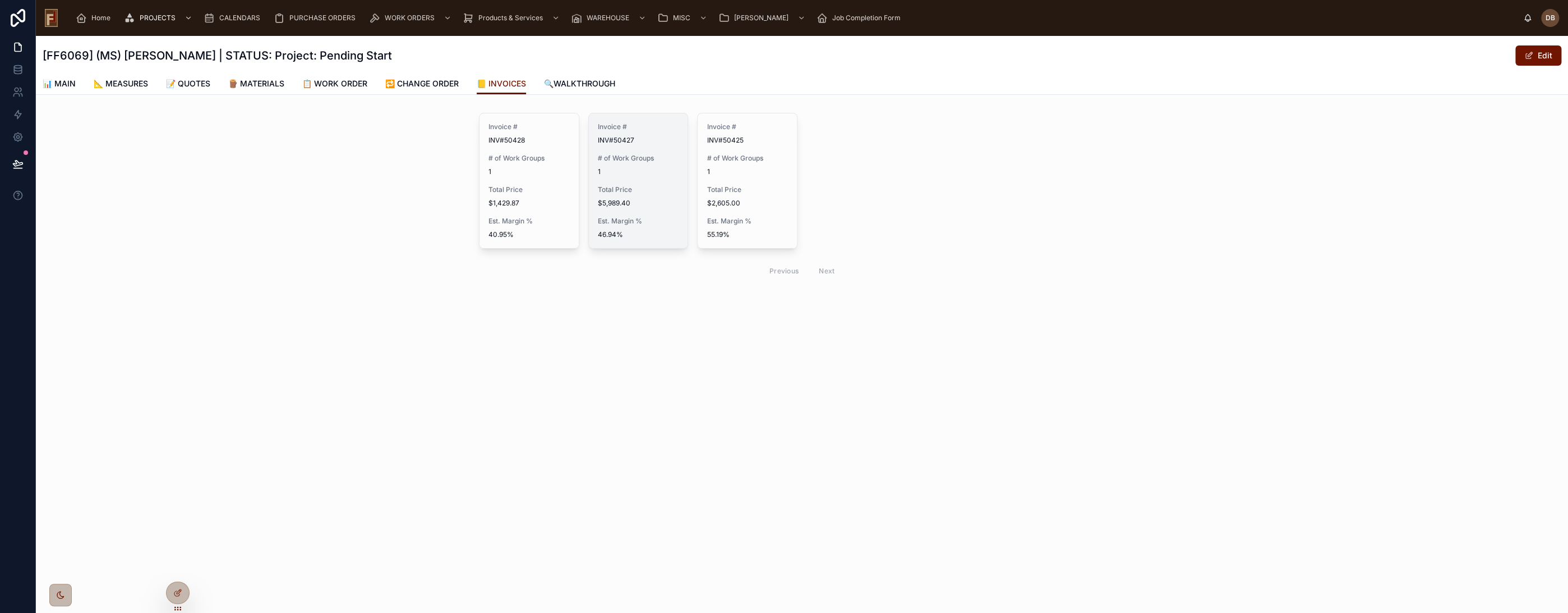
click at [644, 225] on div "Est. Margin % 46.94%" at bounding box center [639, 228] width 81 height 23
click at [357, 81] on span "📋 WORK ORDER" at bounding box center [335, 83] width 65 height 11
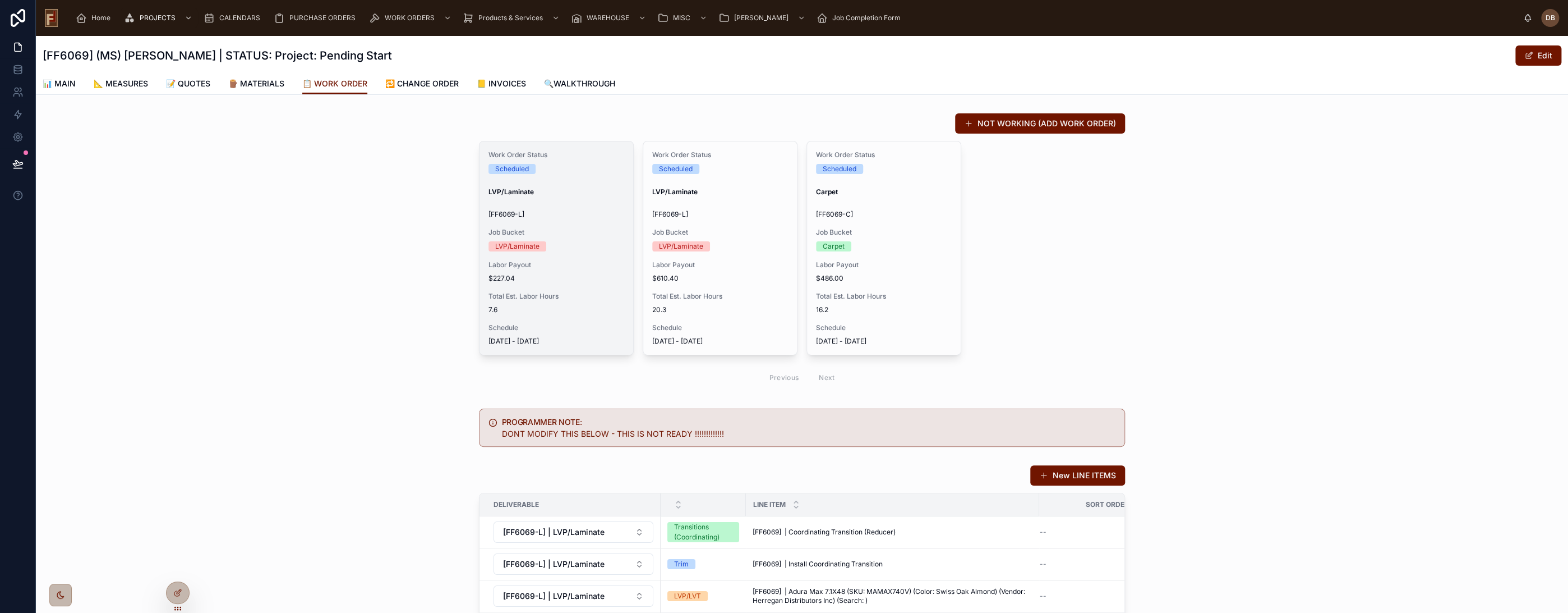
click at [603, 276] on span "$227.04" at bounding box center [557, 278] width 136 height 9
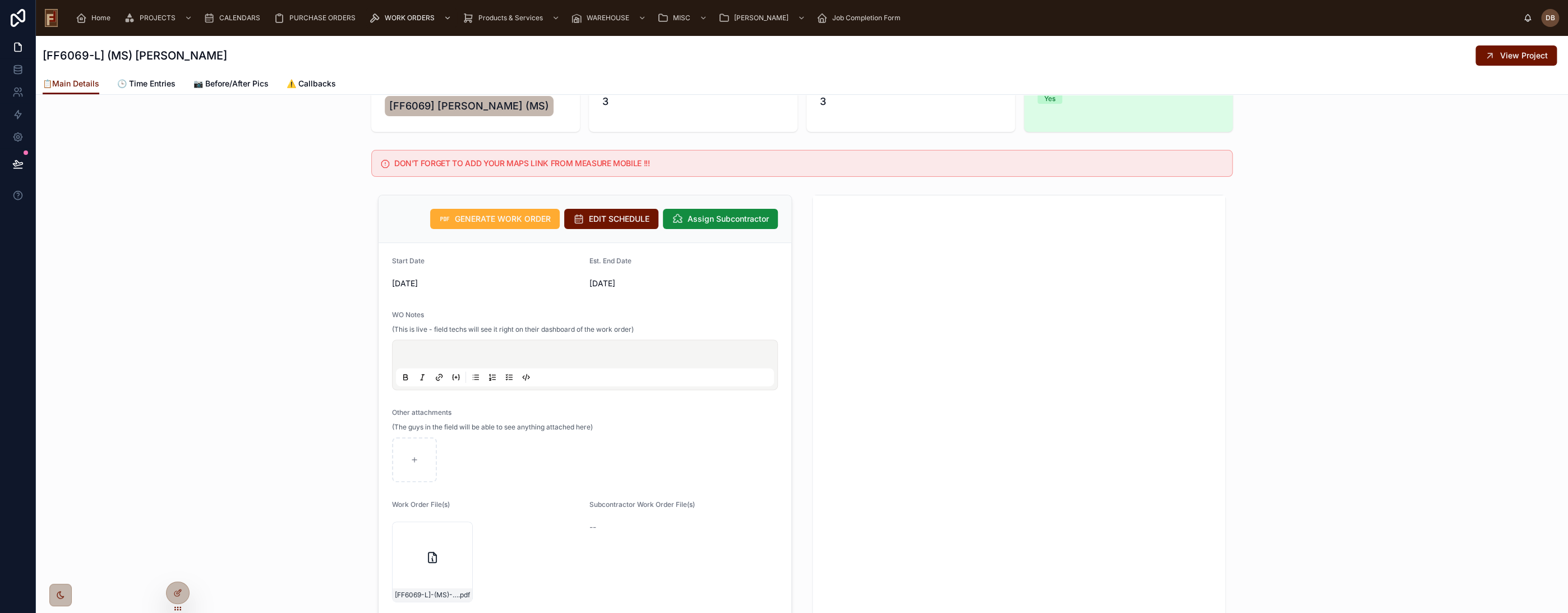
scroll to position [62, 0]
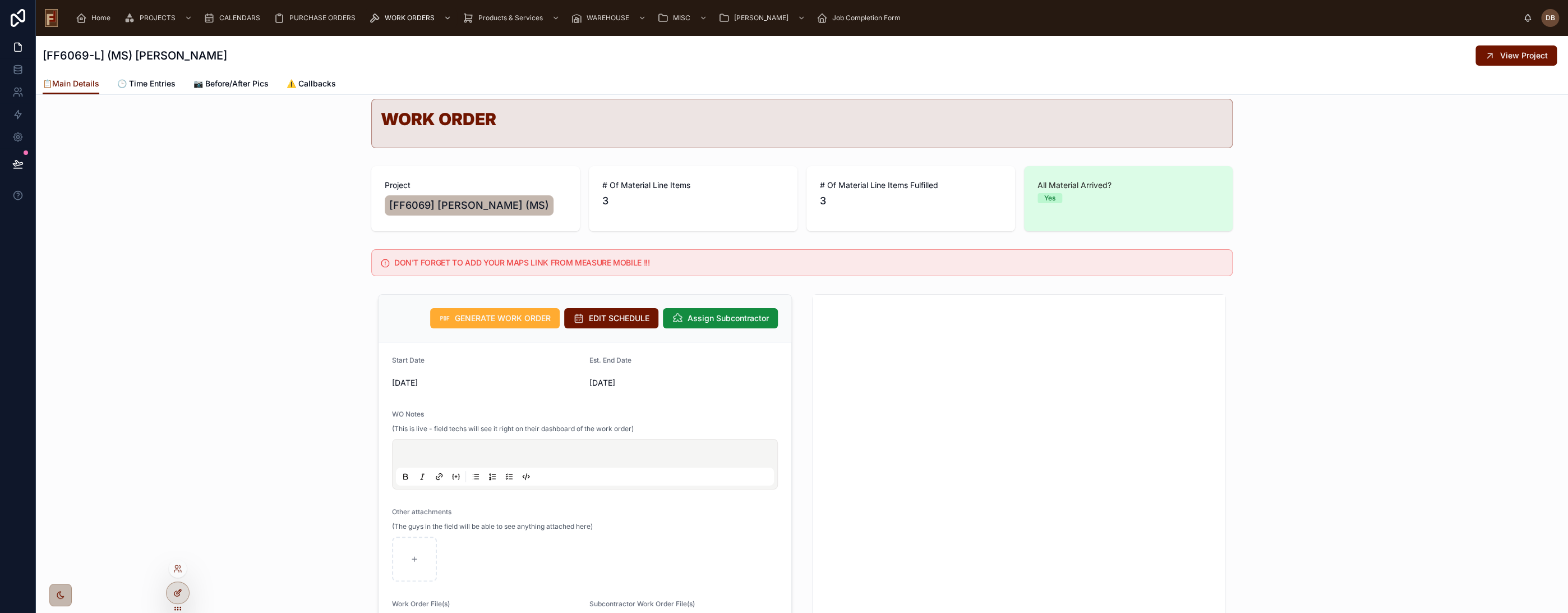
click at [178, 591] on icon at bounding box center [178, 592] width 9 height 9
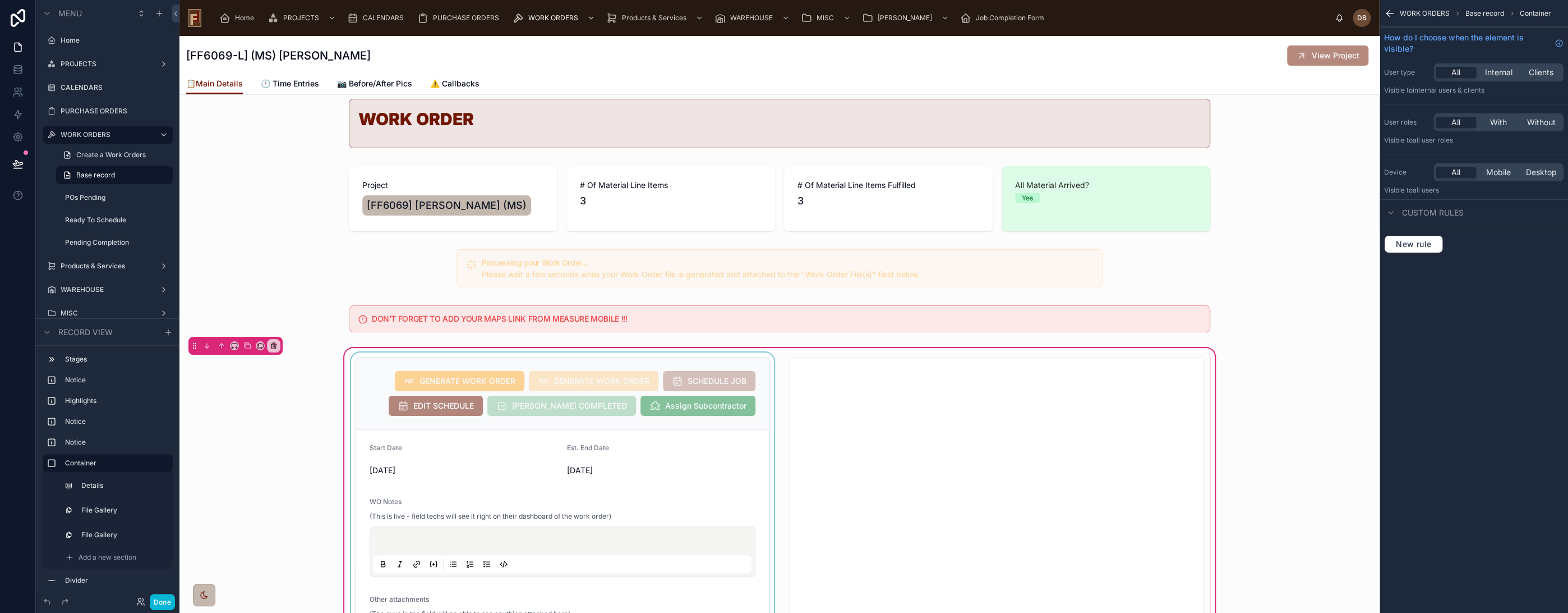
click at [369, 367] on div at bounding box center [562, 608] width 427 height 513
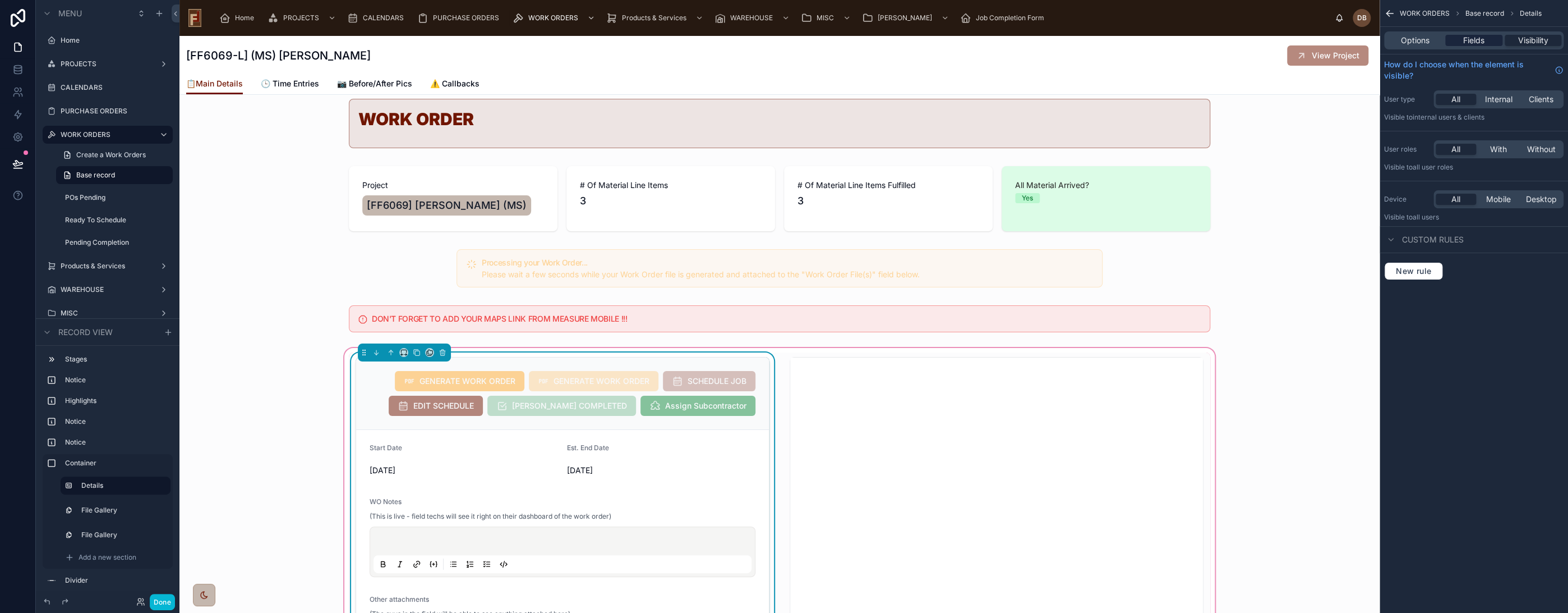
click at [1475, 42] on span "Fields" at bounding box center [1474, 40] width 22 height 11
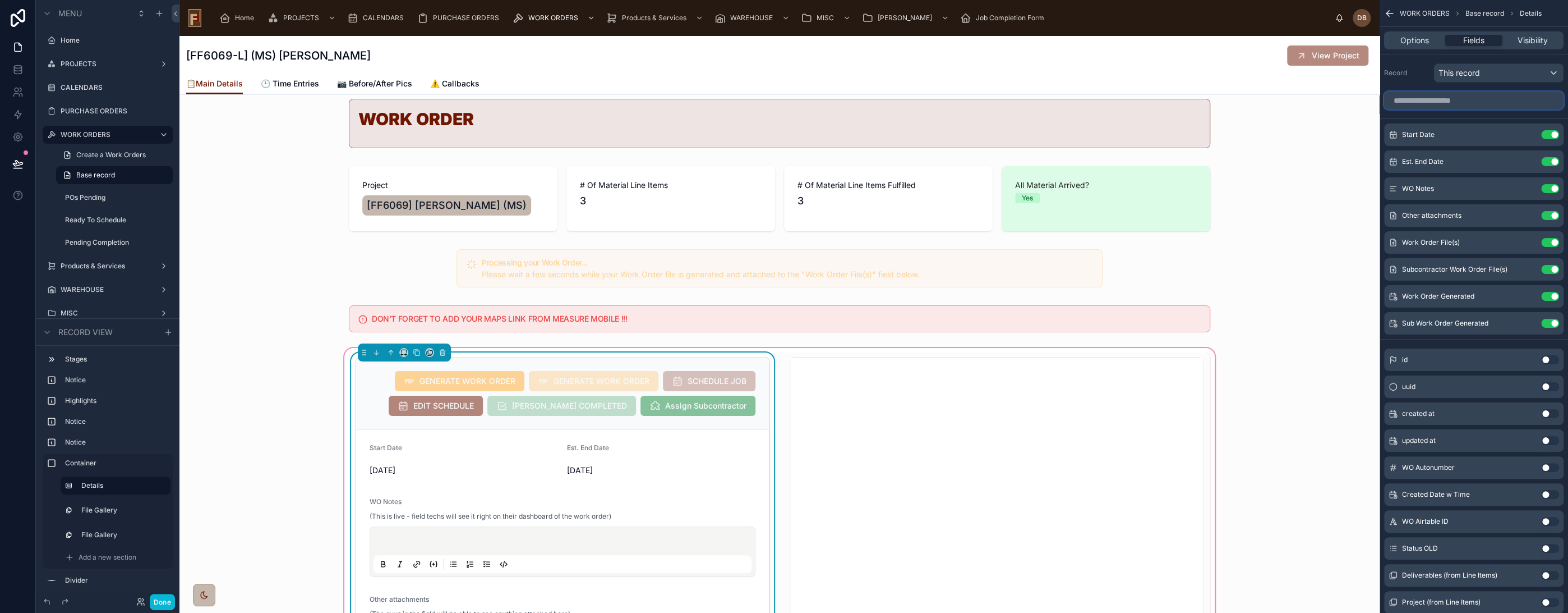
click at [1449, 99] on input "scrollable content" at bounding box center [1474, 100] width 180 height 18
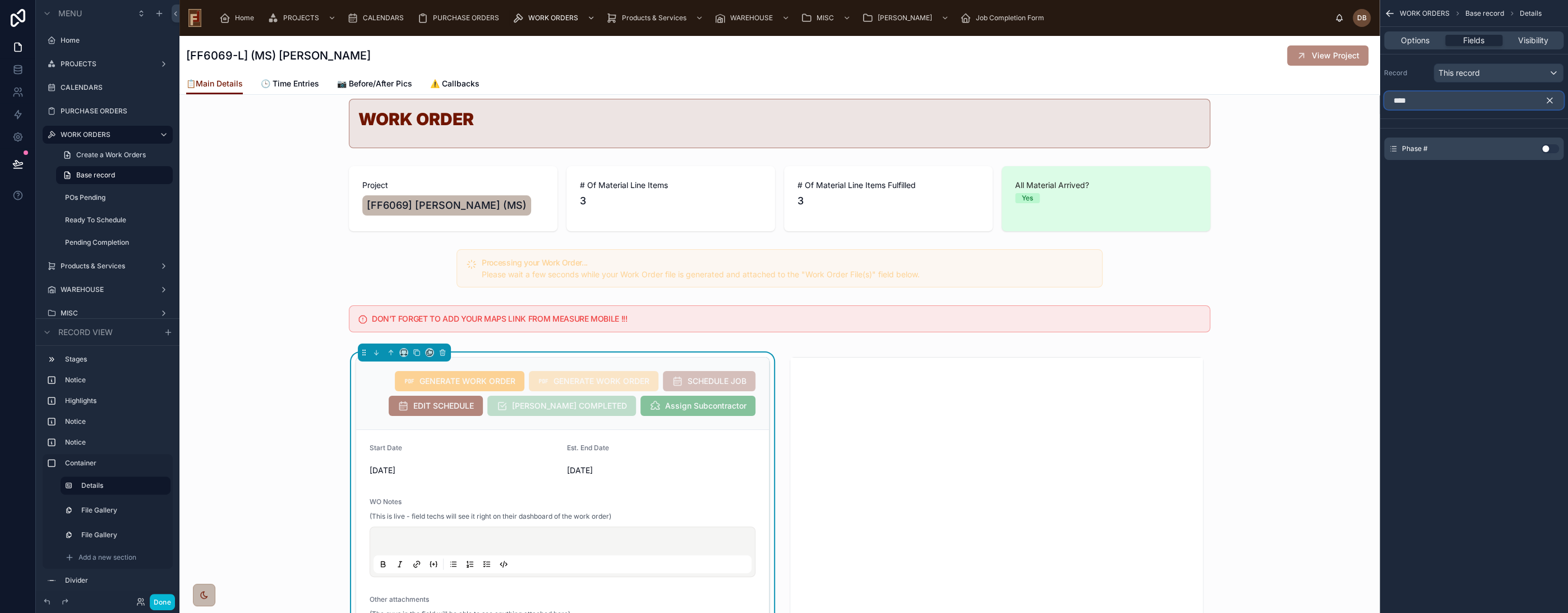
type input "****"
click at [1545, 146] on button "Use setting" at bounding box center [1551, 149] width 18 height 9
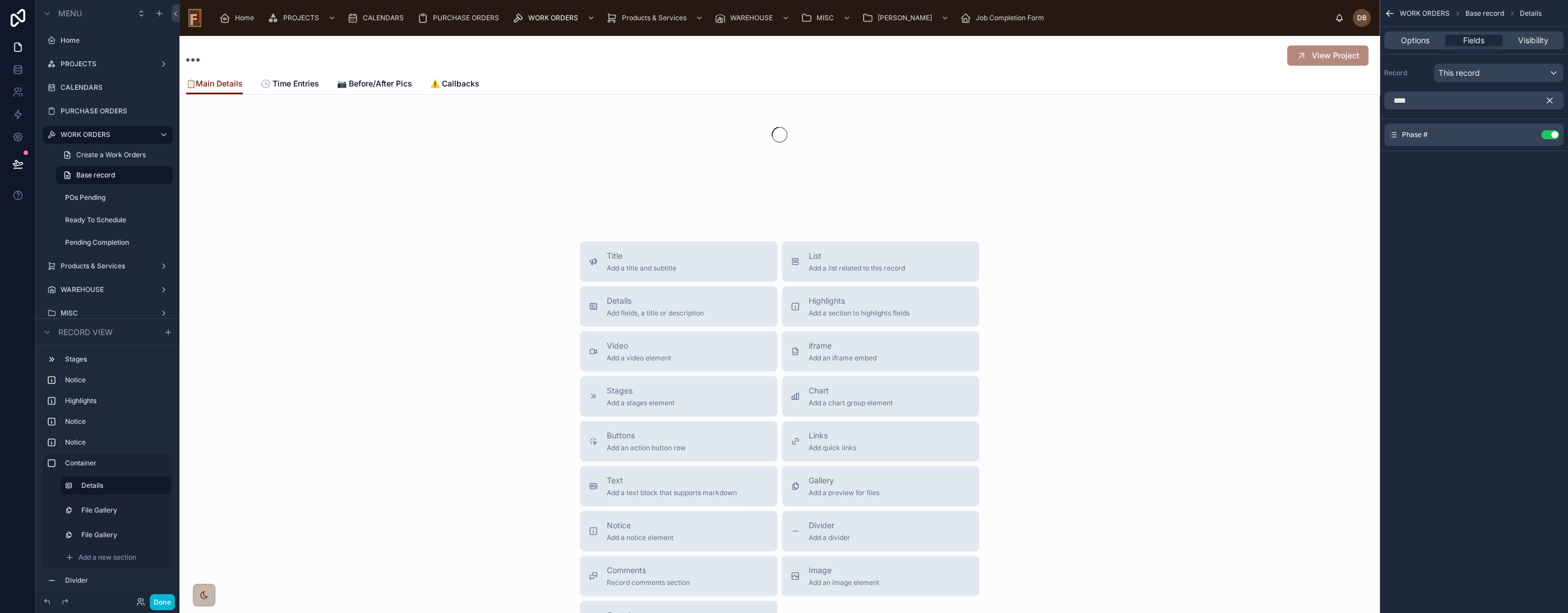
click at [1549, 98] on icon "scrollable content" at bounding box center [1549, 100] width 10 height 10
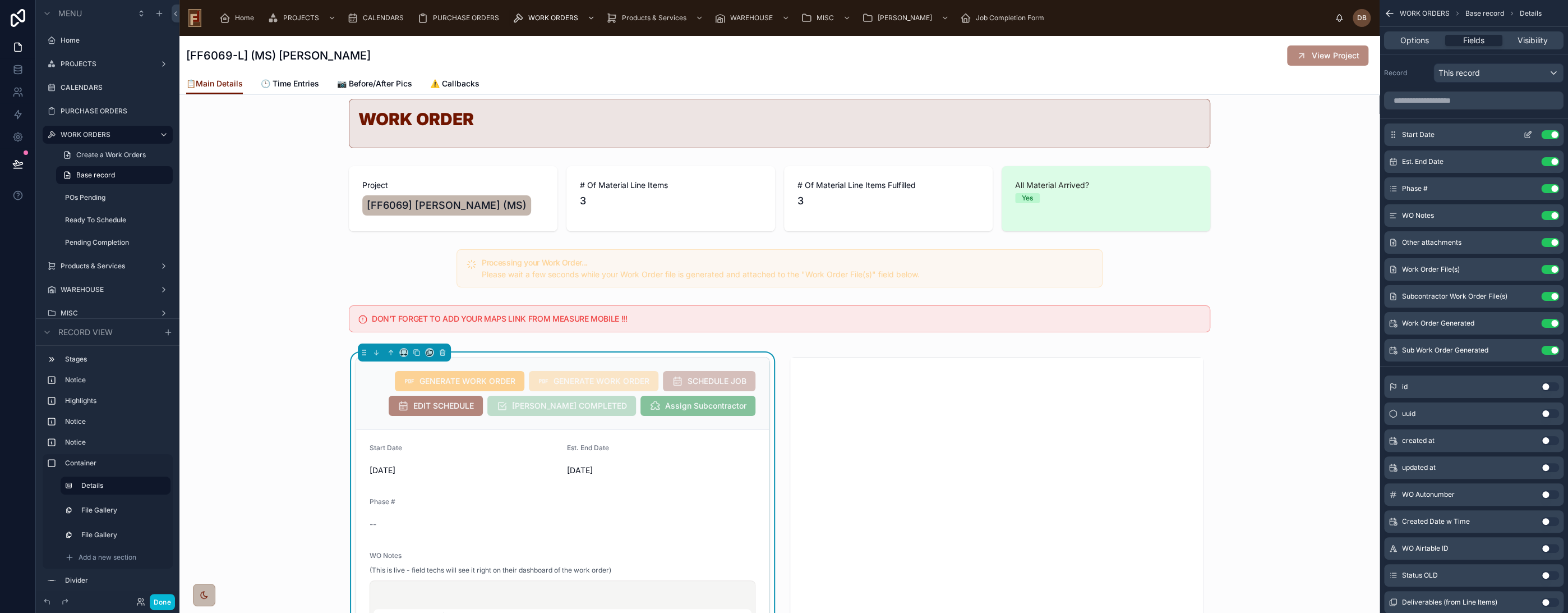
click at [1526, 134] on icon "scrollable content" at bounding box center [1528, 135] width 9 height 9
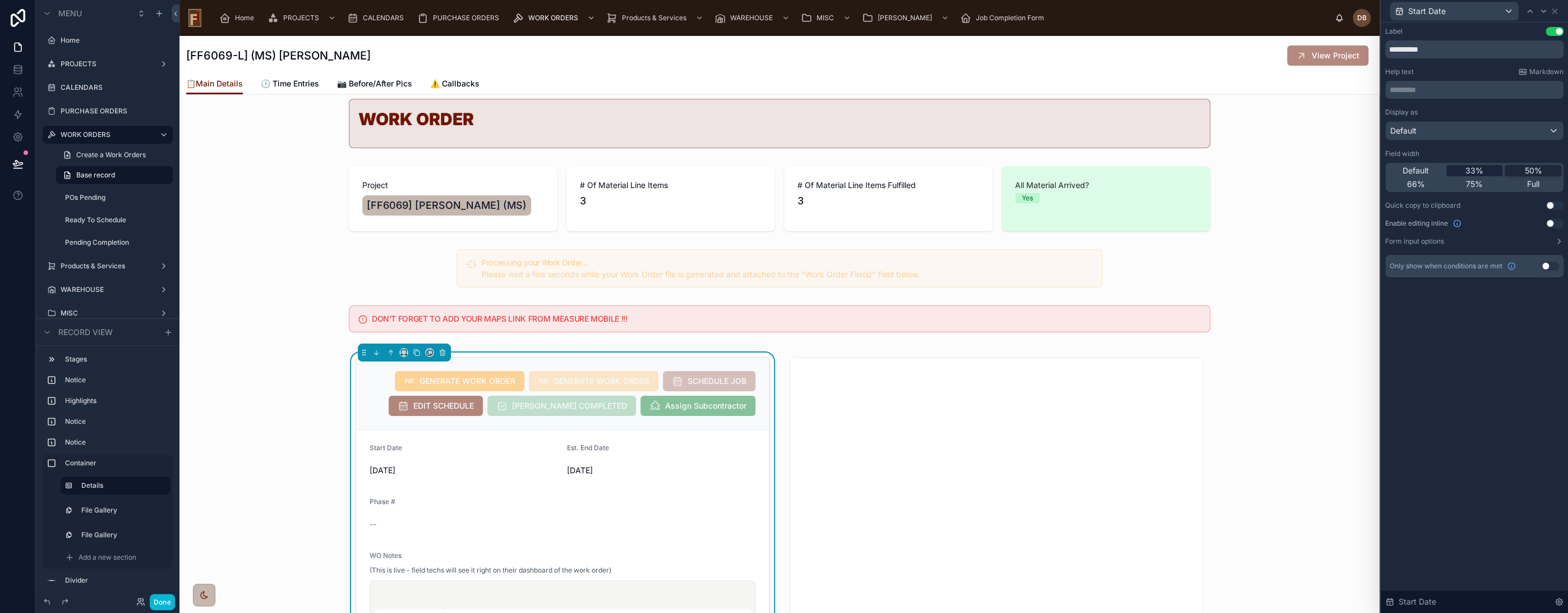
click at [1475, 169] on span "33%" at bounding box center [1475, 170] width 18 height 11
click at [1466, 13] on div "Start Date" at bounding box center [1455, 11] width 128 height 18
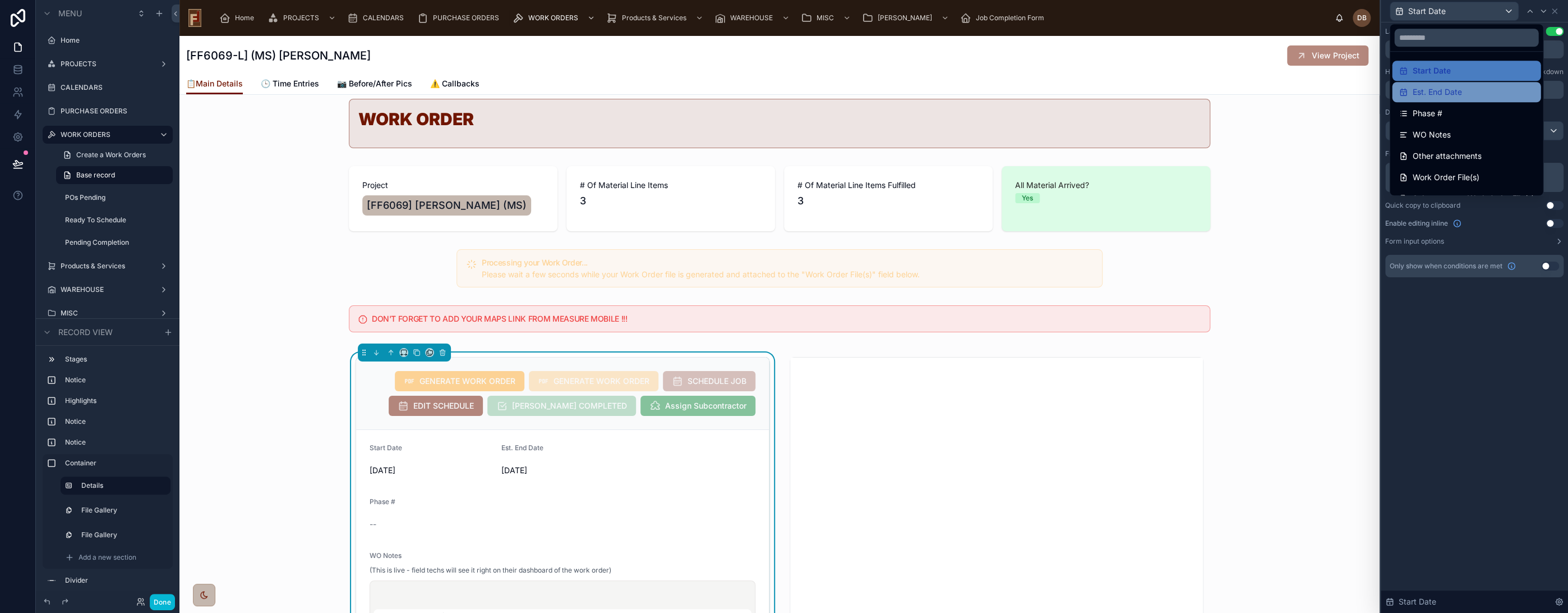
click at [1454, 96] on span "Est. End Date" at bounding box center [1437, 91] width 50 height 14
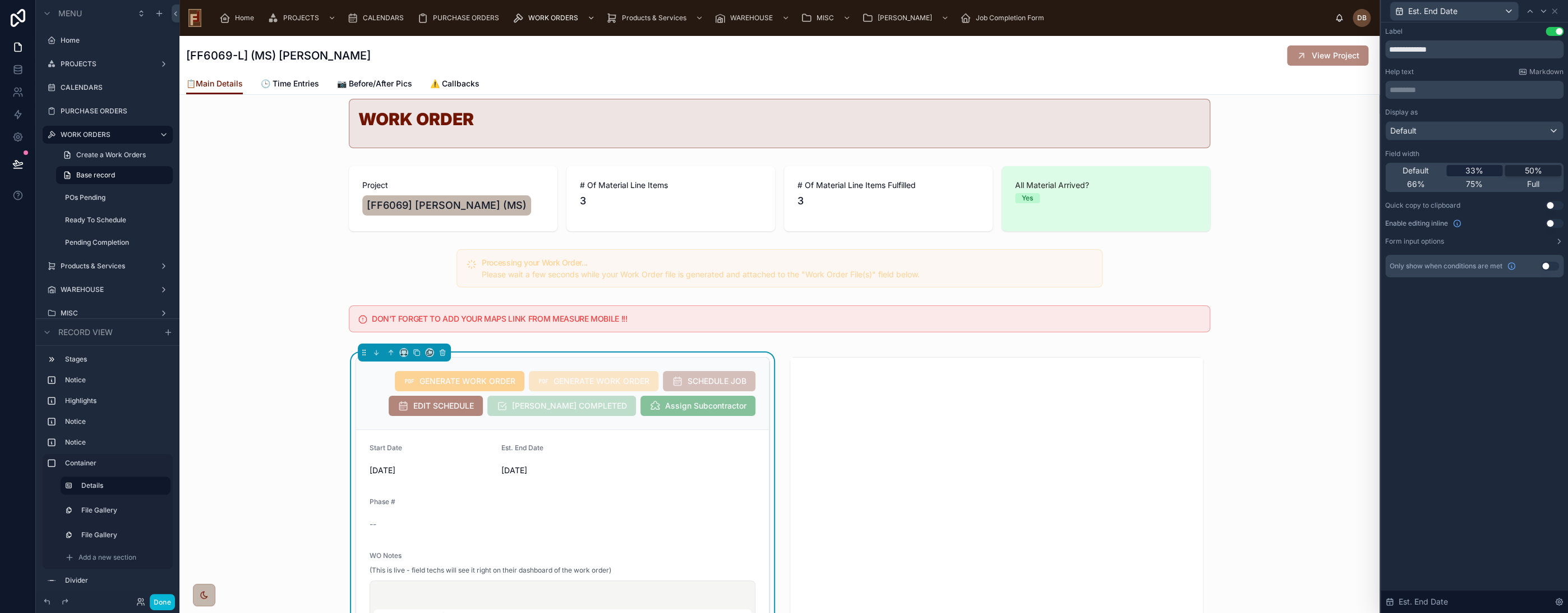
click at [1477, 171] on span "33%" at bounding box center [1475, 170] width 18 height 11
click at [1456, 13] on span "Est. End Date" at bounding box center [1433, 11] width 50 height 11
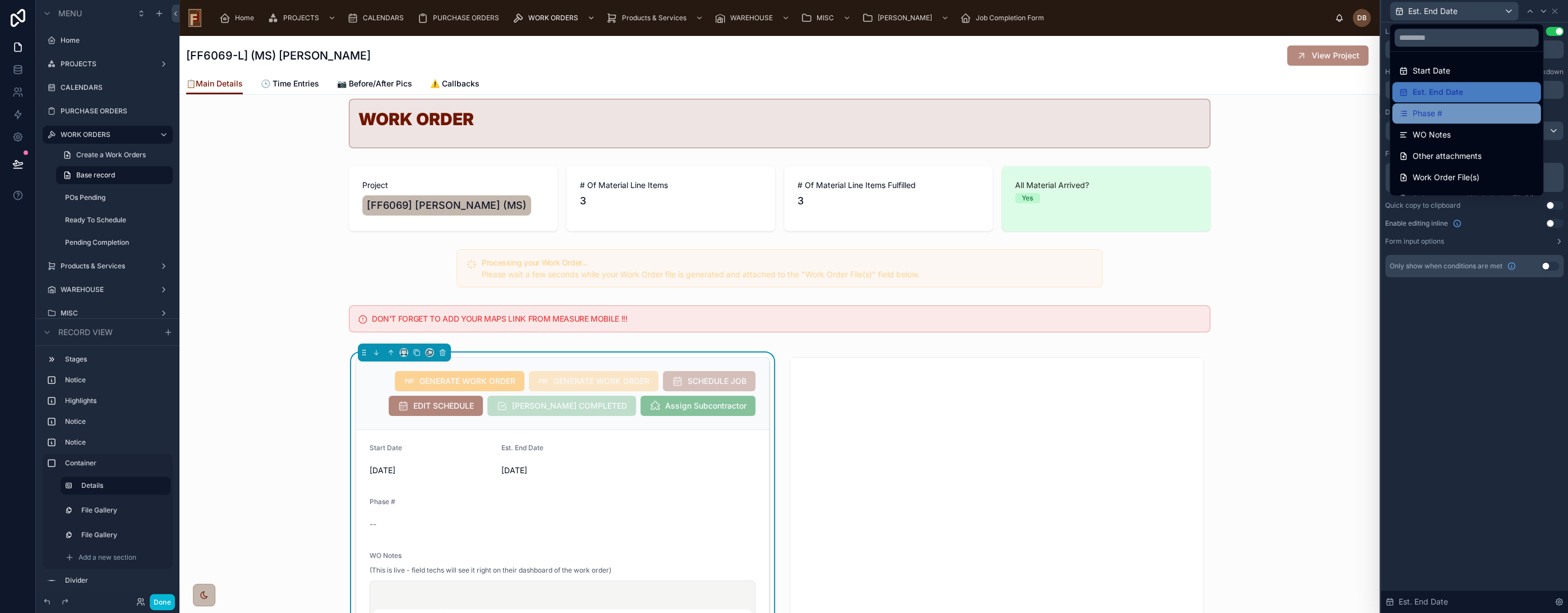
click at [1453, 116] on div "Phase #" at bounding box center [1467, 113] width 136 height 14
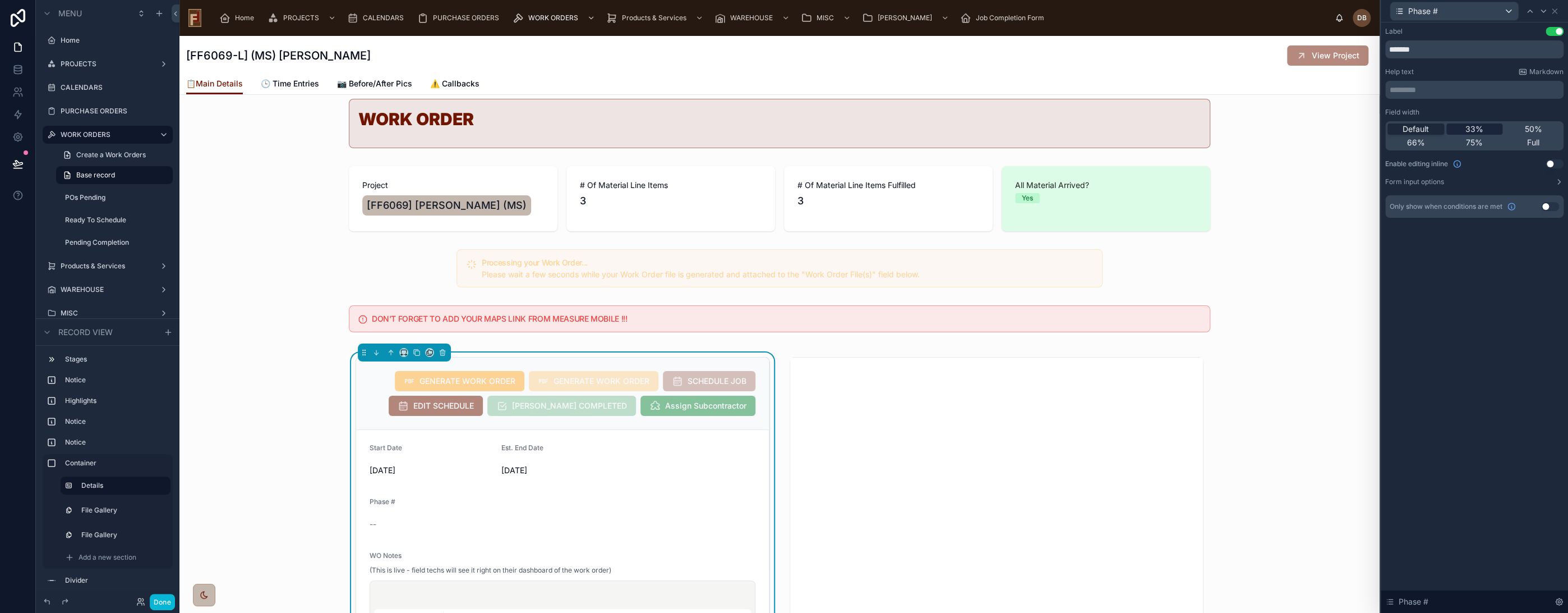
click at [1470, 130] on span "33%" at bounding box center [1475, 129] width 18 height 11
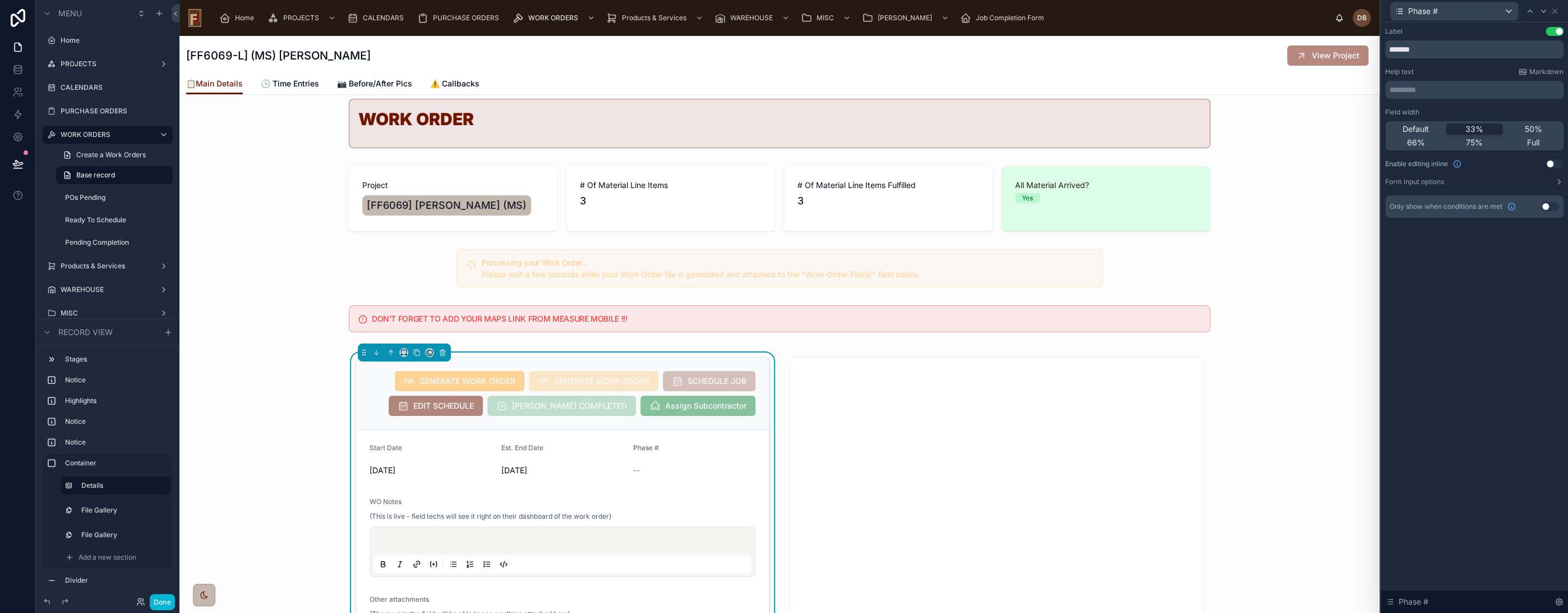
click at [1550, 161] on button "Use setting" at bounding box center [1555, 164] width 18 height 9
click at [162, 601] on button "Done" at bounding box center [163, 602] width 25 height 16
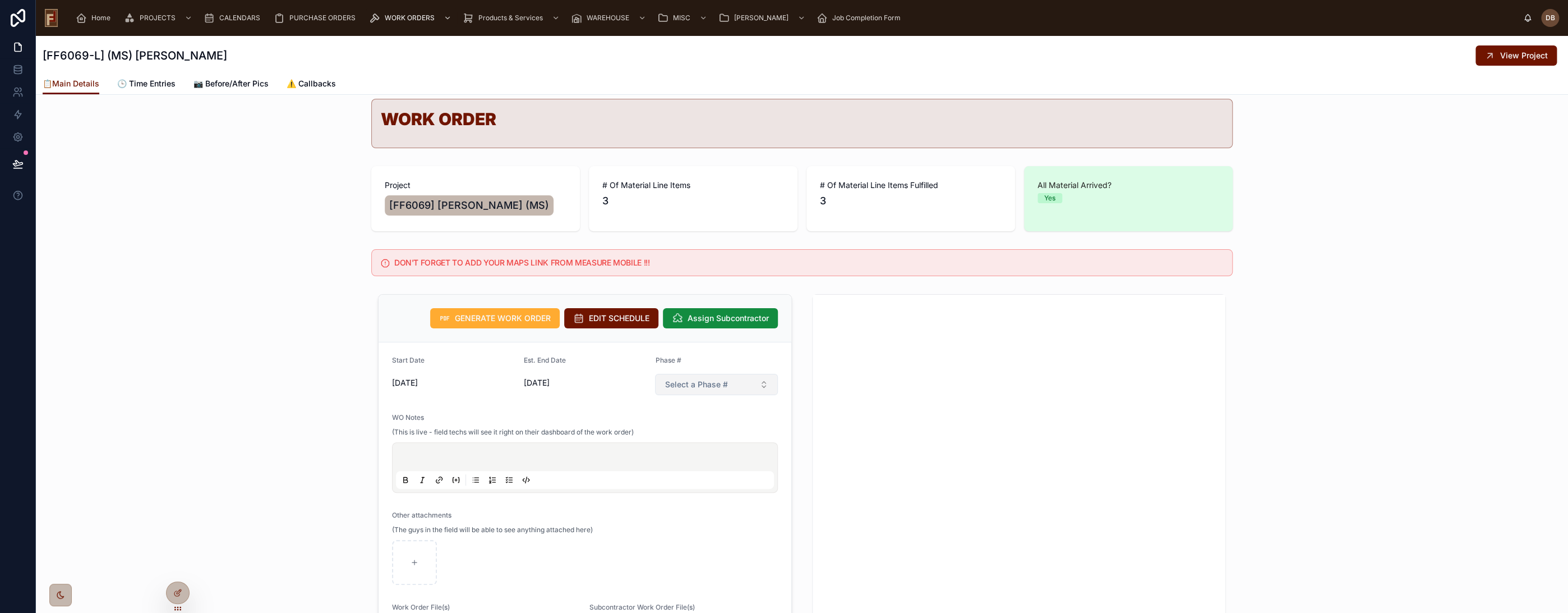
click at [705, 385] on span "Select a Phase #" at bounding box center [697, 384] width 63 height 11
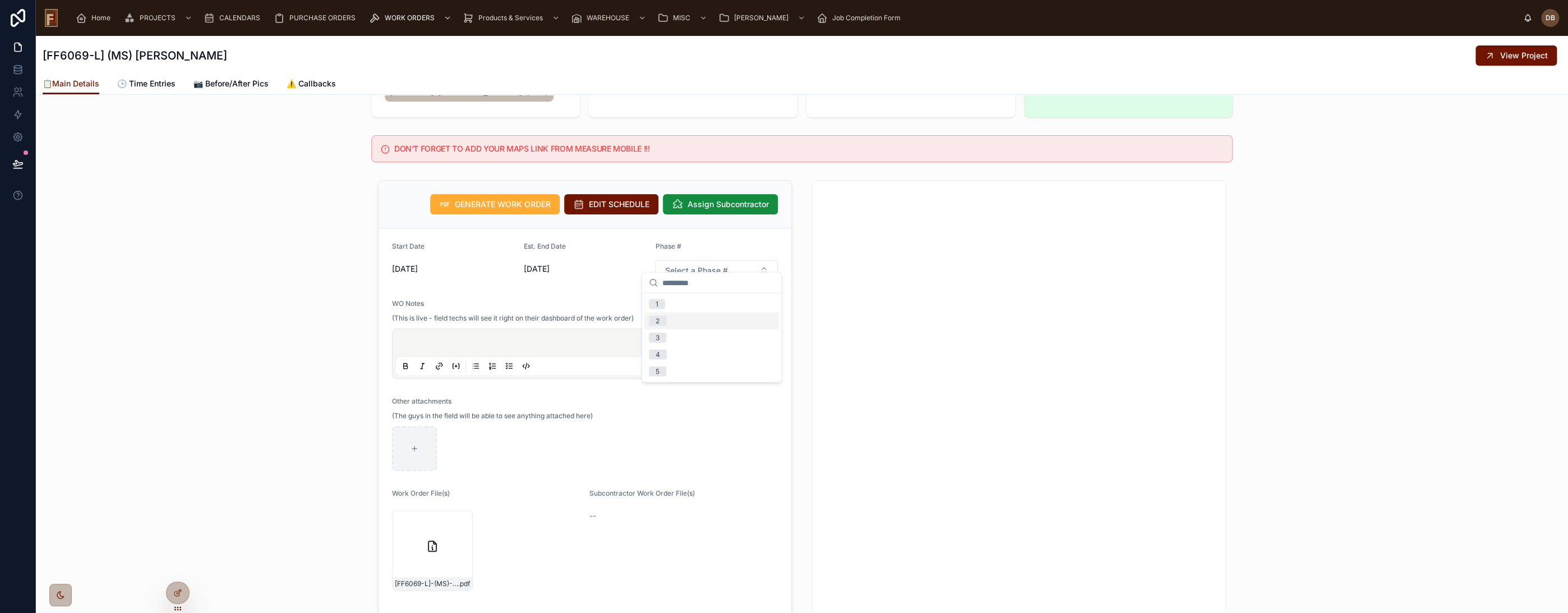
scroll to position [187, 0]
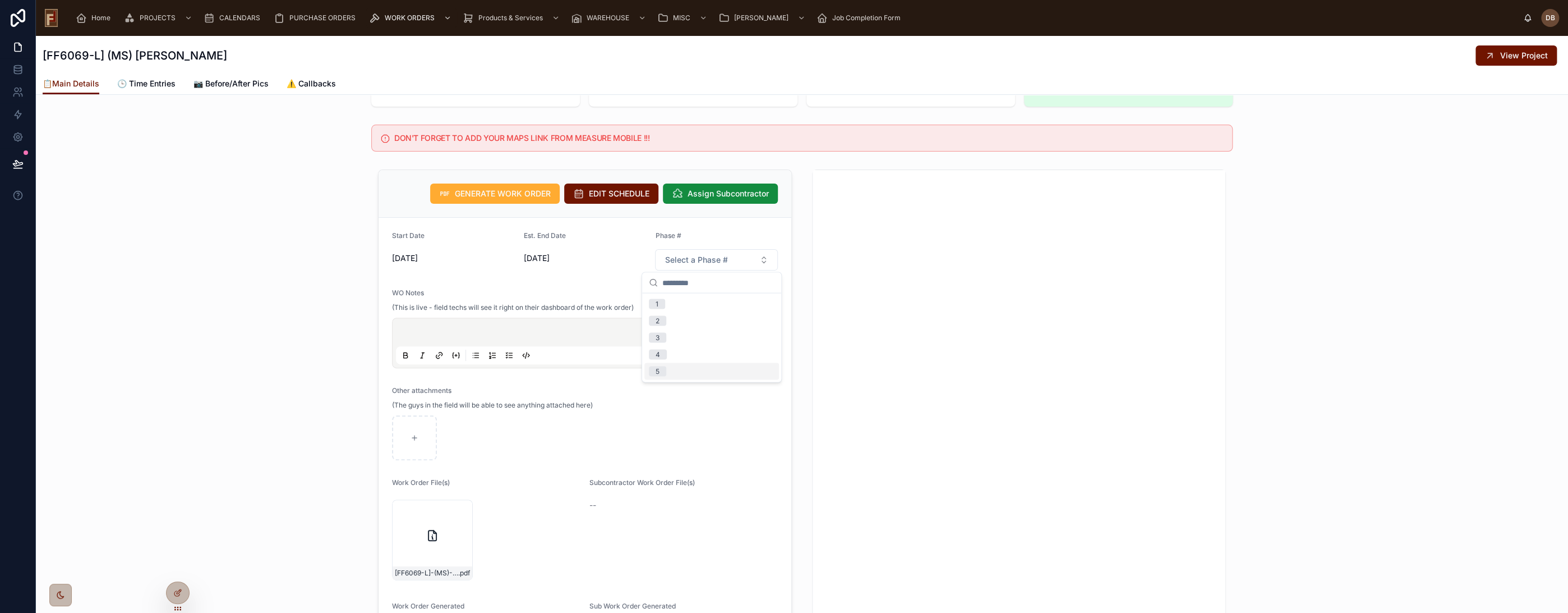
click at [307, 310] on div "GENERATE WORK ORDER EDIT SCHEDULE Assign Subcontractor Start Date [DATE] Est. E…" at bounding box center [803, 410] width 1533 height 491
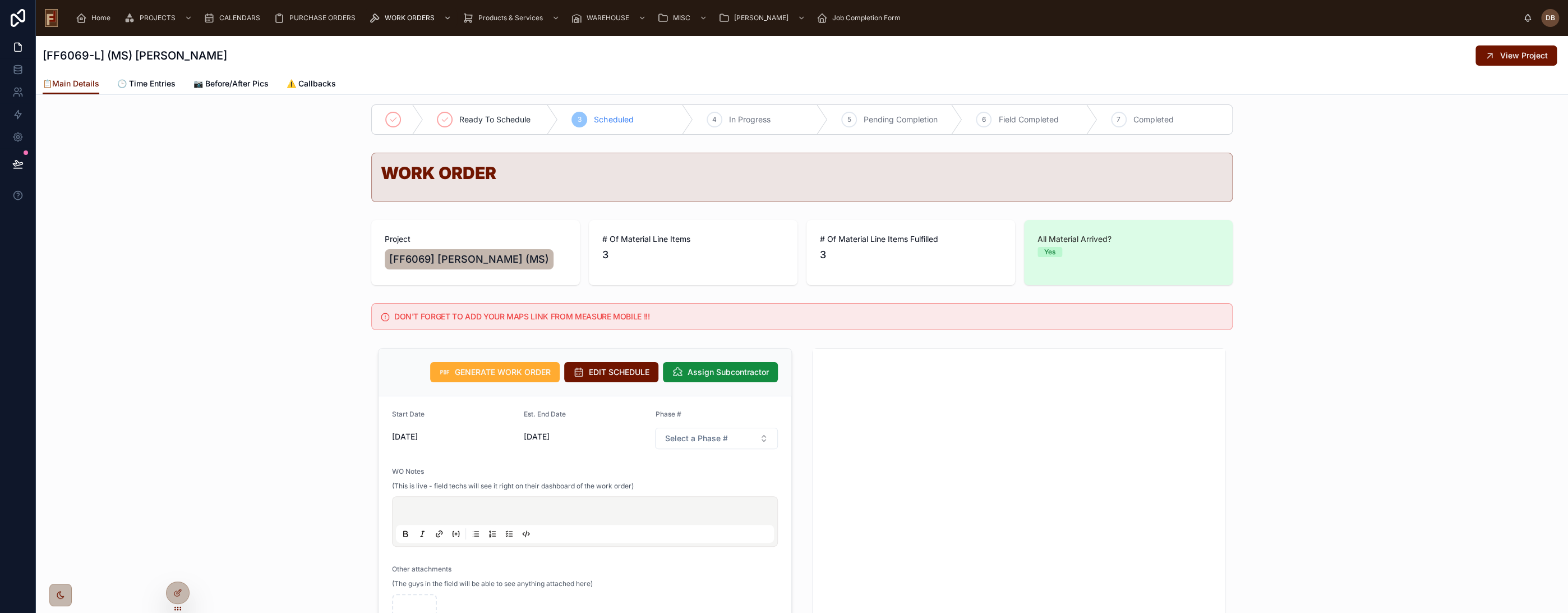
scroll to position [0, 0]
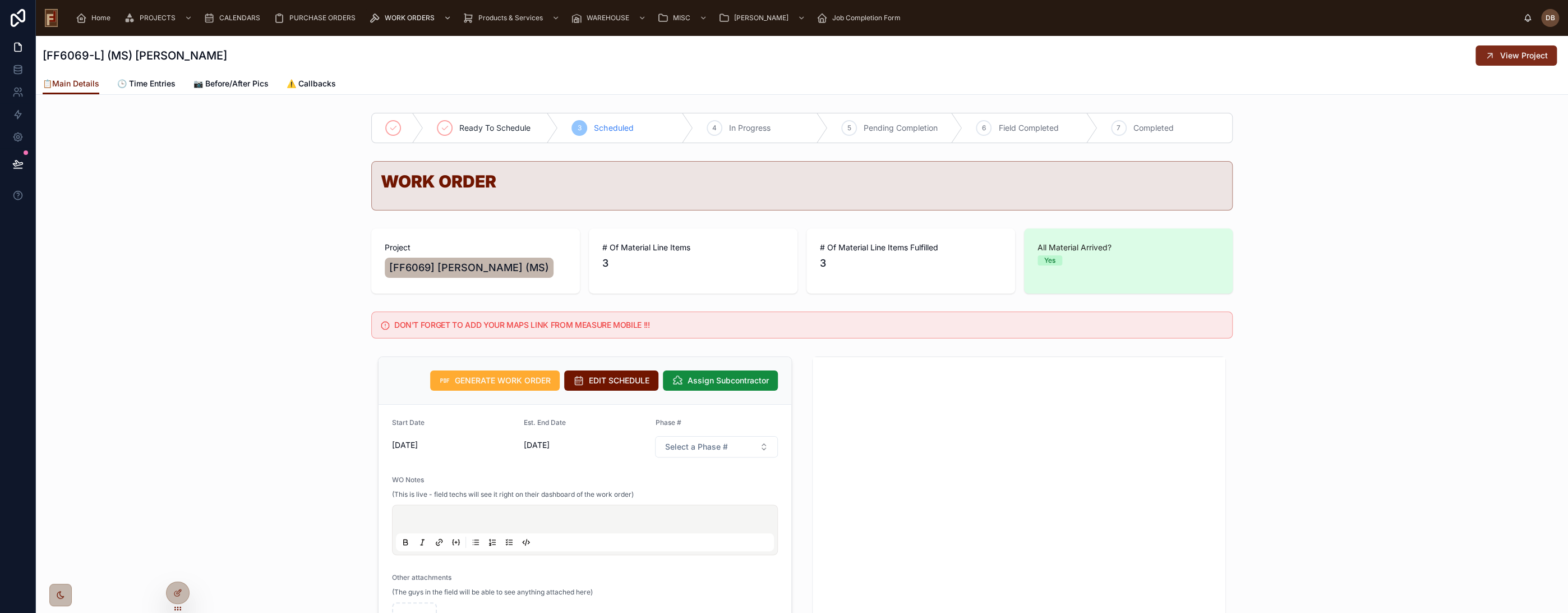
click at [1500, 60] on span "View Project" at bounding box center [1524, 55] width 48 height 11
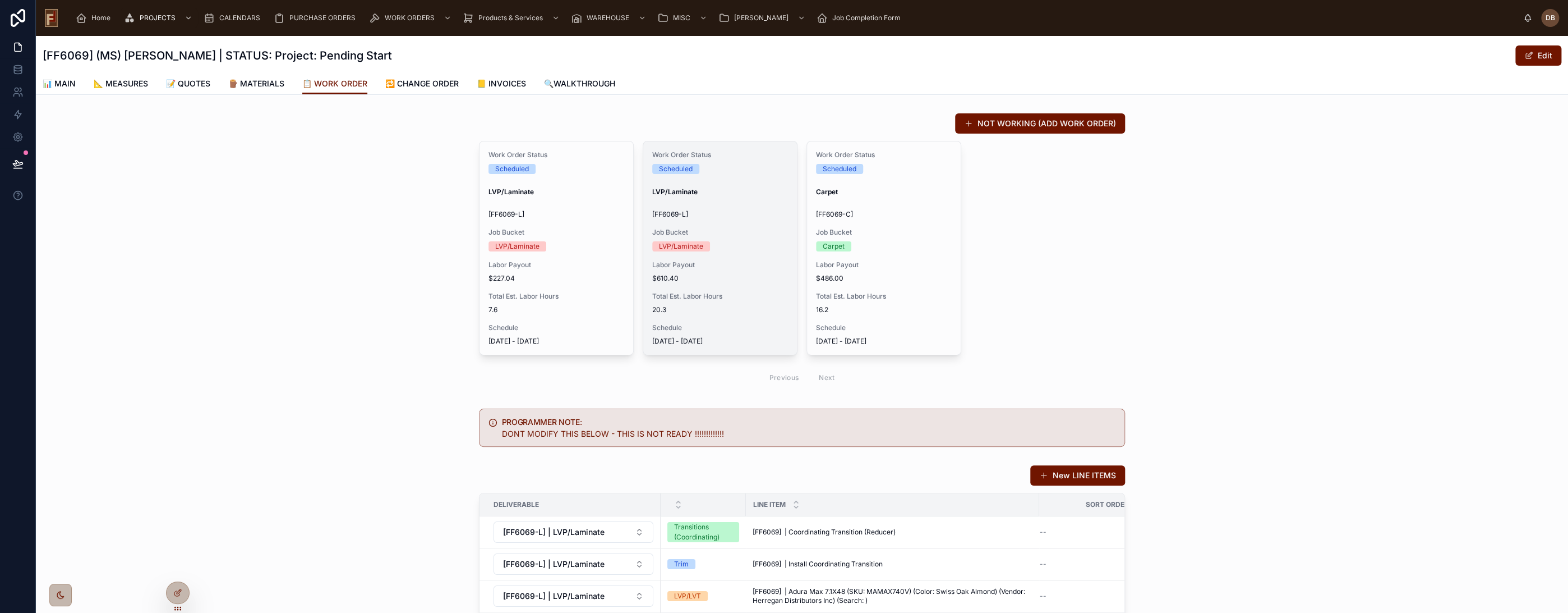
click at [711, 297] on span "Total Est. Labor Hours" at bounding box center [720, 297] width 136 height 9
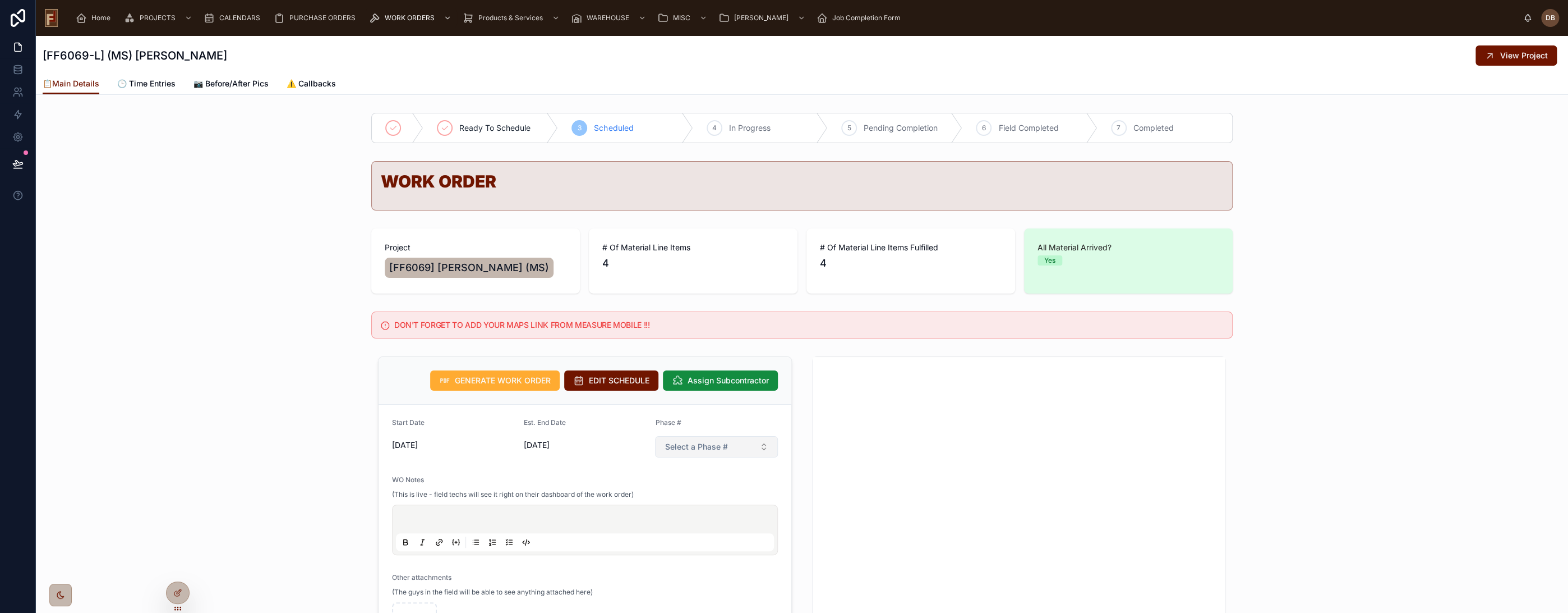
click at [692, 443] on span "Select a Phase #" at bounding box center [697, 447] width 63 height 11
click at [681, 495] on div "1" at bounding box center [711, 490] width 135 height 17
click at [284, 387] on div "GENERATE WORK ORDER EDIT SCHEDULE Assign Subcontractor Start Date [DATE] Est. E…" at bounding box center [803, 597] width 1533 height 491
click at [1500, 54] on span "View Project" at bounding box center [1524, 55] width 48 height 11
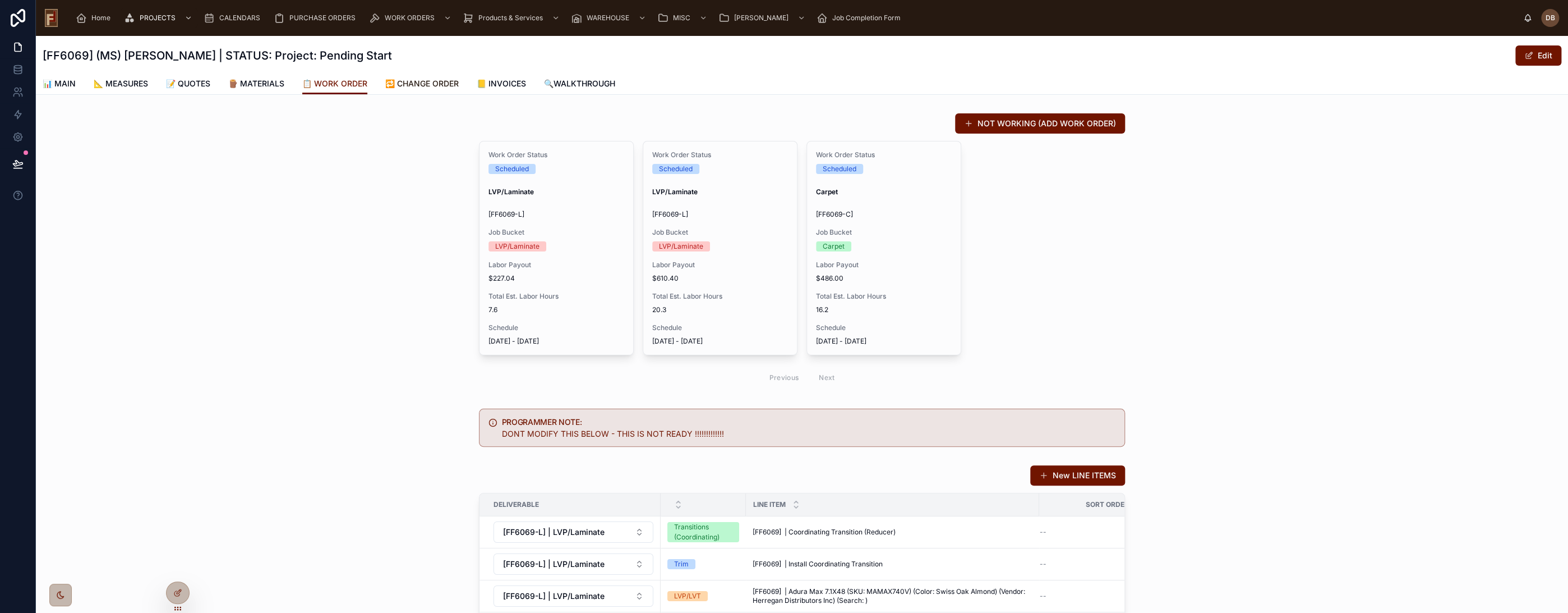
drag, startPoint x: 436, startPoint y: 88, endPoint x: 438, endPoint y: 106, distance: 18.1
click at [436, 88] on span "🔁 CHANGE ORDER" at bounding box center [421, 83] width 73 height 11
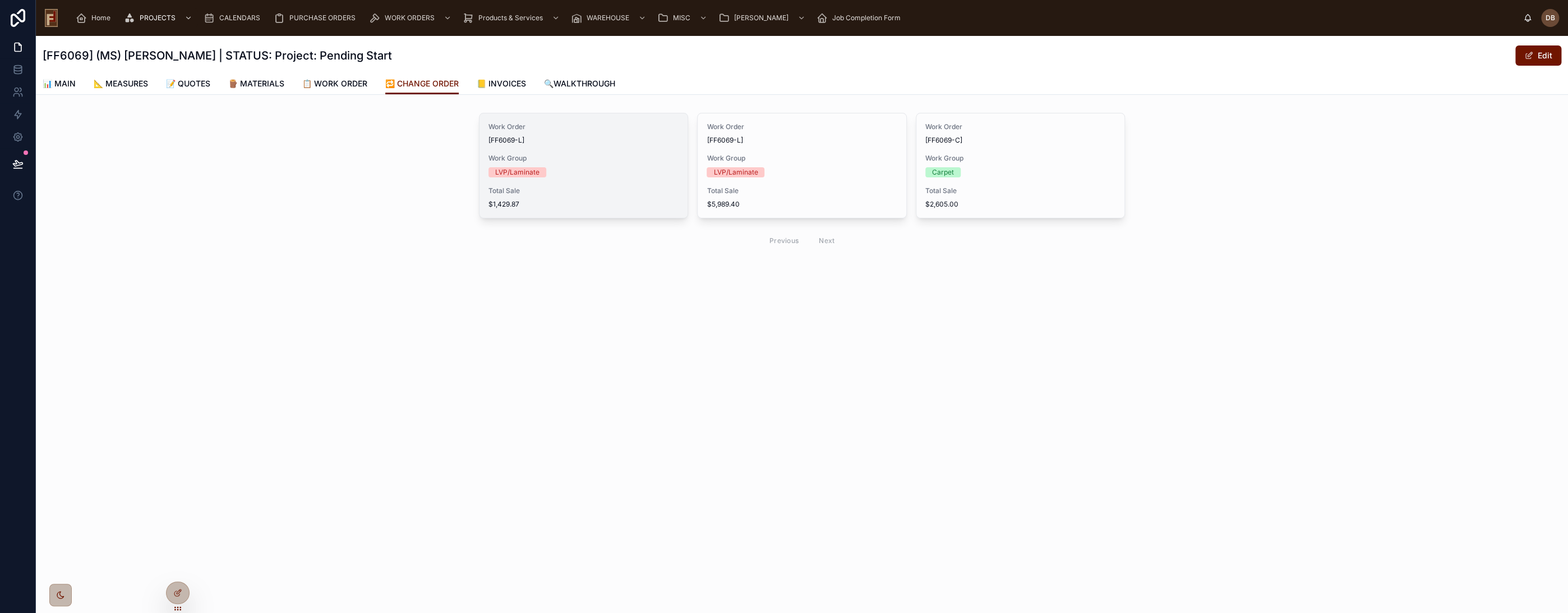
click at [642, 202] on span "$1,429.87" at bounding box center [584, 204] width 190 height 9
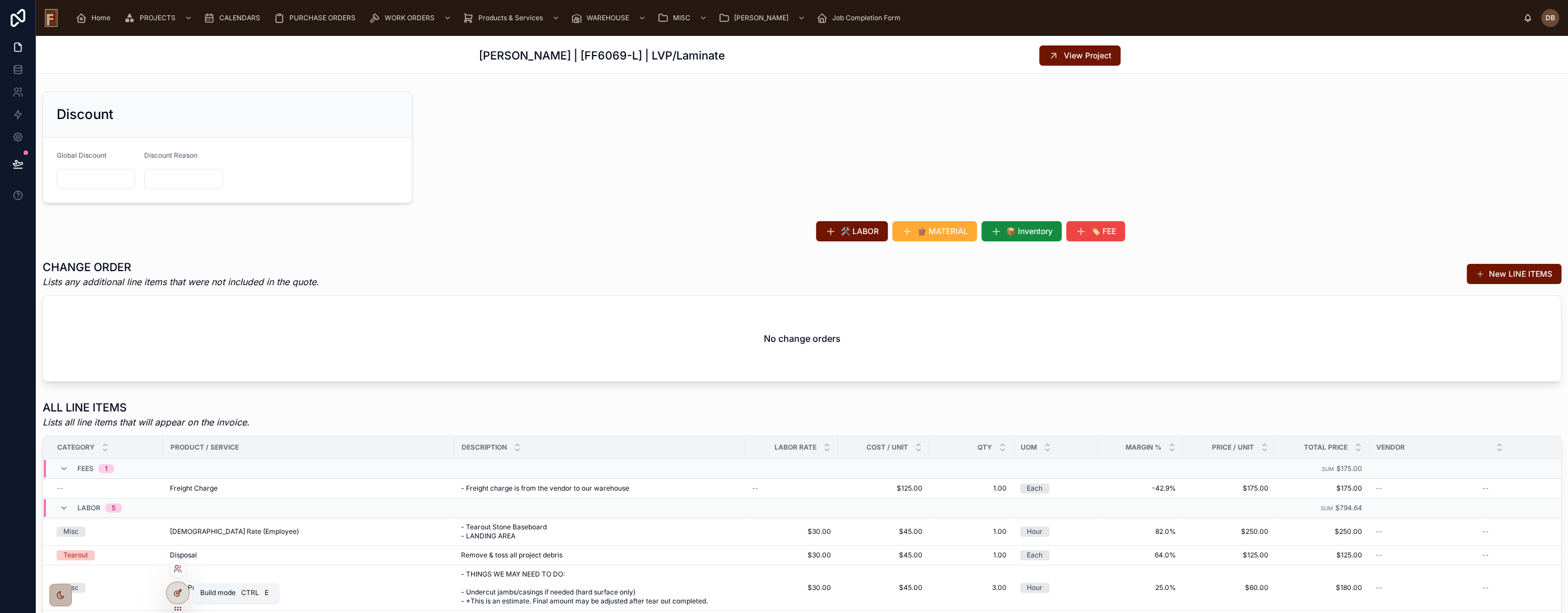
click at [183, 587] on div at bounding box center [177, 593] width 23 height 22
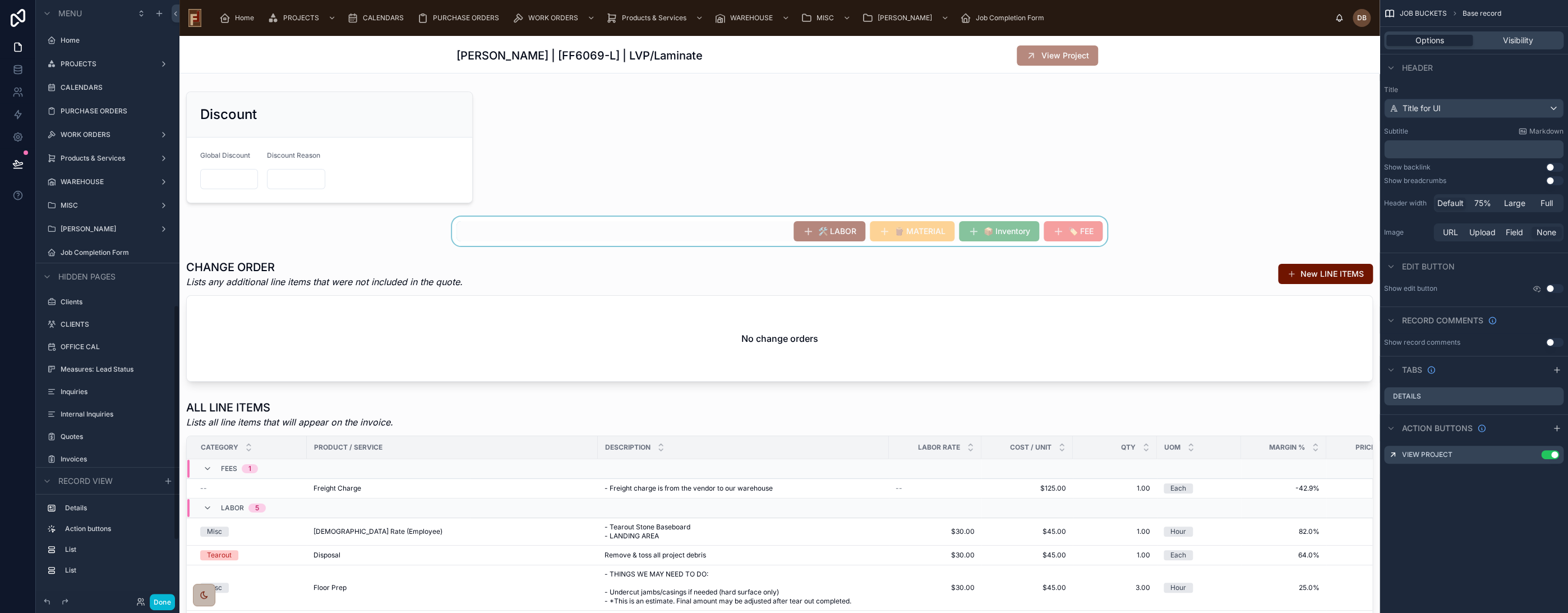
scroll to position [777, 0]
click at [419, 156] on div at bounding box center [330, 146] width 300 height 120
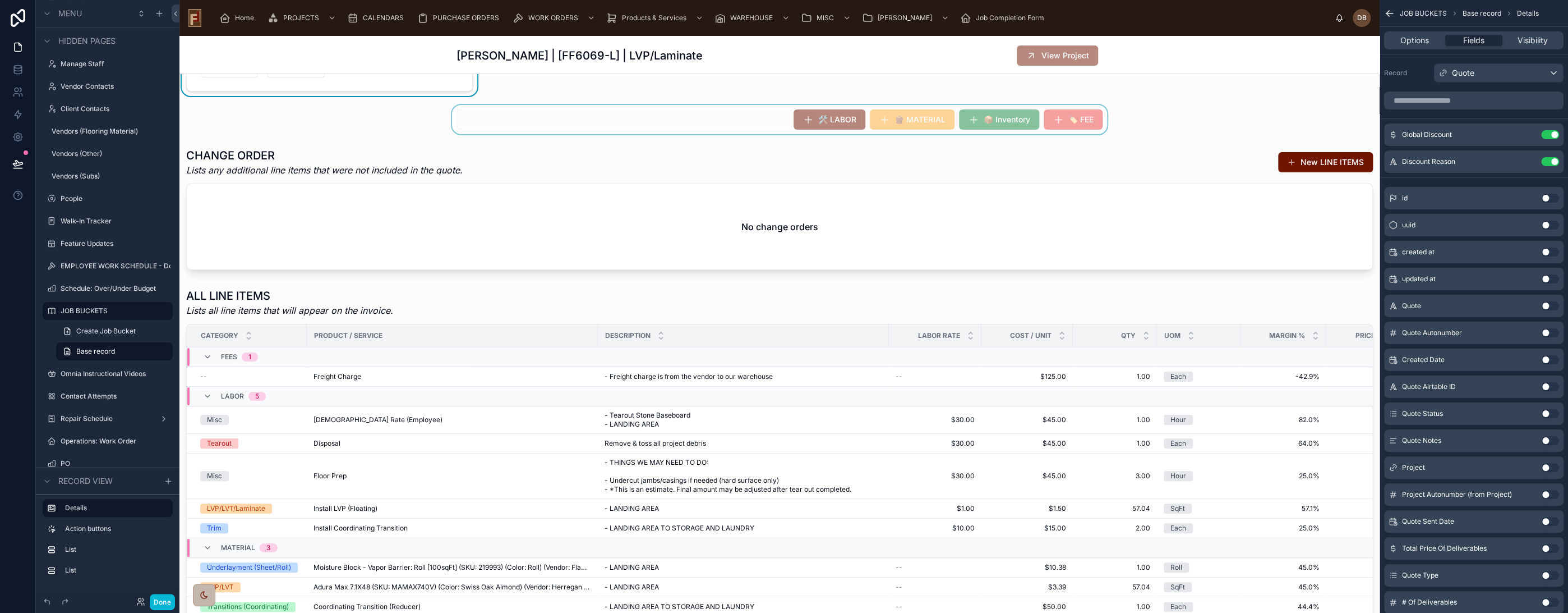
scroll to position [0, 0]
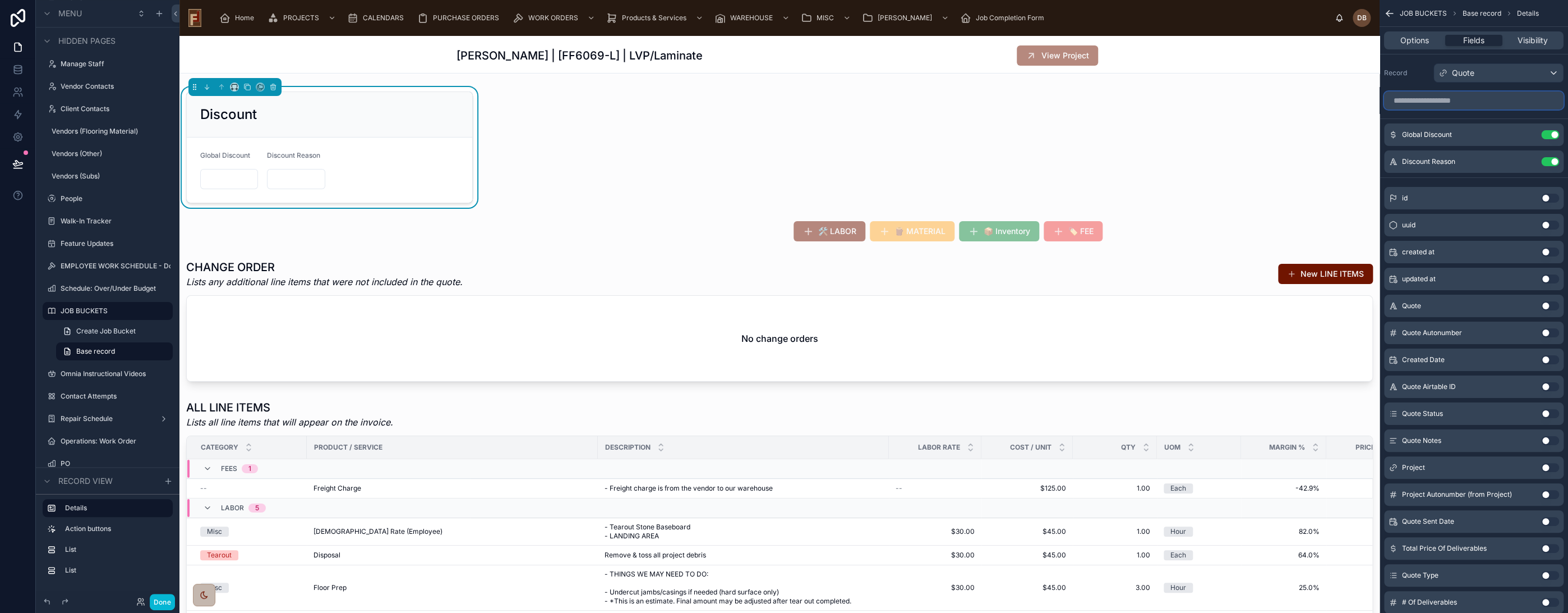
click at [1451, 99] on input "scrollable content" at bounding box center [1474, 100] width 180 height 18
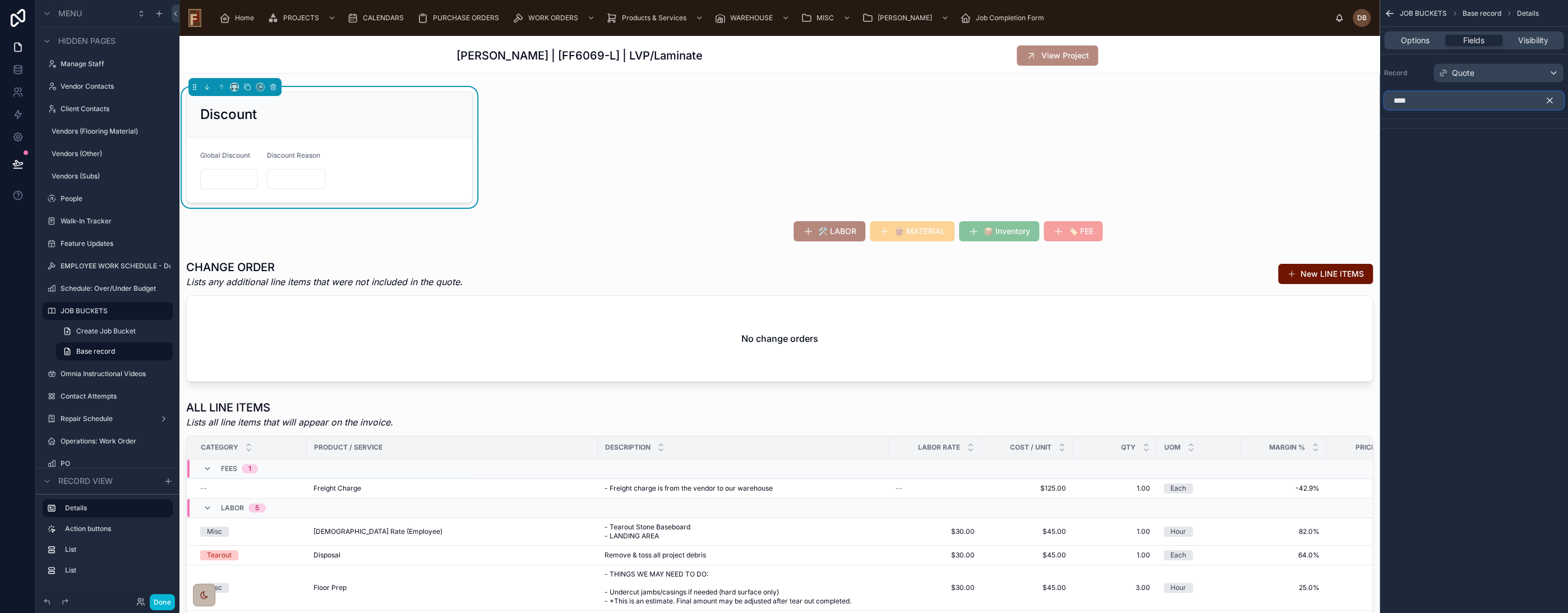
type input "****"
click at [1551, 99] on icon "scrollable content" at bounding box center [1549, 100] width 10 height 10
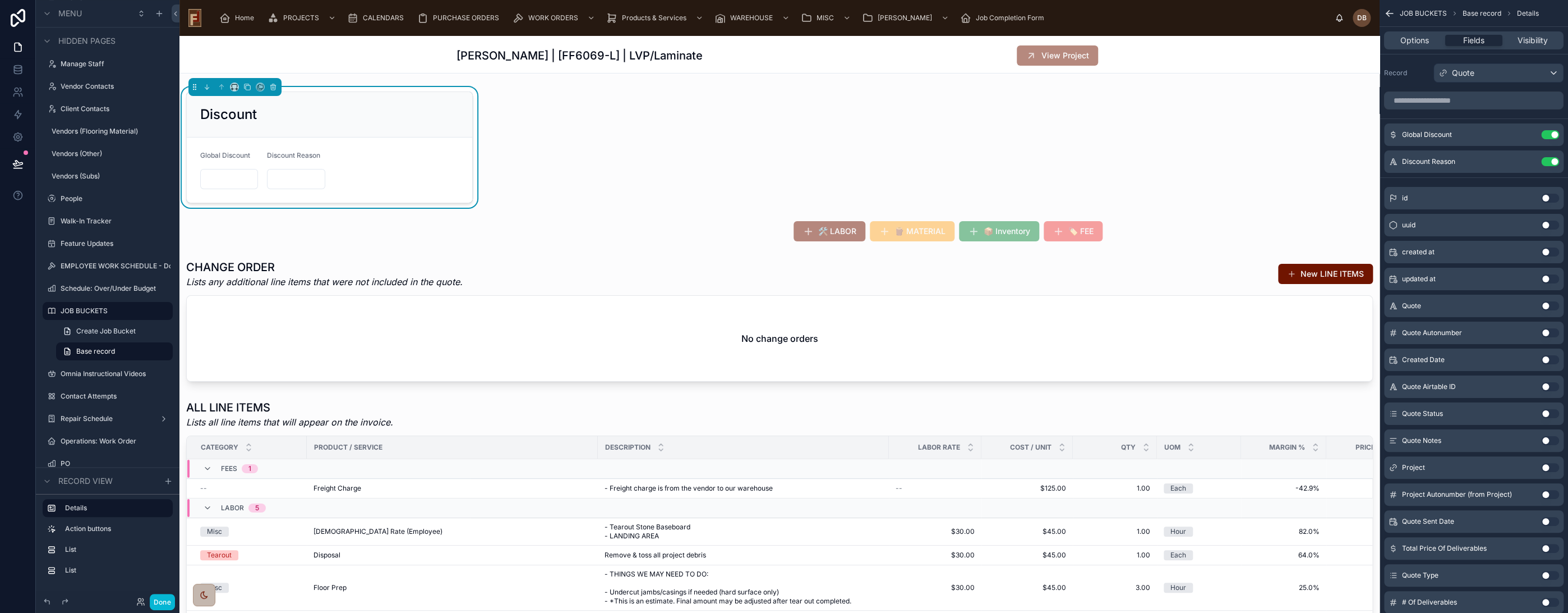
click at [643, 156] on div "Discount Global Discount Discount Reason 🛠️ LABOR 🪵 MATERIAL 📦 Inventory 🏷️ FEE…" at bounding box center [780, 430] width 1200 height 687
click at [247, 87] on icon at bounding box center [247, 87] width 8 height 8
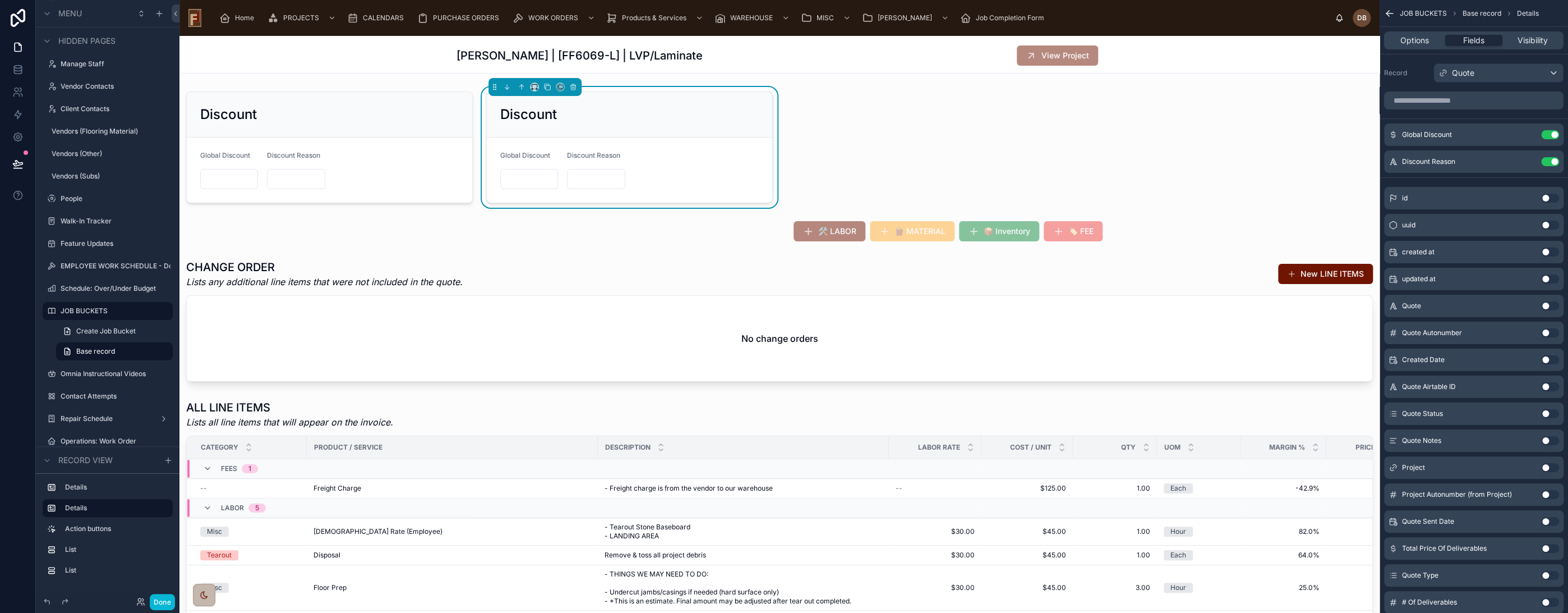
click at [683, 111] on div "Discount" at bounding box center [630, 115] width 258 height 18
click at [1482, 71] on div "Quote" at bounding box center [1498, 73] width 129 height 18
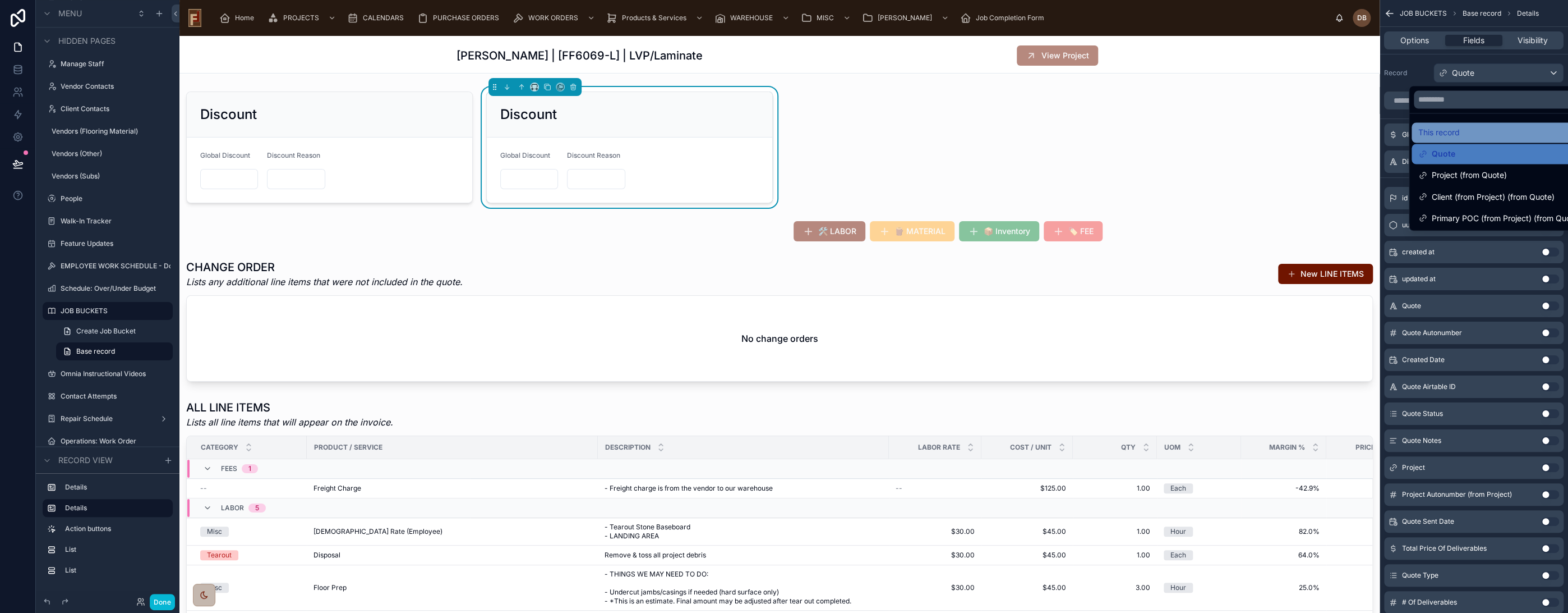
click at [1469, 134] on div "This record" at bounding box center [1500, 132] width 163 height 14
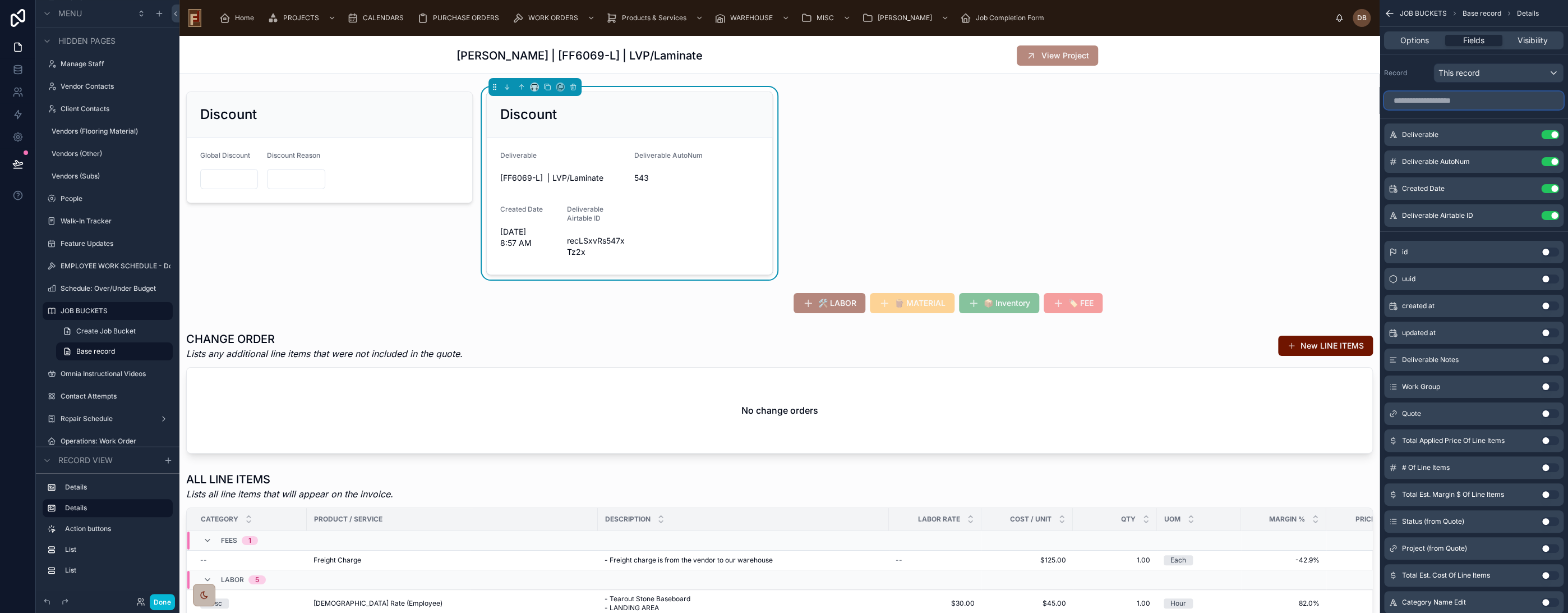
click at [1472, 102] on input "scrollable content" at bounding box center [1474, 100] width 180 height 18
click at [1548, 133] on button "Use setting" at bounding box center [1551, 135] width 18 height 9
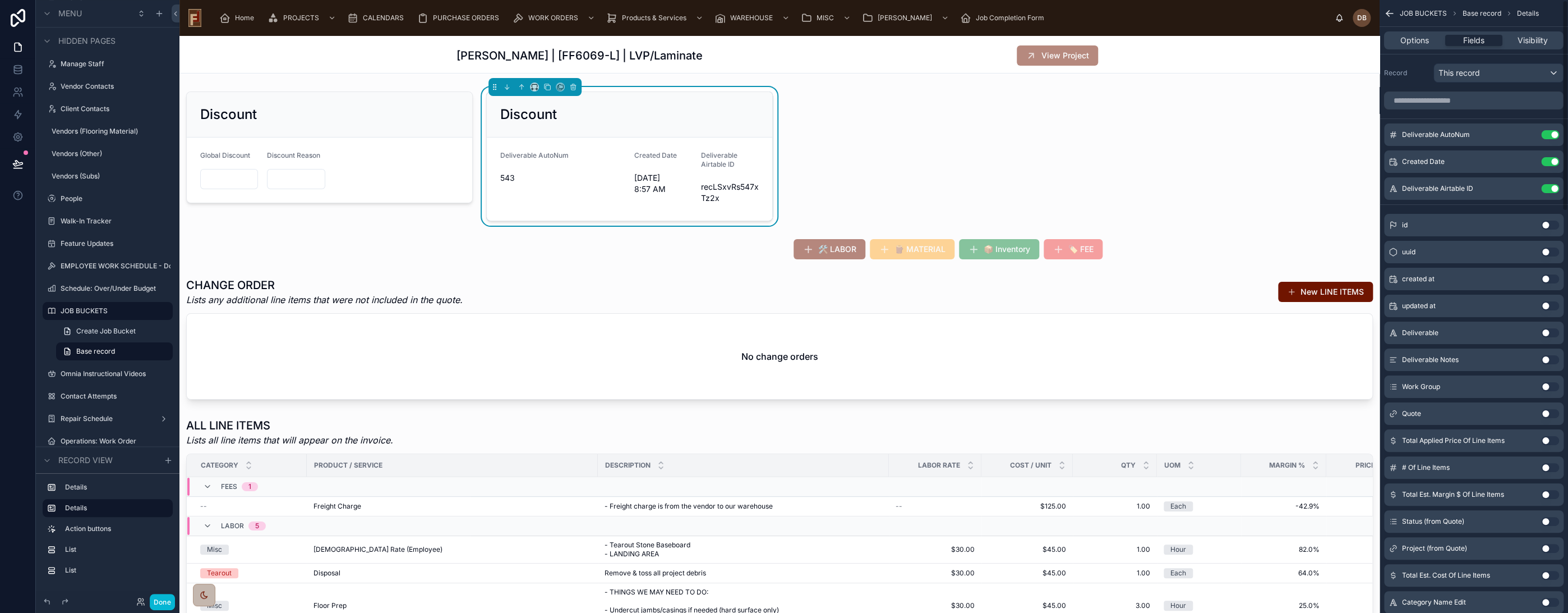
click at [1548, 133] on button "Use setting" at bounding box center [1551, 135] width 18 height 9
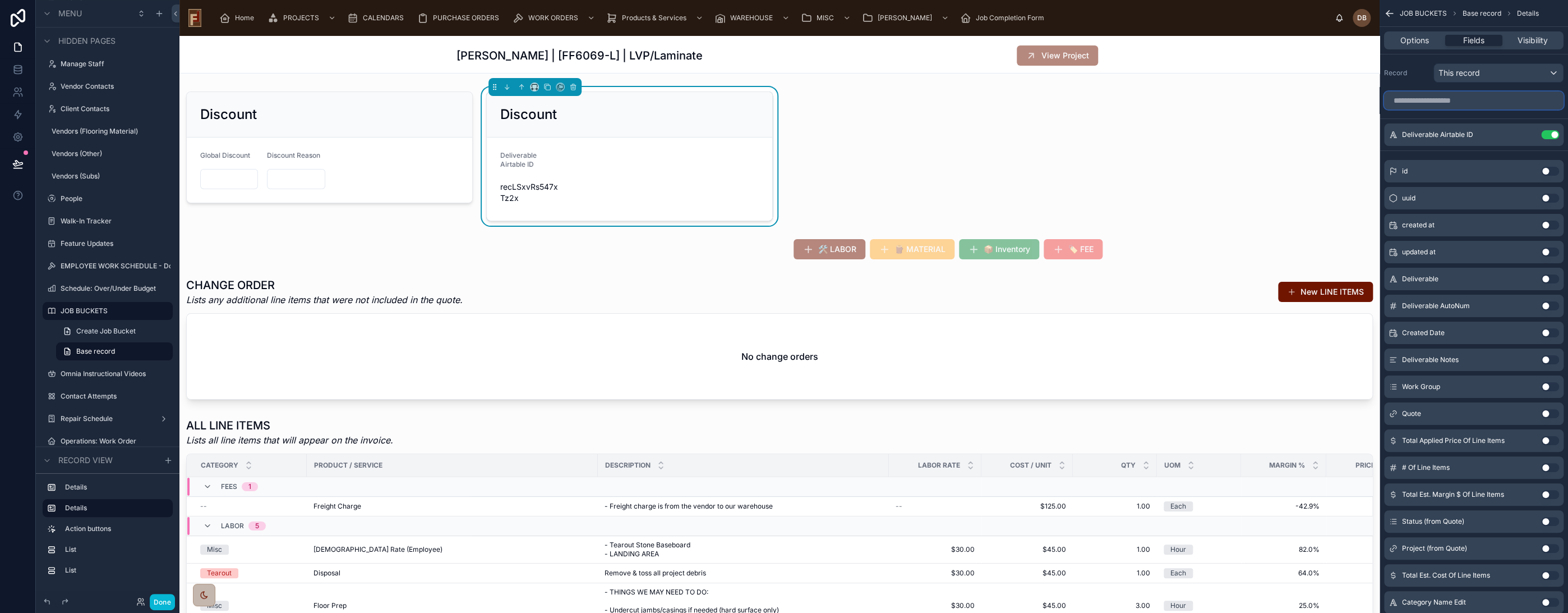
click at [1457, 103] on input "scrollable content" at bounding box center [1474, 100] width 180 height 18
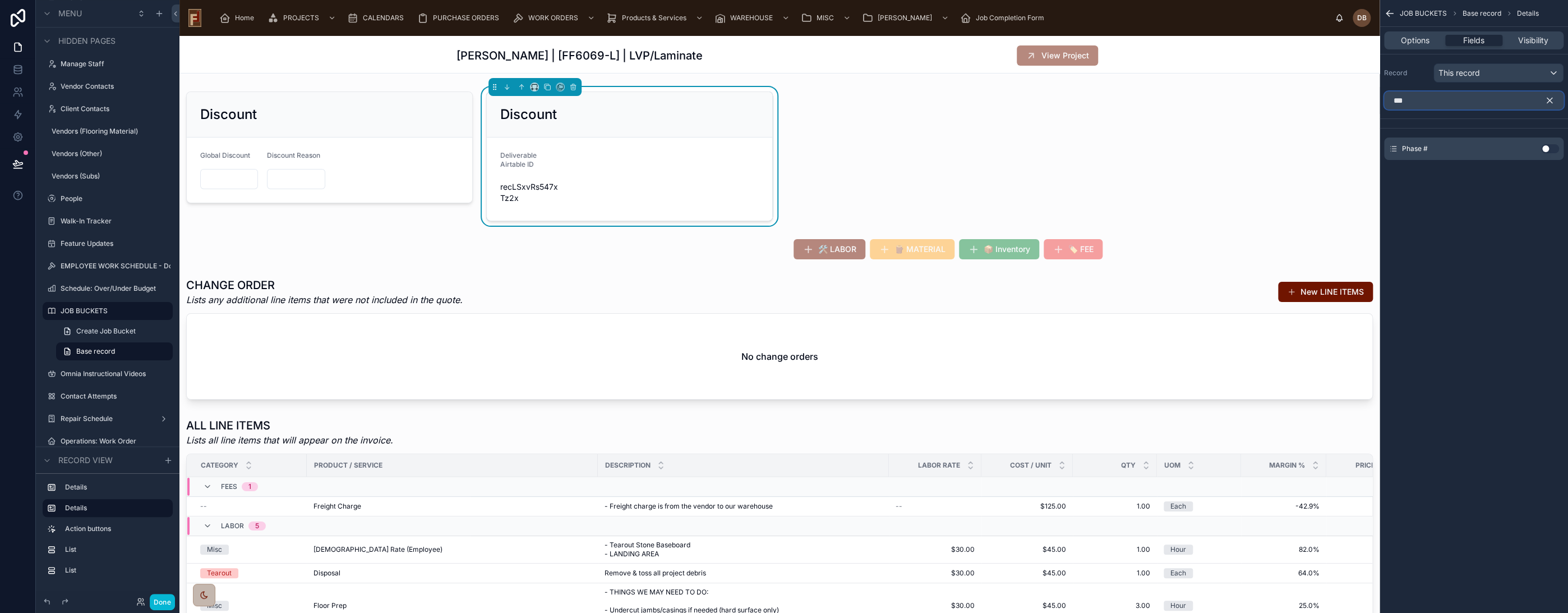
type input "***"
click at [1547, 146] on button "Use setting" at bounding box center [1551, 149] width 18 height 9
click at [1526, 135] on icon "scrollable content" at bounding box center [1528, 135] width 9 height 9
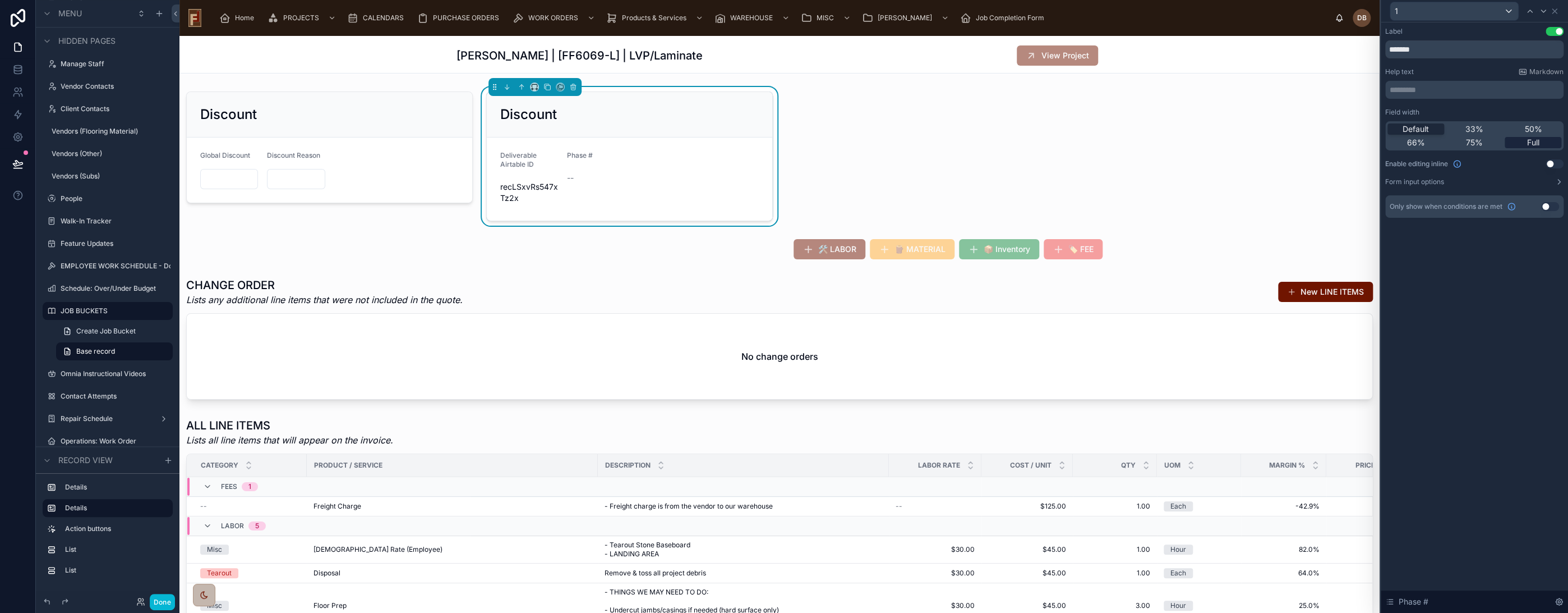
click at [1535, 143] on span "Full" at bounding box center [1534, 142] width 13 height 11
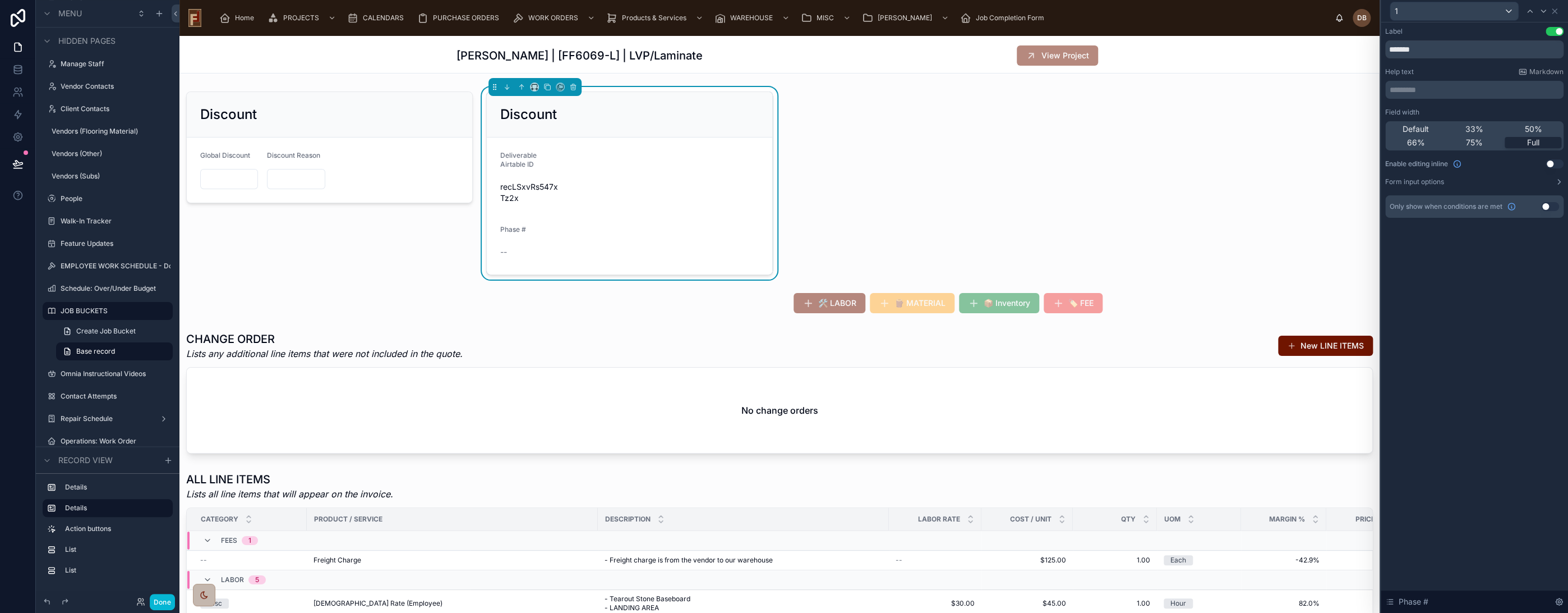
click at [1551, 161] on button "Use setting" at bounding box center [1555, 164] width 18 height 9
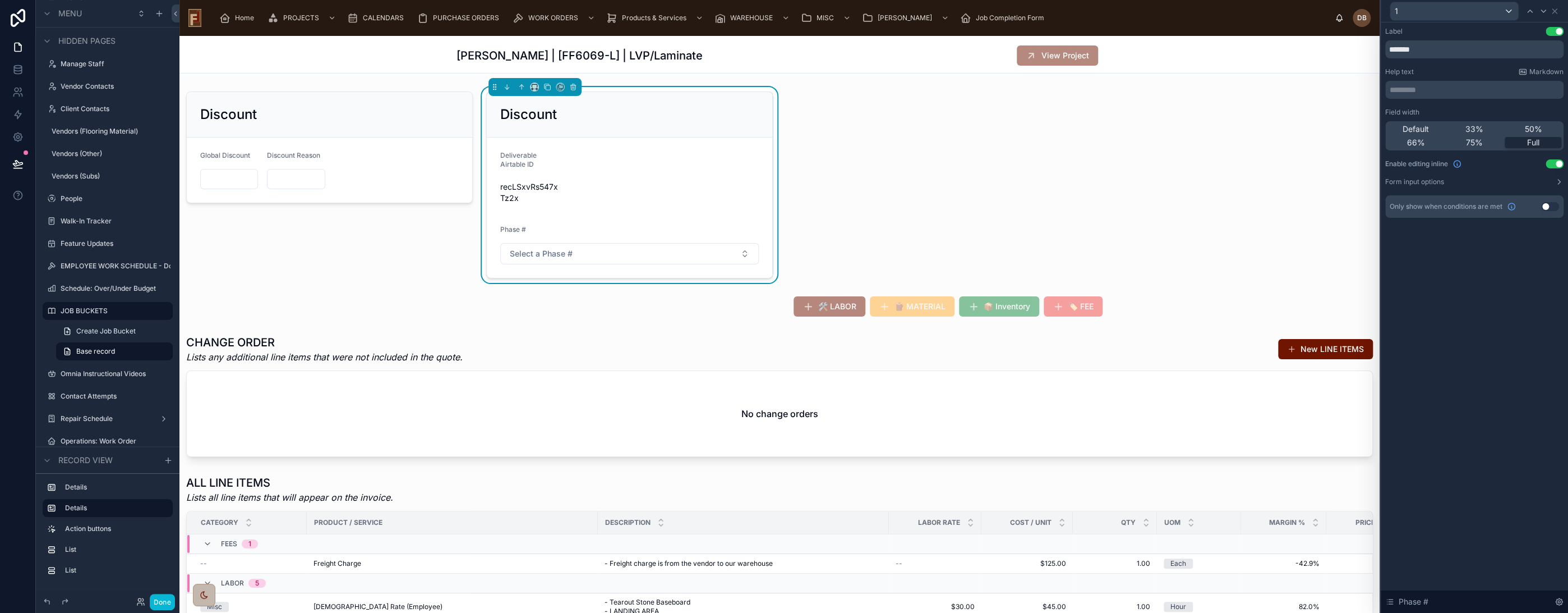
click at [1431, 88] on p "********* ﻿" at bounding box center [1476, 90] width 172 height 11
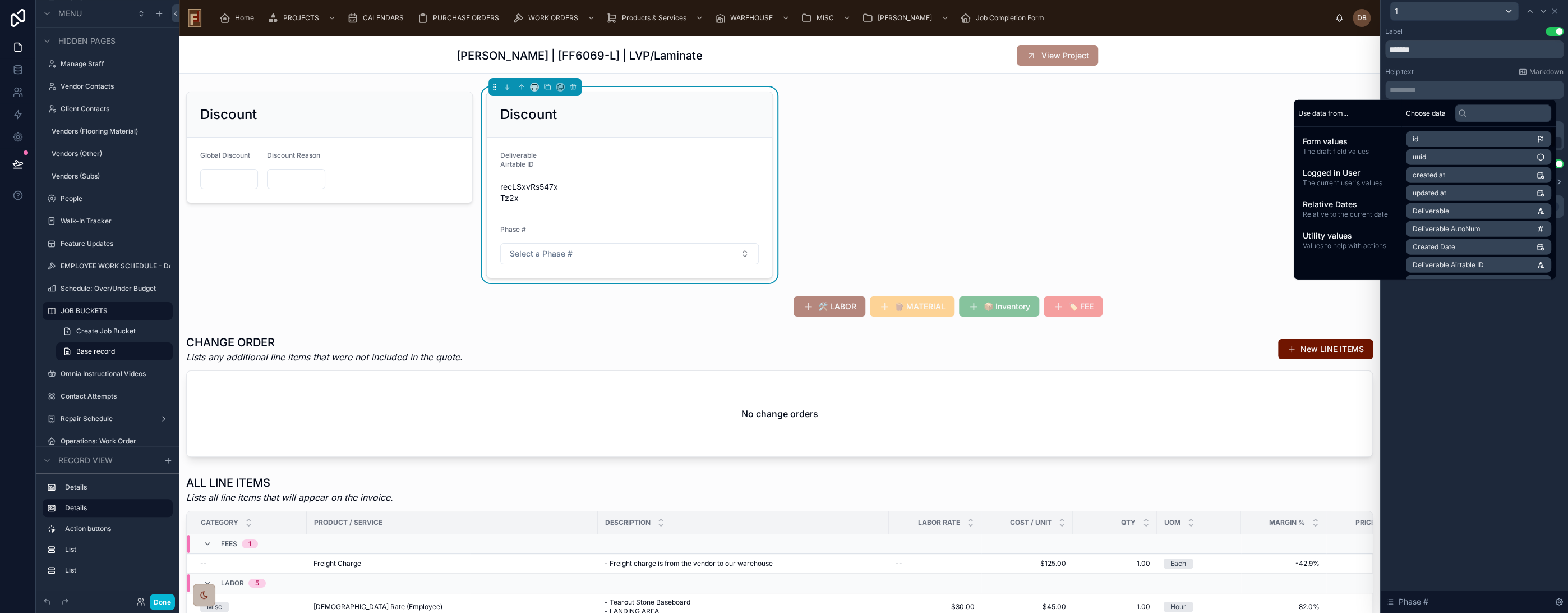
click at [1474, 340] on div "Label Use setting ******* Help text Markdown ********* ﻿ Field width Default 33…" at bounding box center [1474, 317] width 187 height 590
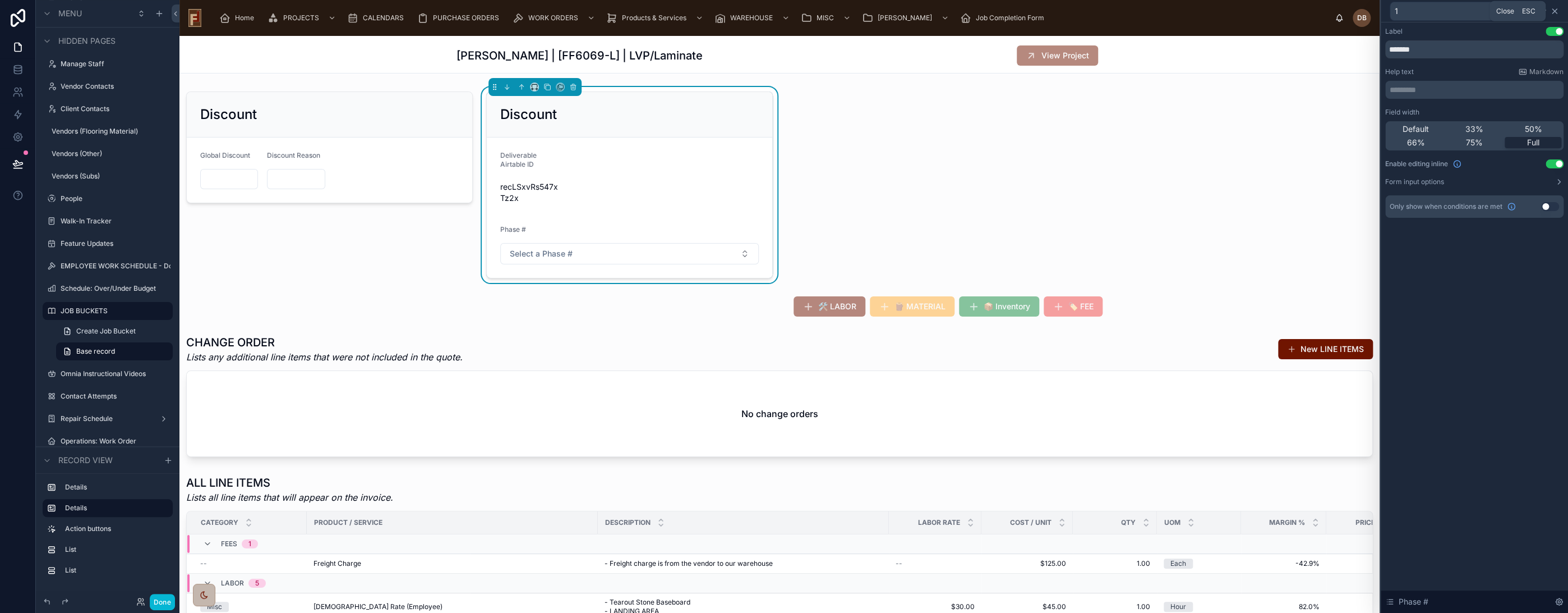
click at [1554, 10] on icon at bounding box center [1555, 11] width 9 height 9
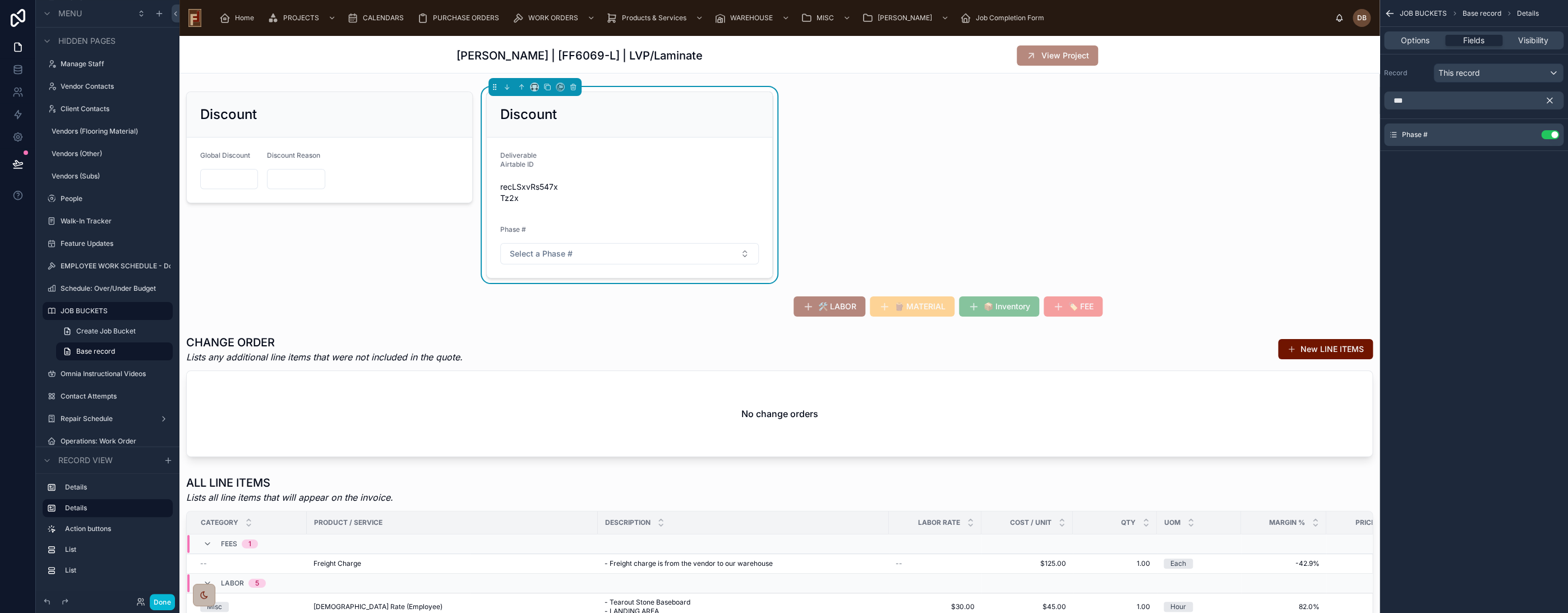
click at [1551, 99] on icon "scrollable content" at bounding box center [1550, 101] width 5 height 5
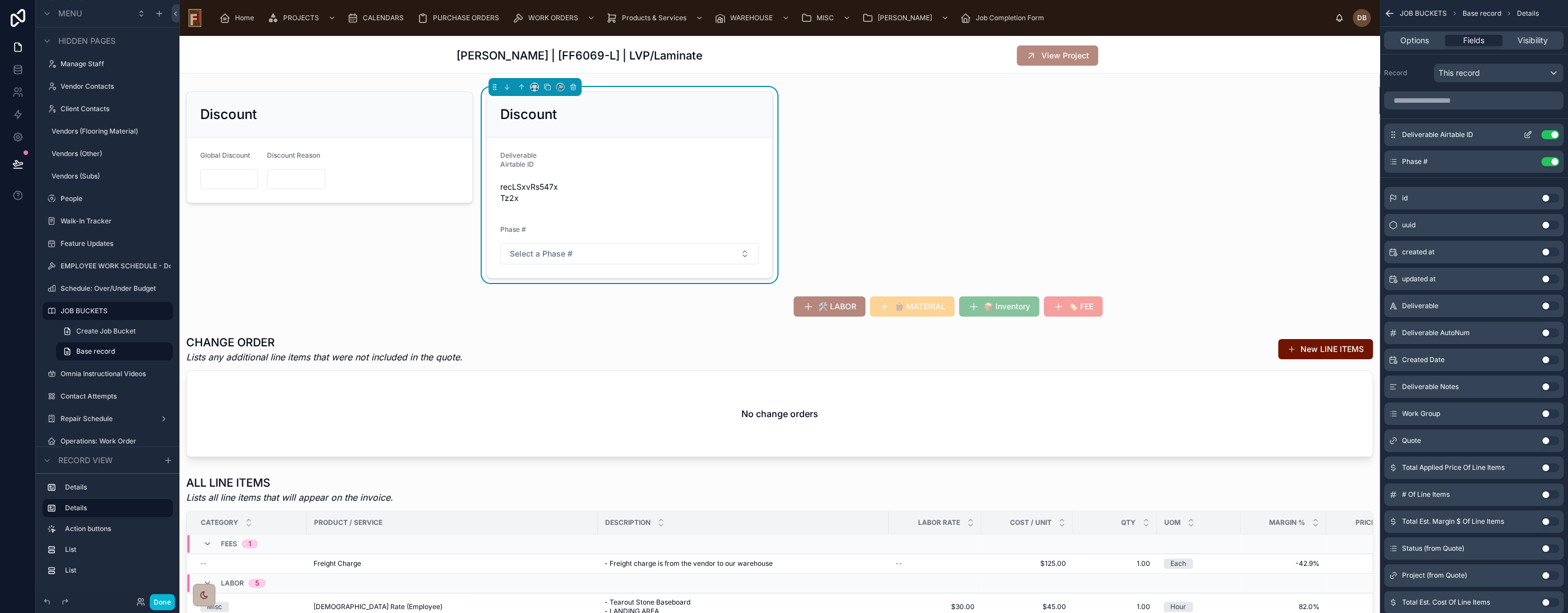
click at [1551, 134] on button "Use setting" at bounding box center [1551, 135] width 18 height 9
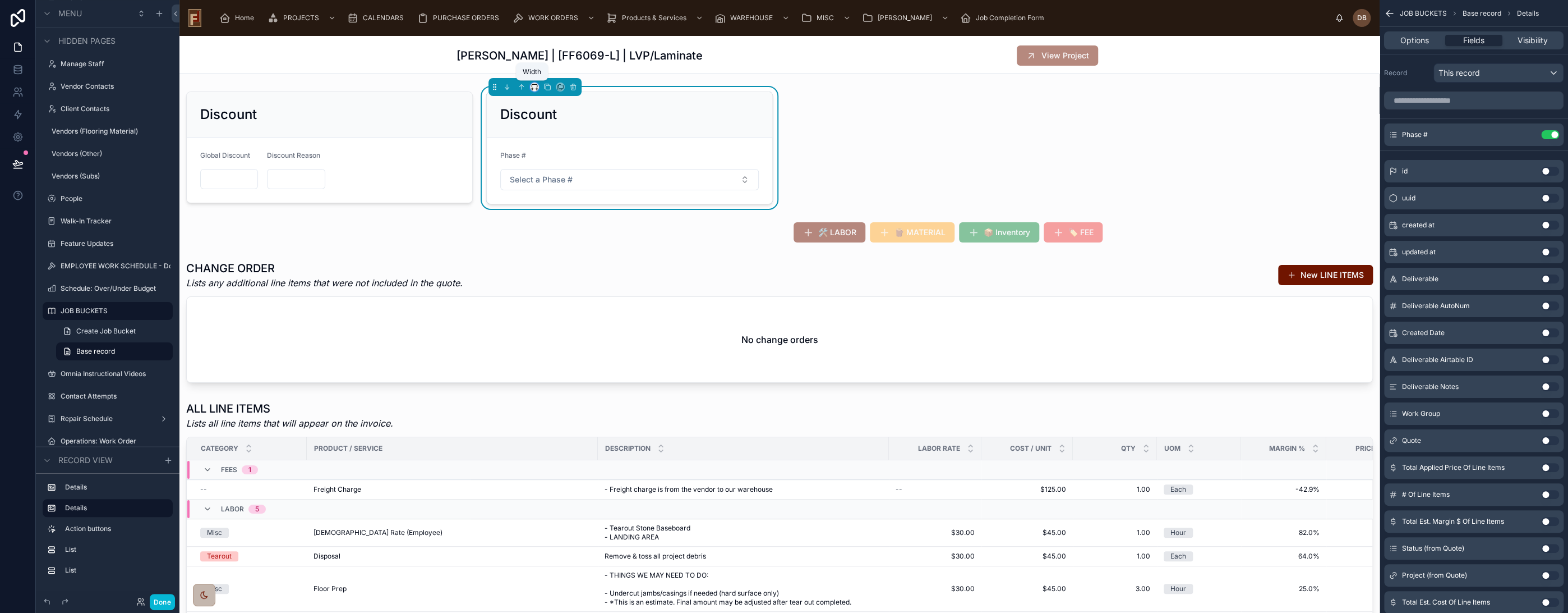
click at [534, 87] on icon at bounding box center [534, 85] width 5 height 3
click at [557, 108] on span "Default" at bounding box center [549, 107] width 26 height 14
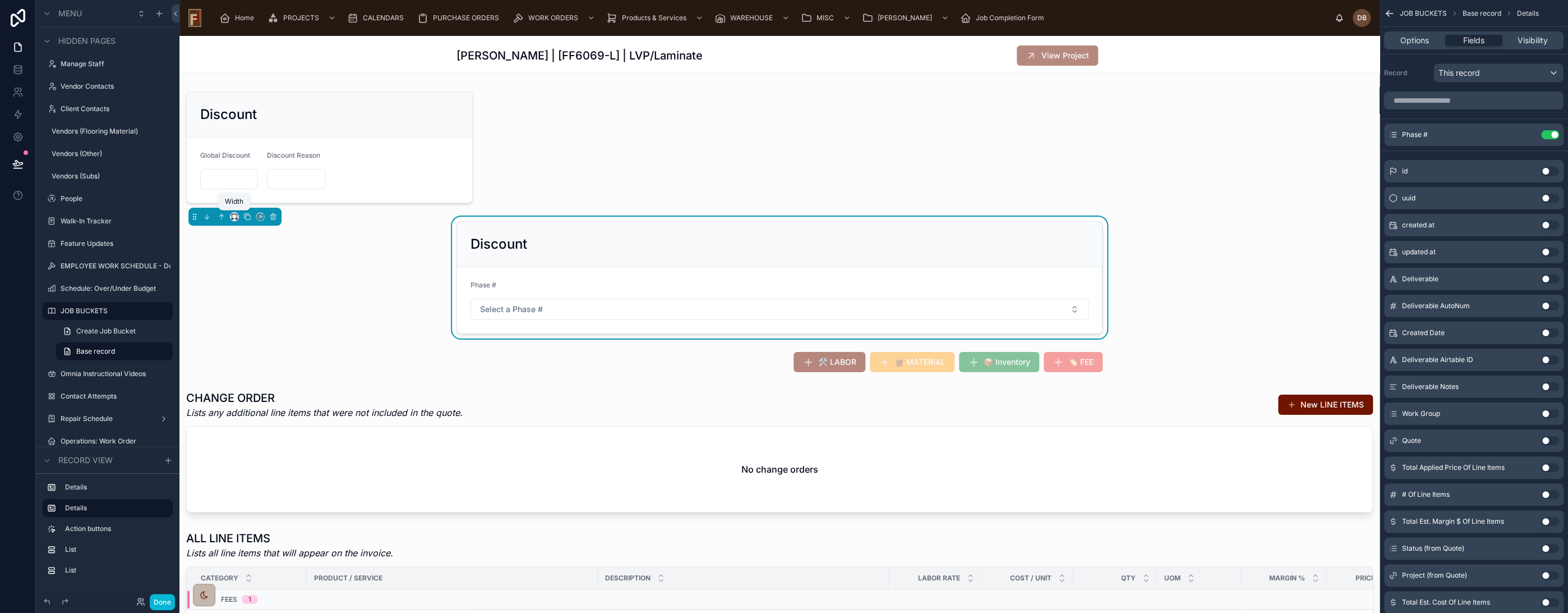
click at [234, 217] on icon at bounding box center [234, 216] width 8 height 8
click at [256, 259] on span "25%" at bounding box center [248, 259] width 17 height 14
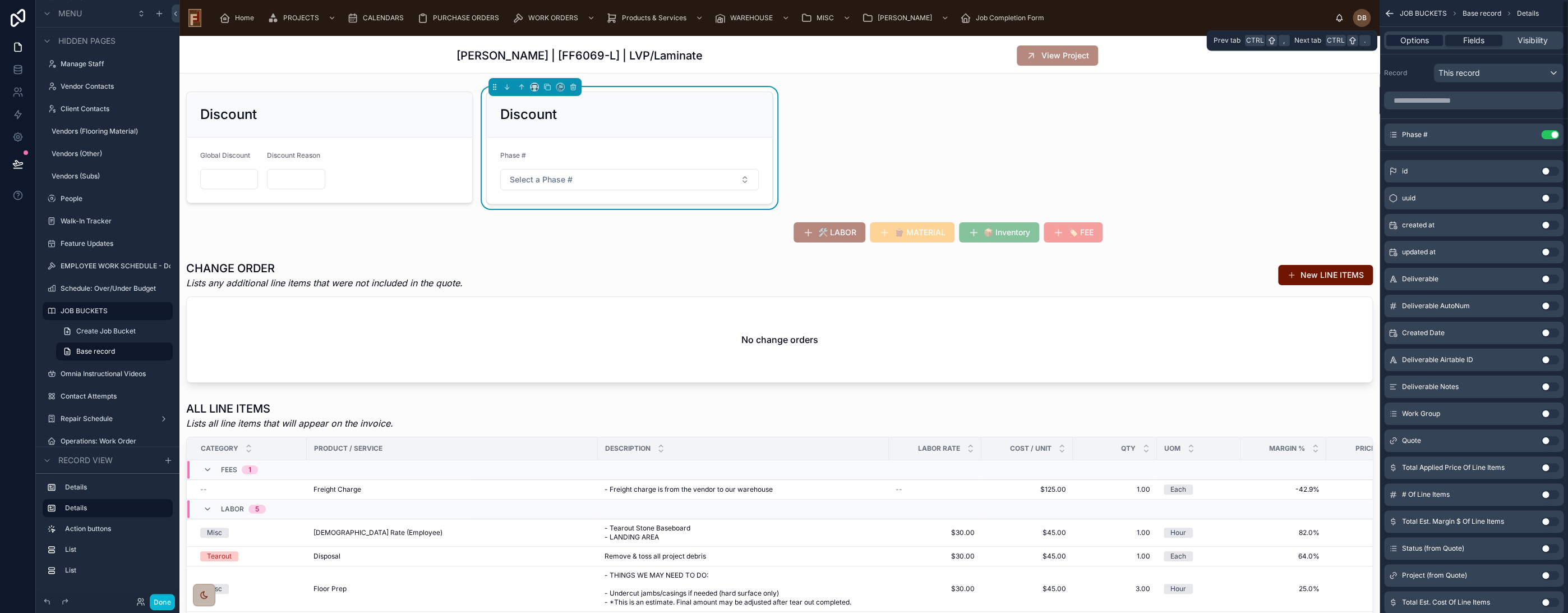
click at [1425, 41] on span "Options" at bounding box center [1415, 40] width 29 height 11
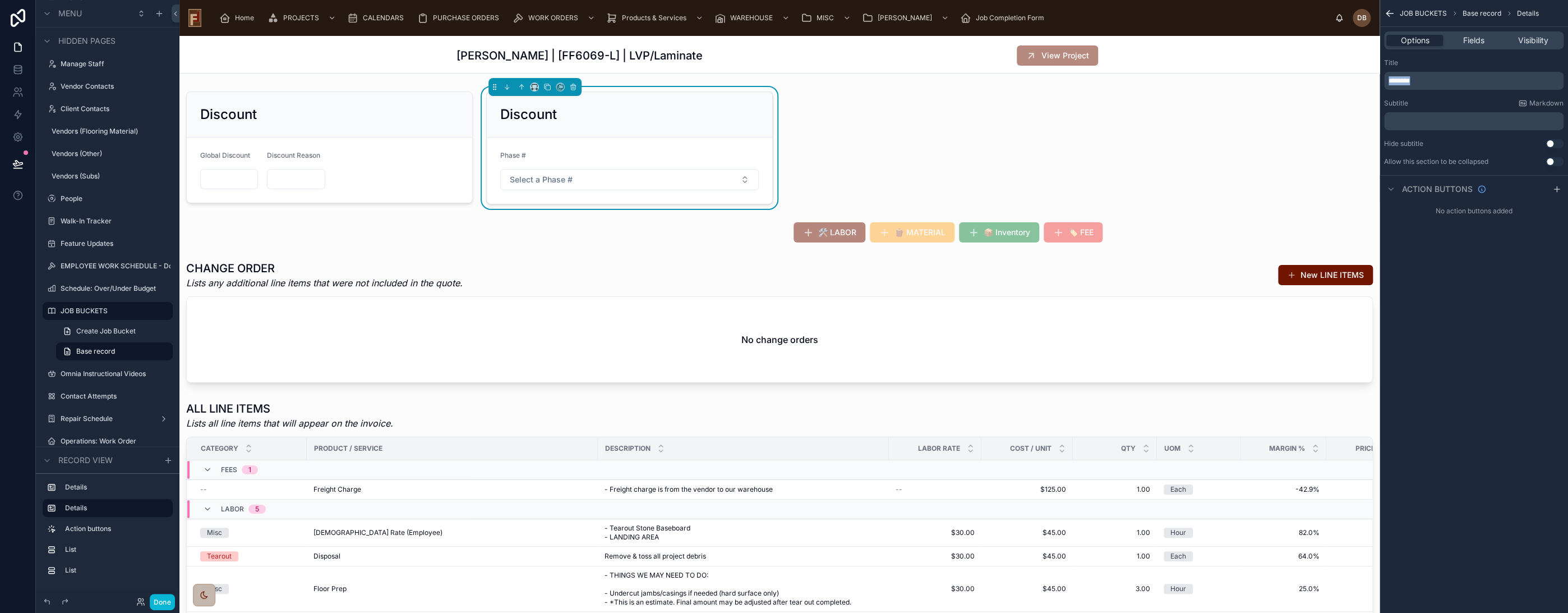
drag, startPoint x: 1441, startPoint y: 80, endPoint x: 1372, endPoint y: 81, distance: 69.0
click at [1372, 81] on div "Home PROJECTS CALENDARS PURCHASE ORDERS WORK ORDERS Products & Services WAREHOU…" at bounding box center [874, 306] width 1389 height 613
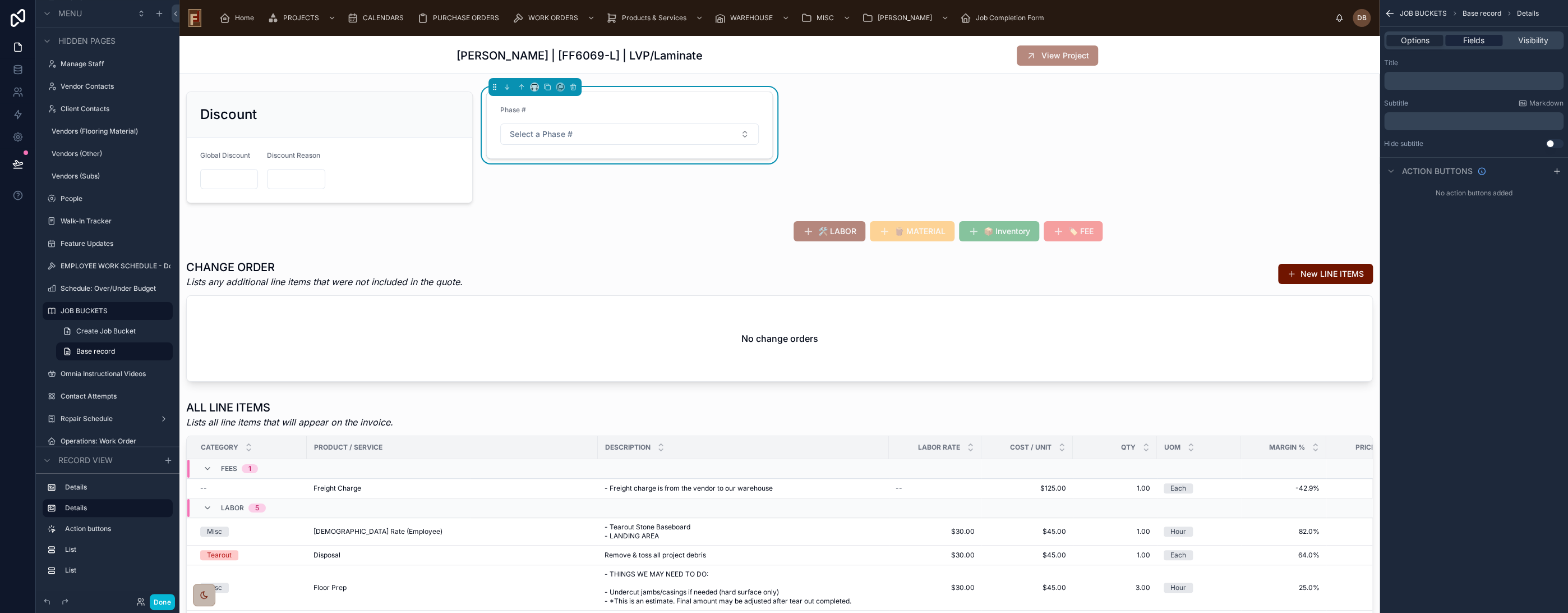
click at [1477, 38] on span "Fields" at bounding box center [1474, 40] width 22 height 11
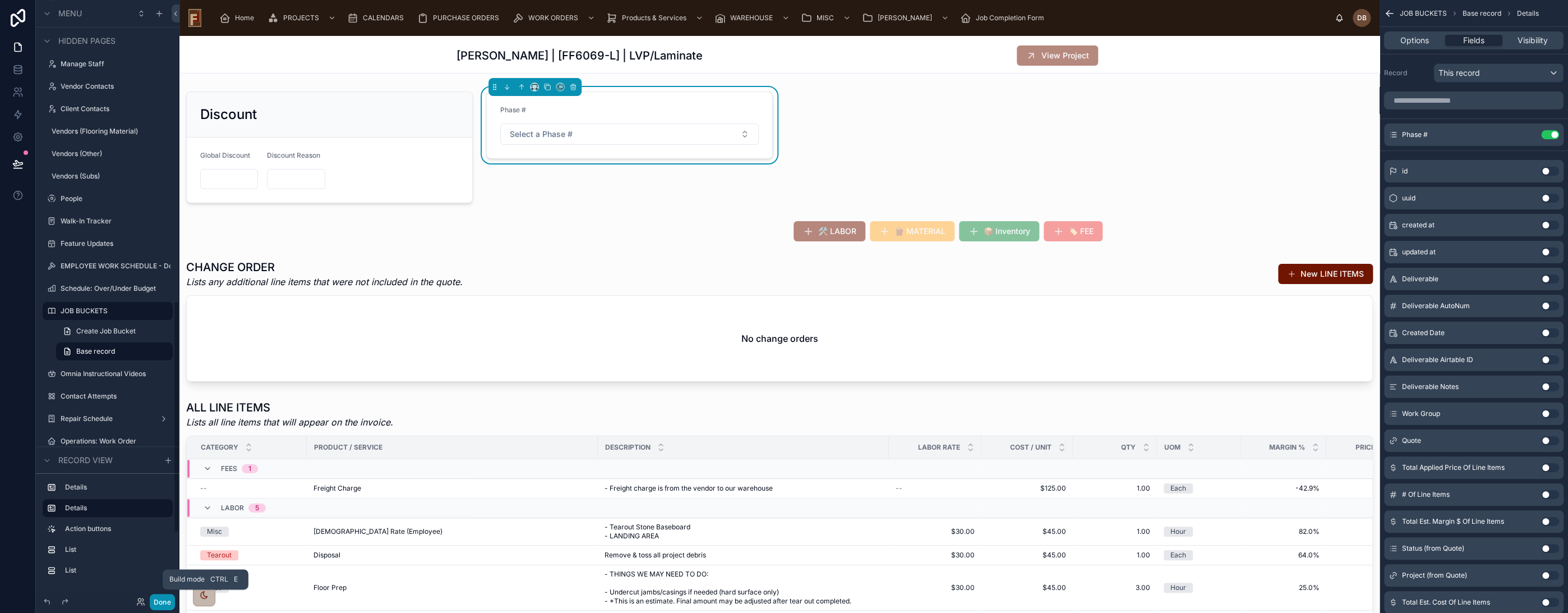
click at [166, 601] on button "Done" at bounding box center [163, 602] width 25 height 16
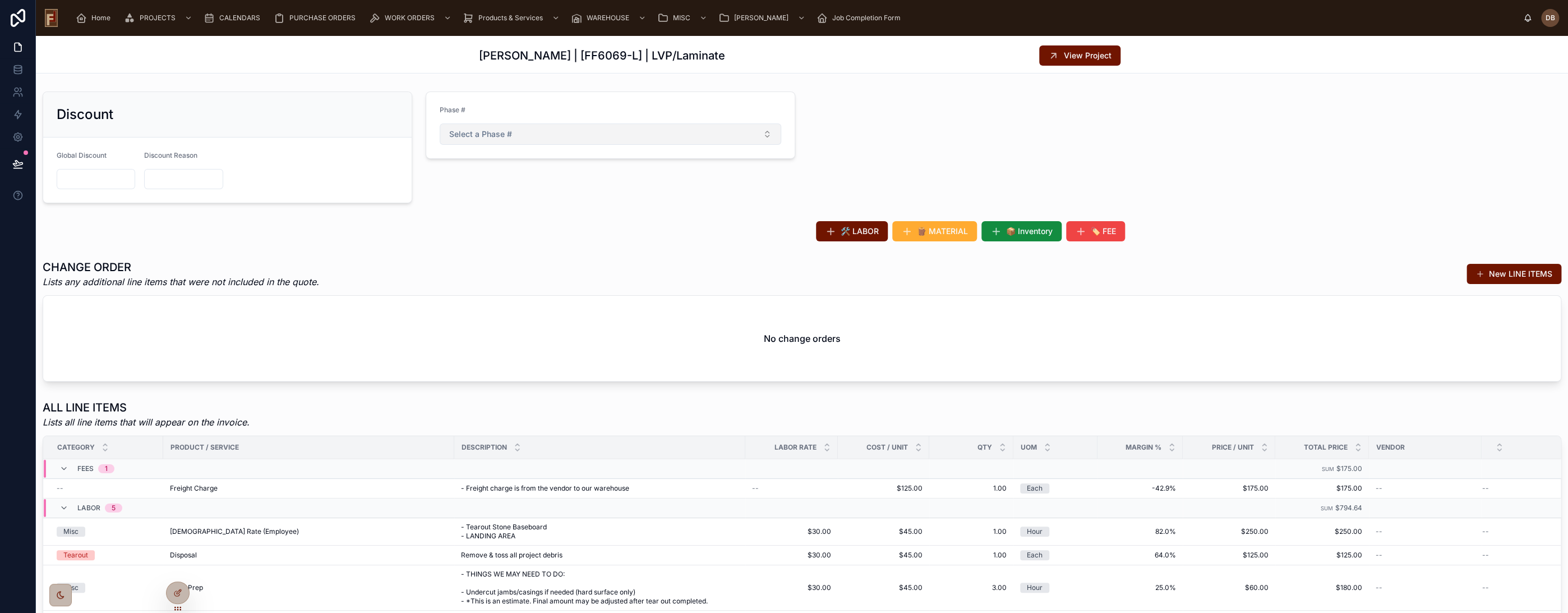
click at [584, 138] on button "Select a Phase #" at bounding box center [611, 135] width 342 height 22
click at [473, 180] on div "1" at bounding box center [606, 178] width 333 height 17
click at [535, 193] on div "Phase # 1" at bounding box center [611, 146] width 383 height 120
click at [1084, 52] on span "View Project" at bounding box center [1087, 55] width 48 height 11
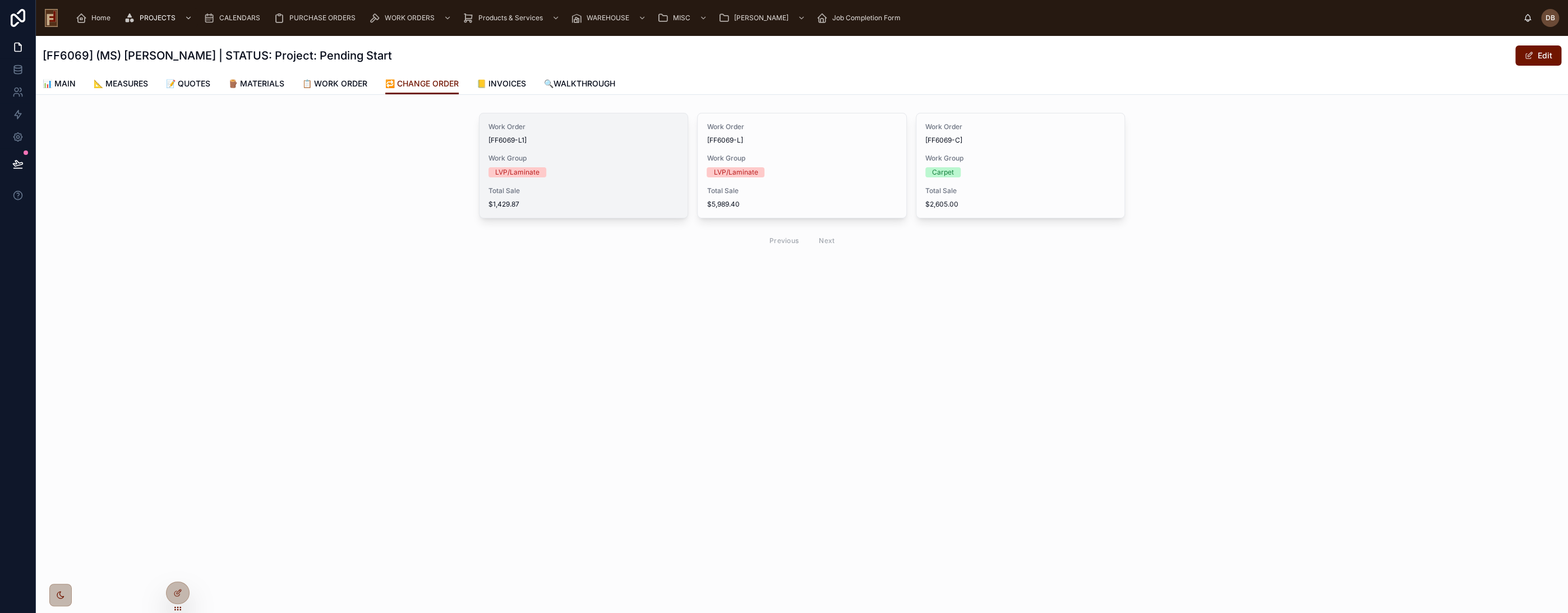
click at [578, 201] on span "$1,429.87" at bounding box center [584, 204] width 190 height 9
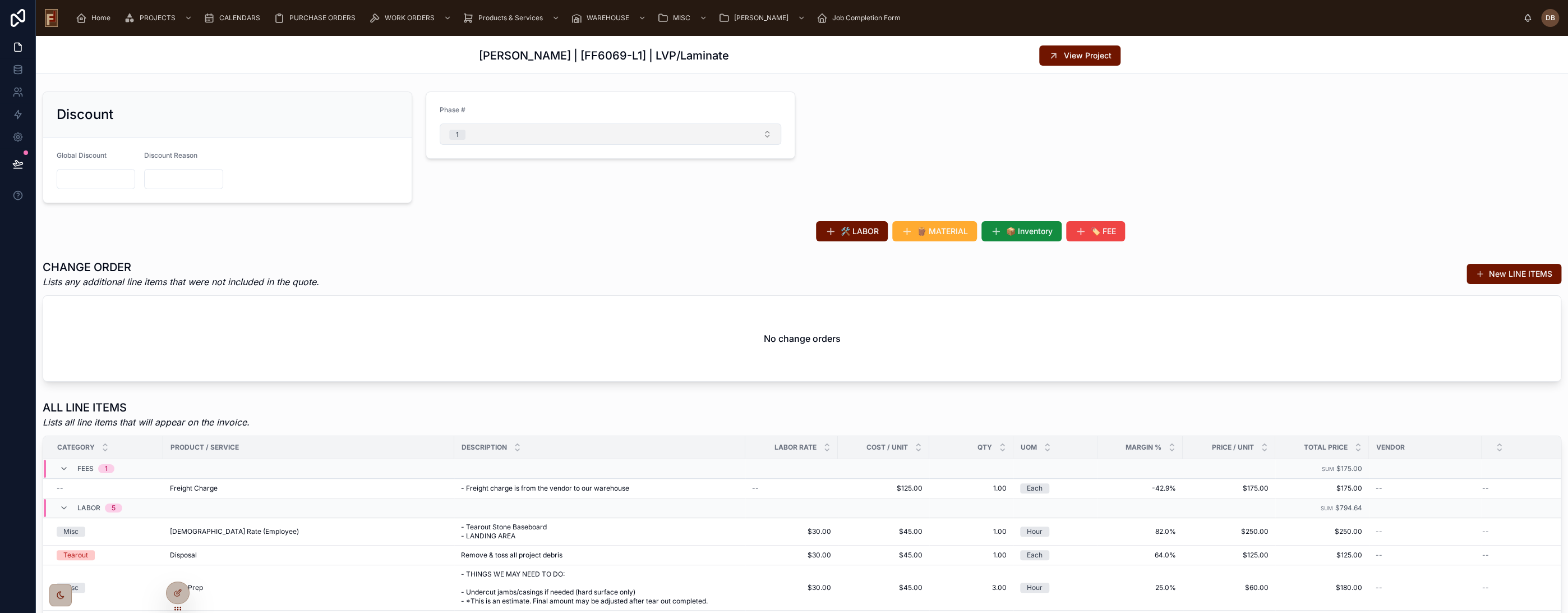
click at [513, 137] on button "1" at bounding box center [611, 135] width 342 height 22
click at [485, 212] on div "3" at bounding box center [606, 212] width 333 height 17
click at [514, 141] on button "3" at bounding box center [611, 135] width 342 height 22
click at [480, 266] on div "2" at bounding box center [606, 262] width 333 height 17
click at [1074, 52] on span "View Project" at bounding box center [1087, 55] width 48 height 11
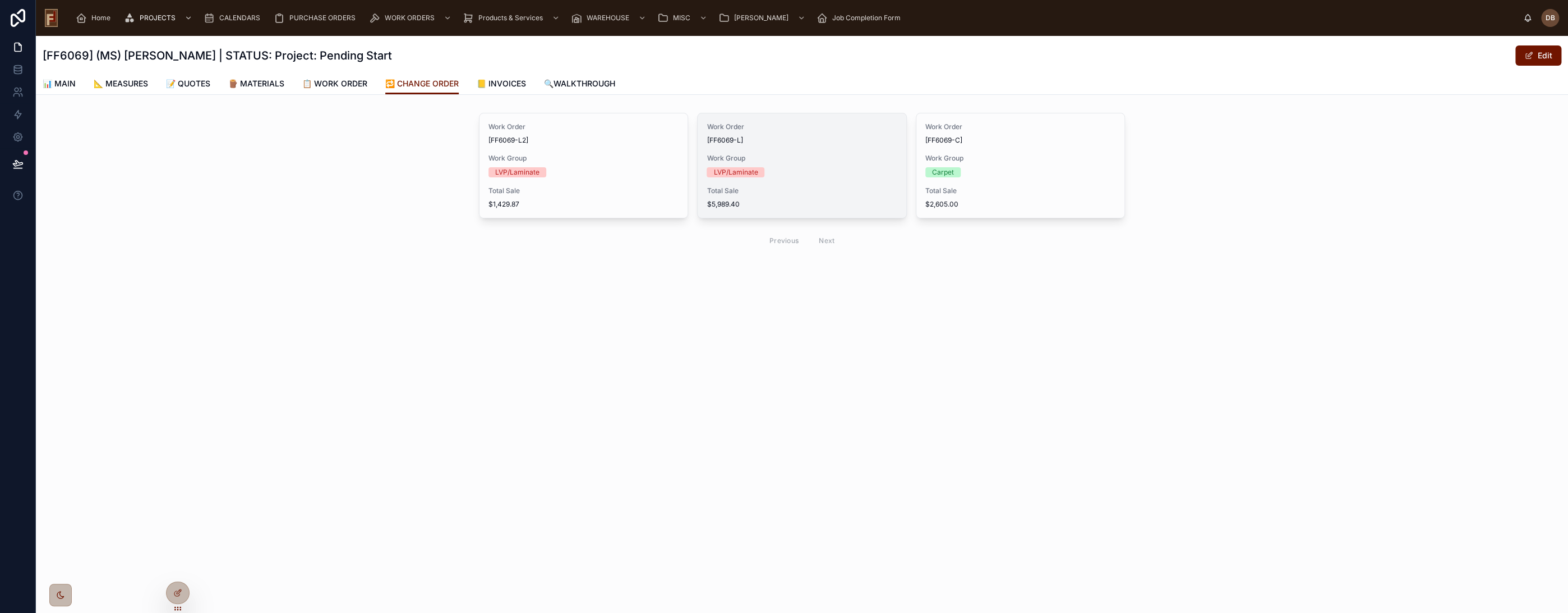
click at [763, 194] on div "Total Sale $5,989.40" at bounding box center [802, 197] width 190 height 23
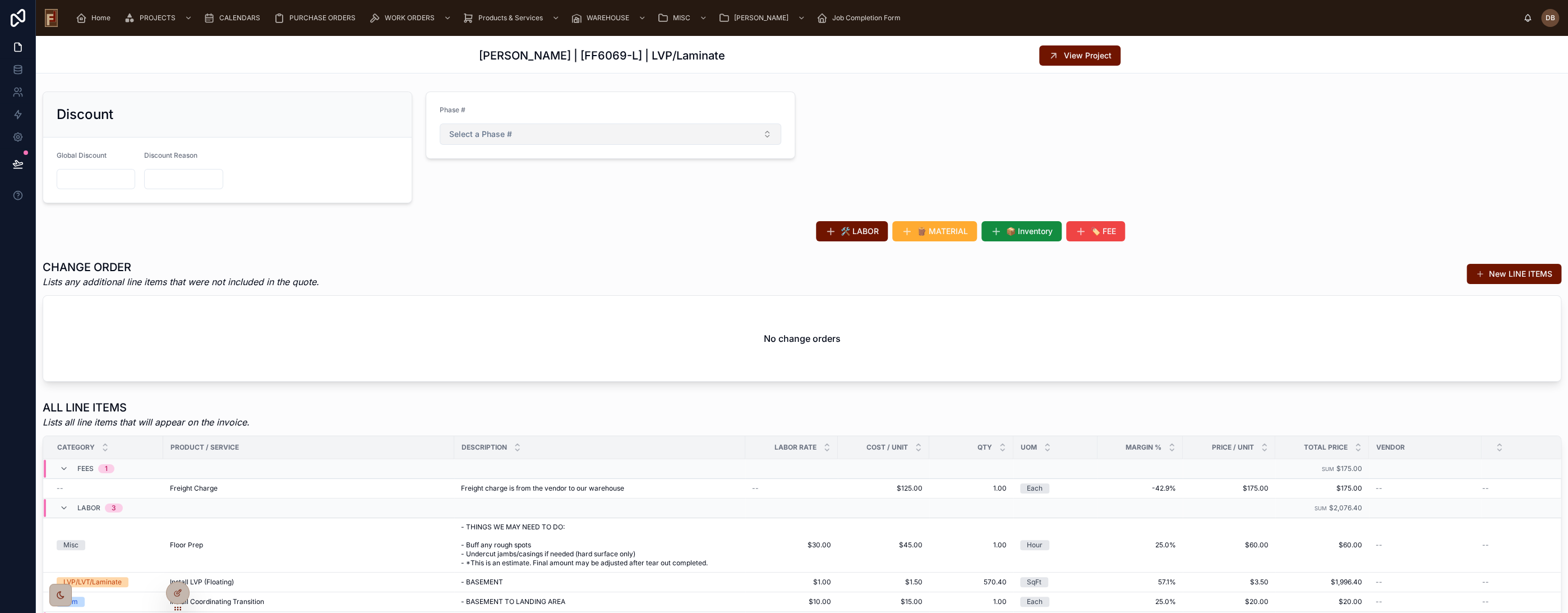
click at [472, 133] on span "Select a Phase #" at bounding box center [481, 134] width 63 height 11
click at [474, 180] on div "1" at bounding box center [606, 178] width 333 height 17
click at [477, 207] on div "Discount Global Discount Discount Reason Phase # 1 🛠️ LABOR 🪵 MATERIAL 📦 Invent…" at bounding box center [803, 426] width 1533 height 679
click at [1086, 60] on span "View Project" at bounding box center [1087, 55] width 48 height 11
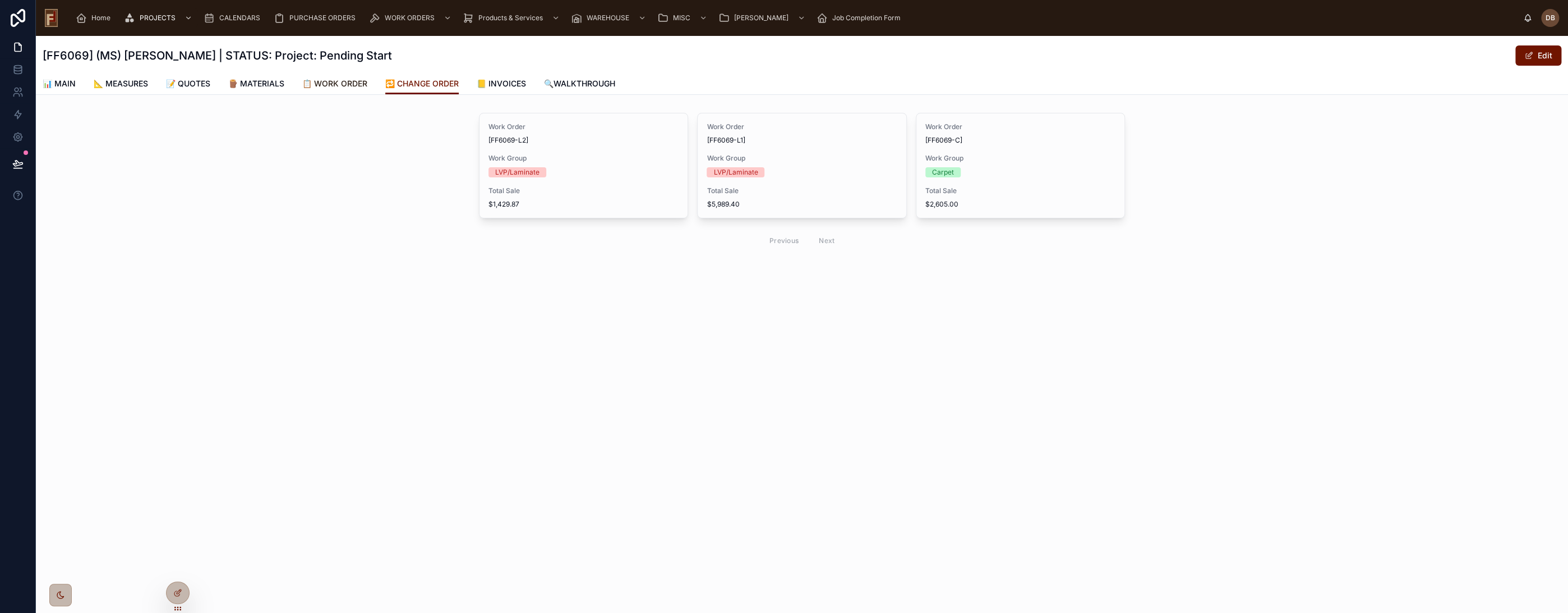
click at [341, 88] on span "📋 WORK ORDER" at bounding box center [335, 83] width 65 height 11
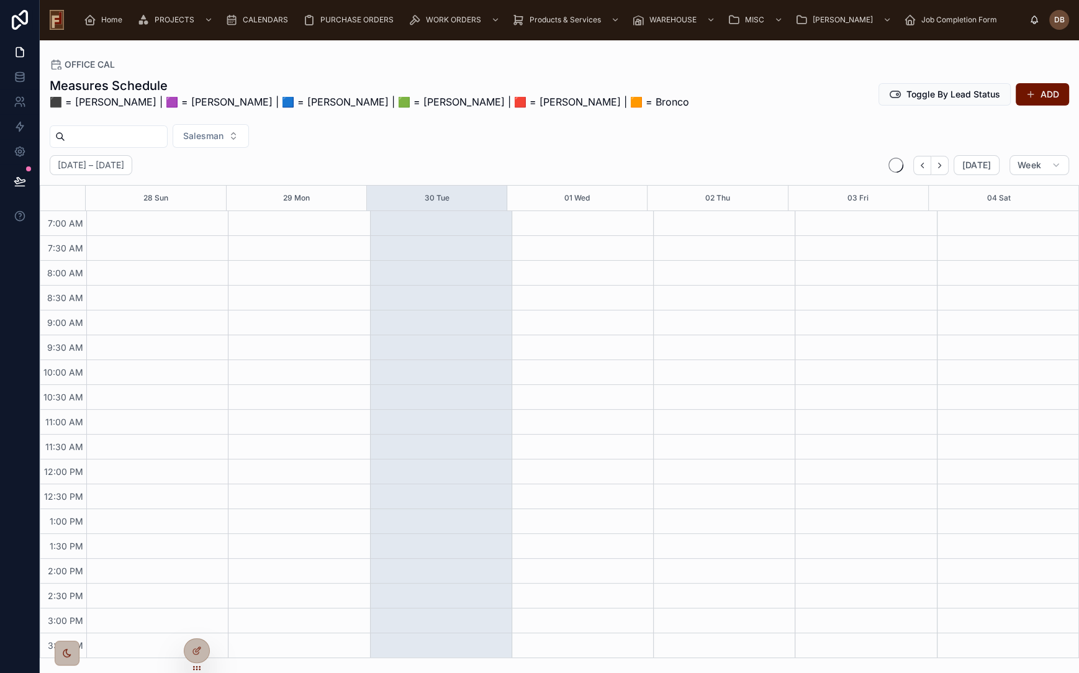
scroll to position [149, 0]
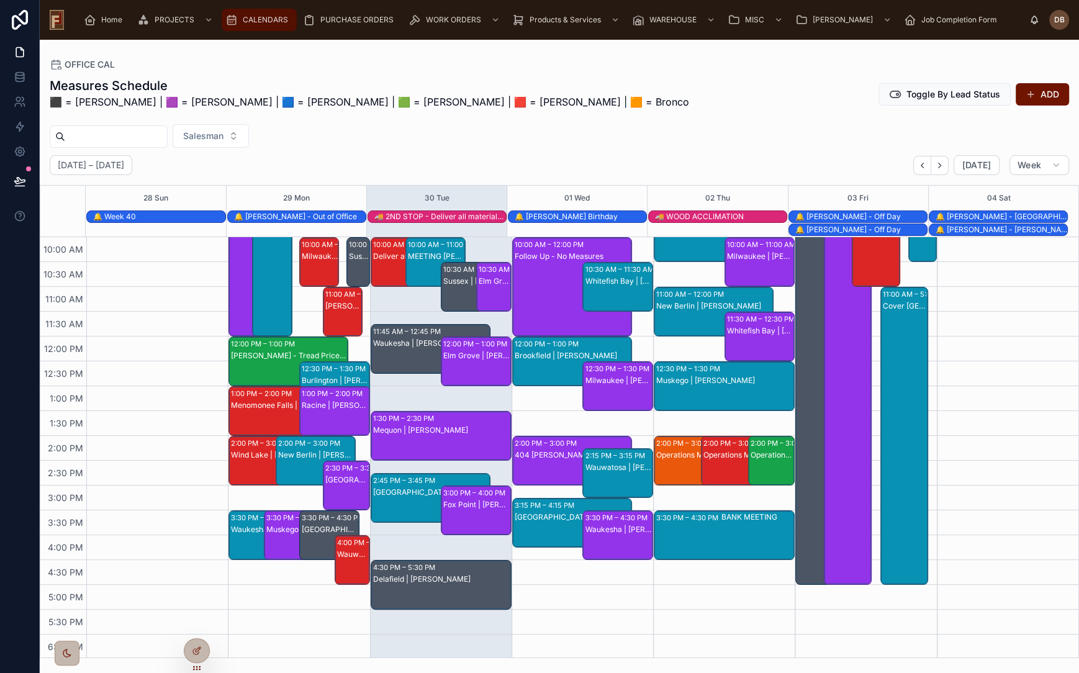
click at [272, 19] on span "CALENDARS" at bounding box center [265, 20] width 45 height 10
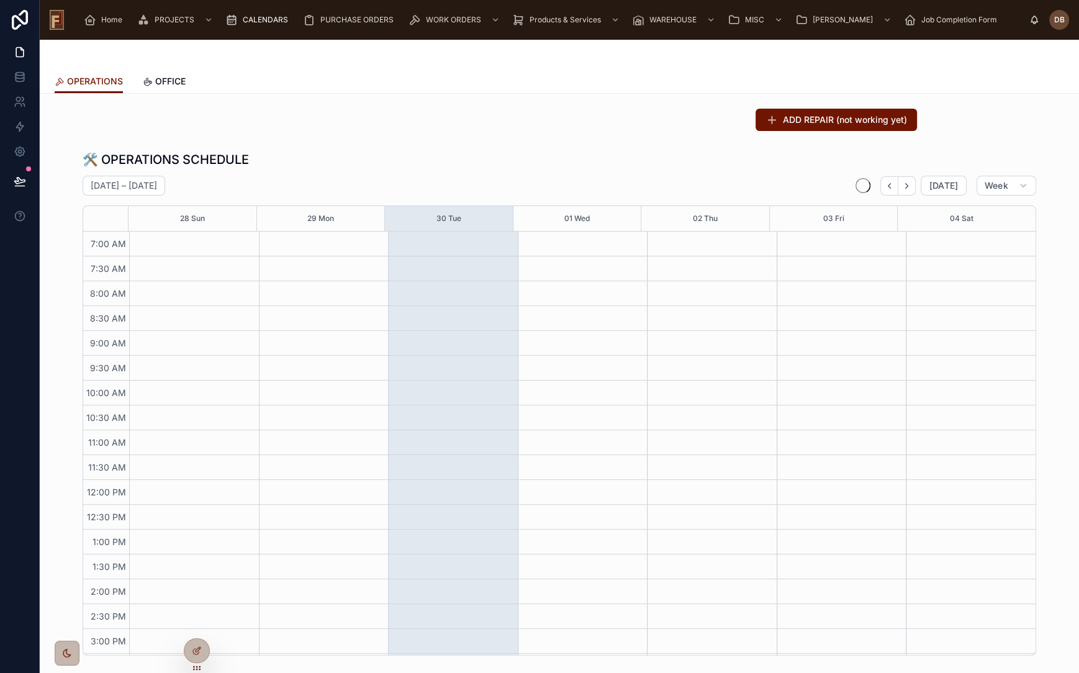
scroll to position [73, 0]
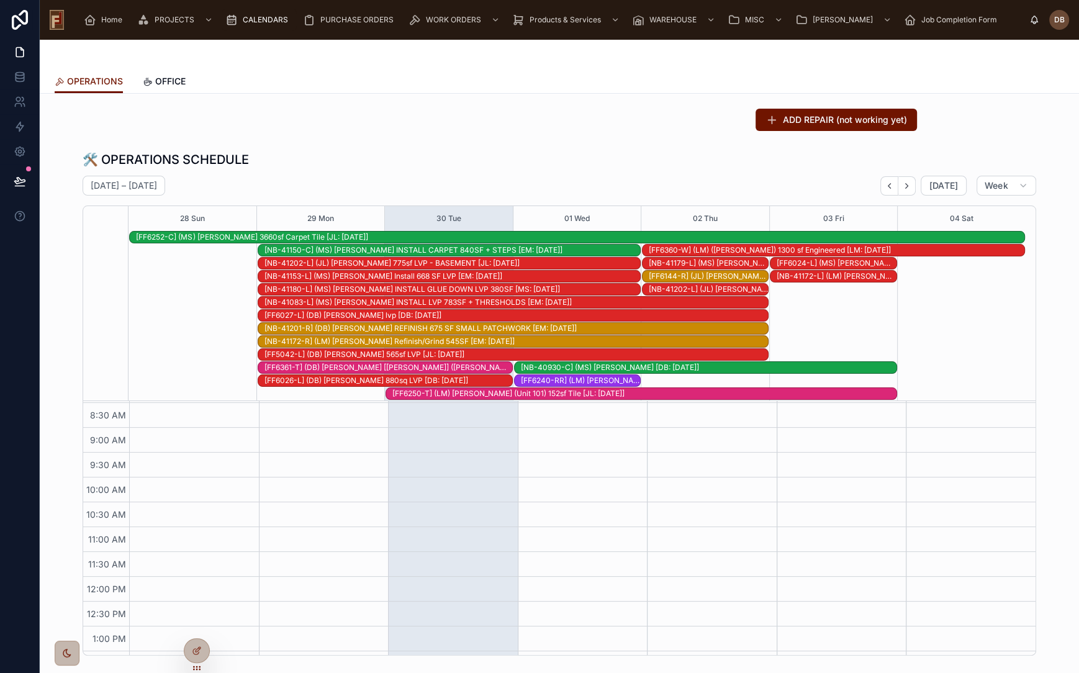
click at [902, 186] on icon "Next" at bounding box center [906, 185] width 9 height 9
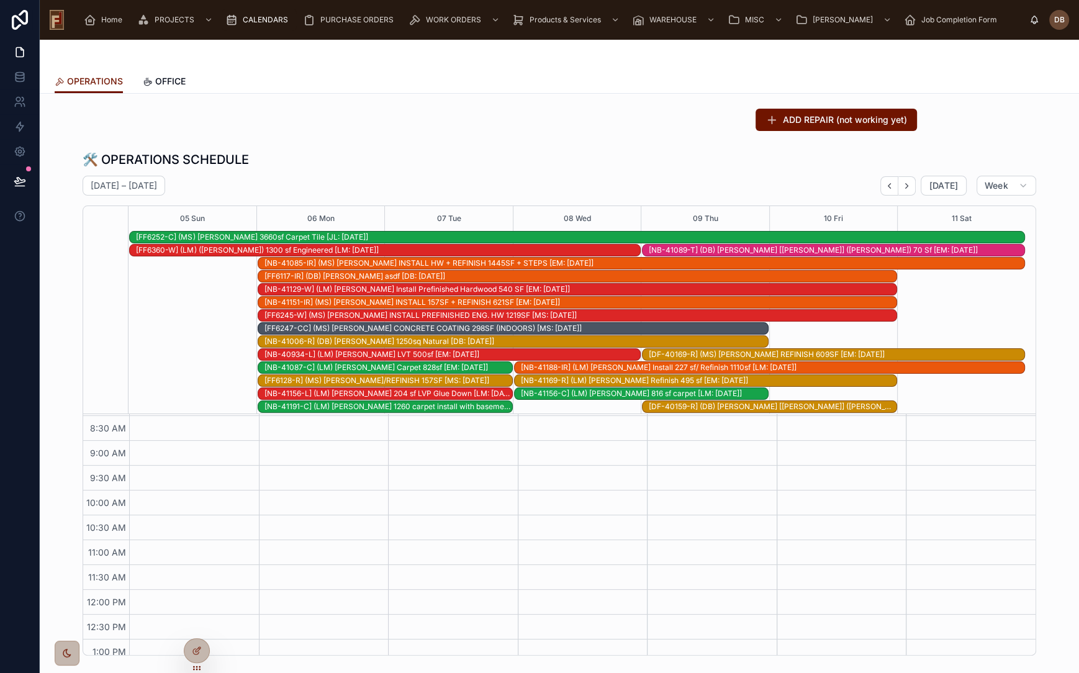
click at [902, 186] on icon "Next" at bounding box center [906, 185] width 9 height 9
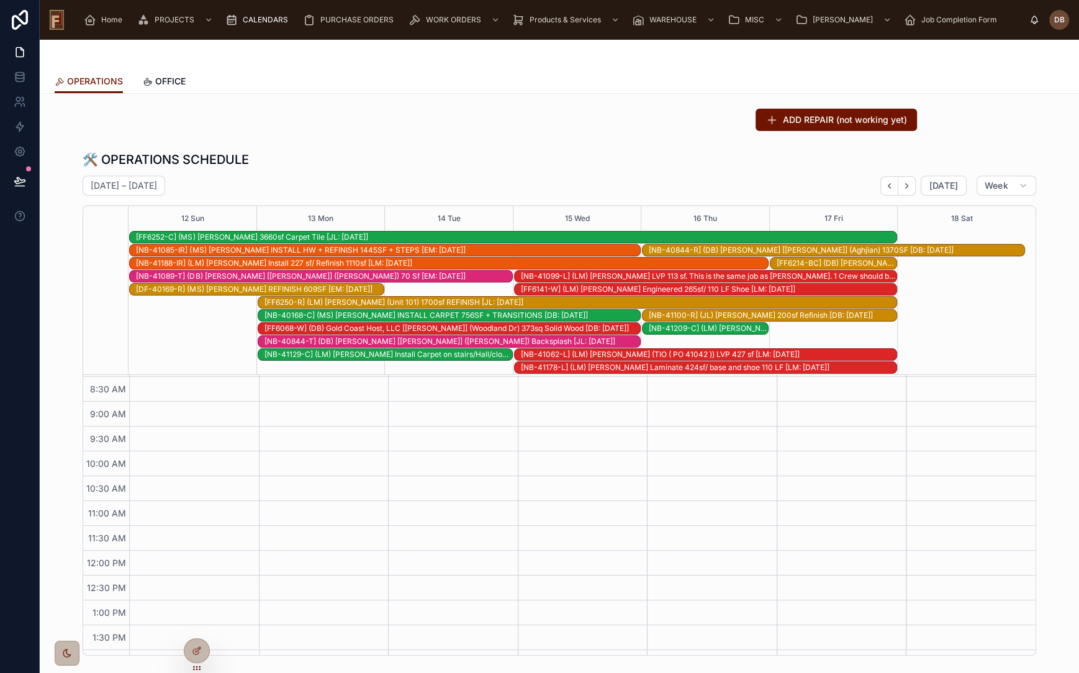
click at [902, 186] on icon "Next" at bounding box center [906, 185] width 9 height 9
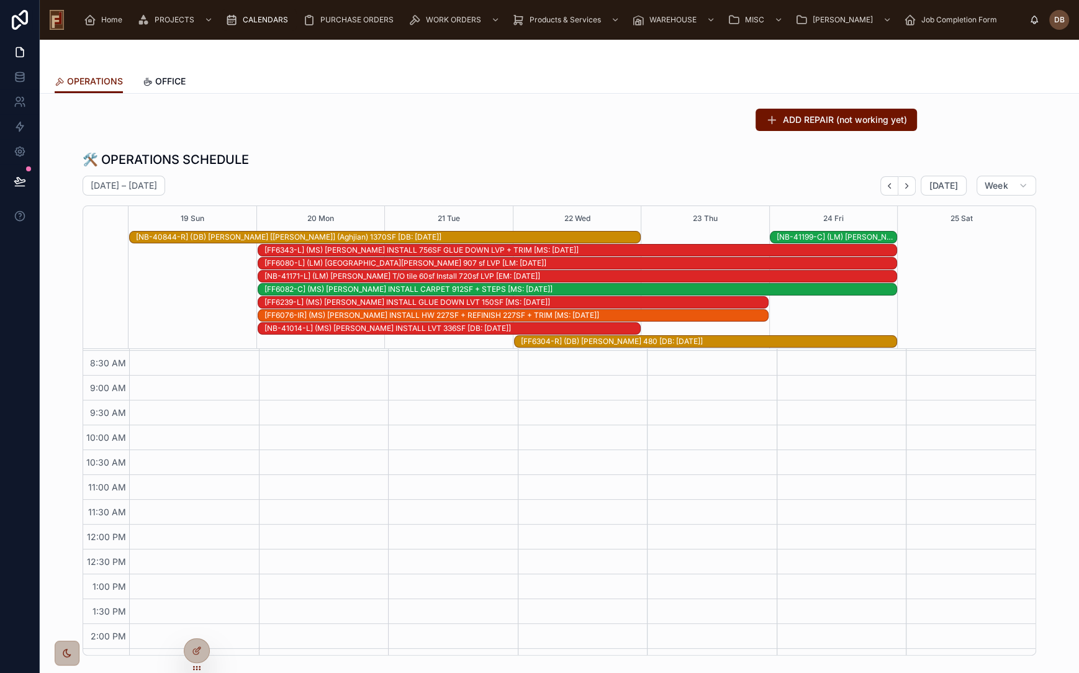
click at [902, 186] on icon "Next" at bounding box center [906, 185] width 9 height 9
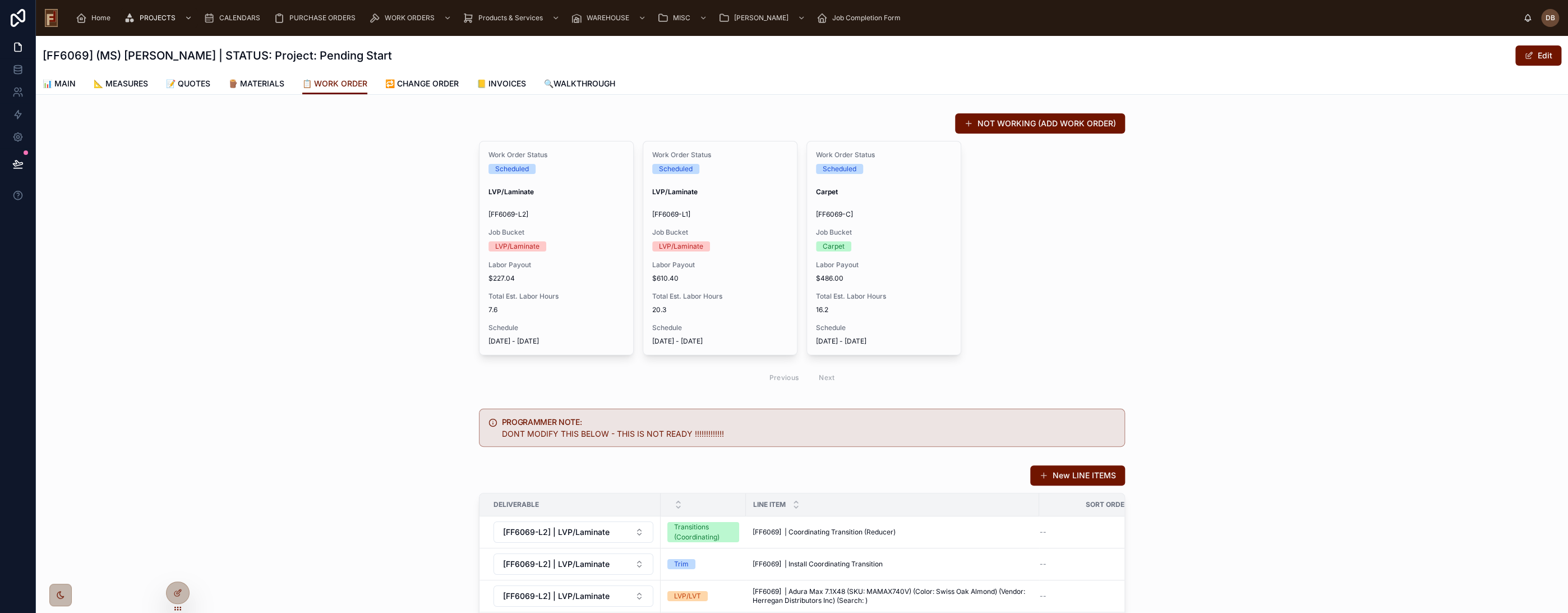
scroll to position [178, 0]
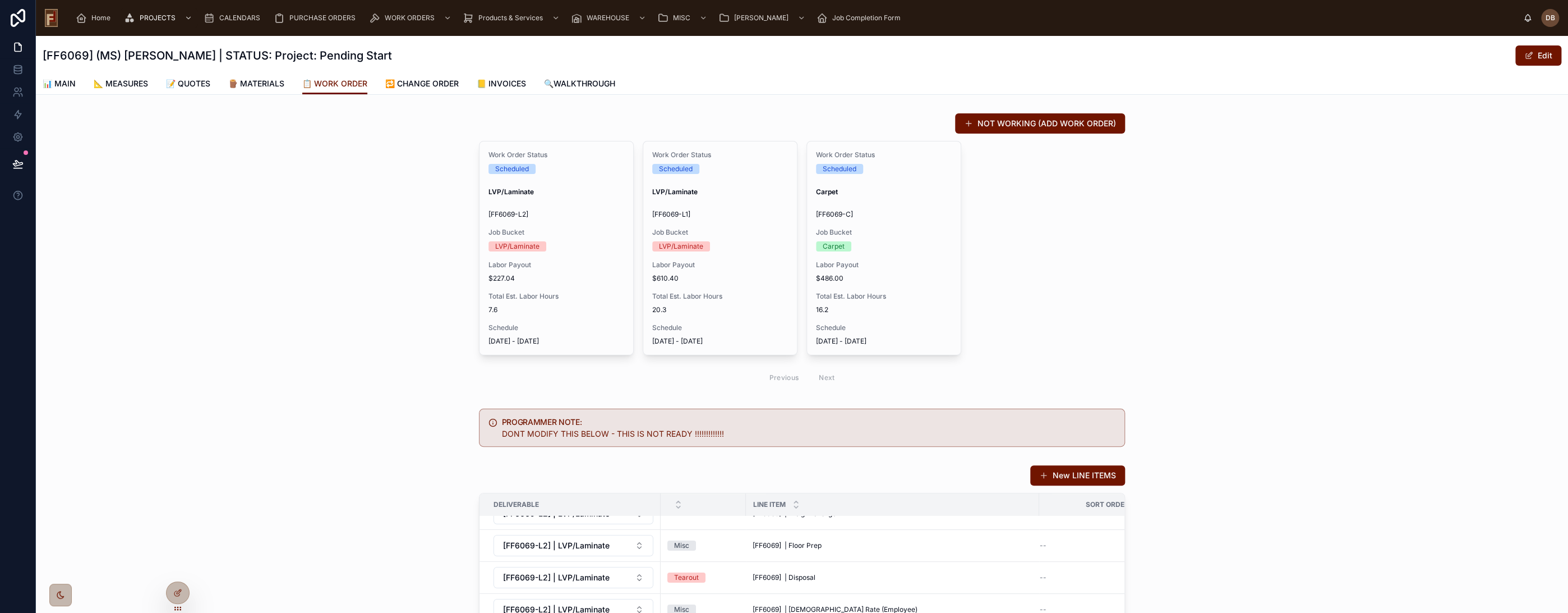
click at [287, 247] on div "NOT WORKING (ADD WORK ORDER) Work Order Status Scheduled LVP/Laminate [FF6069-L…" at bounding box center [803, 251] width 1533 height 287
click at [14, 163] on icon at bounding box center [18, 164] width 11 height 11
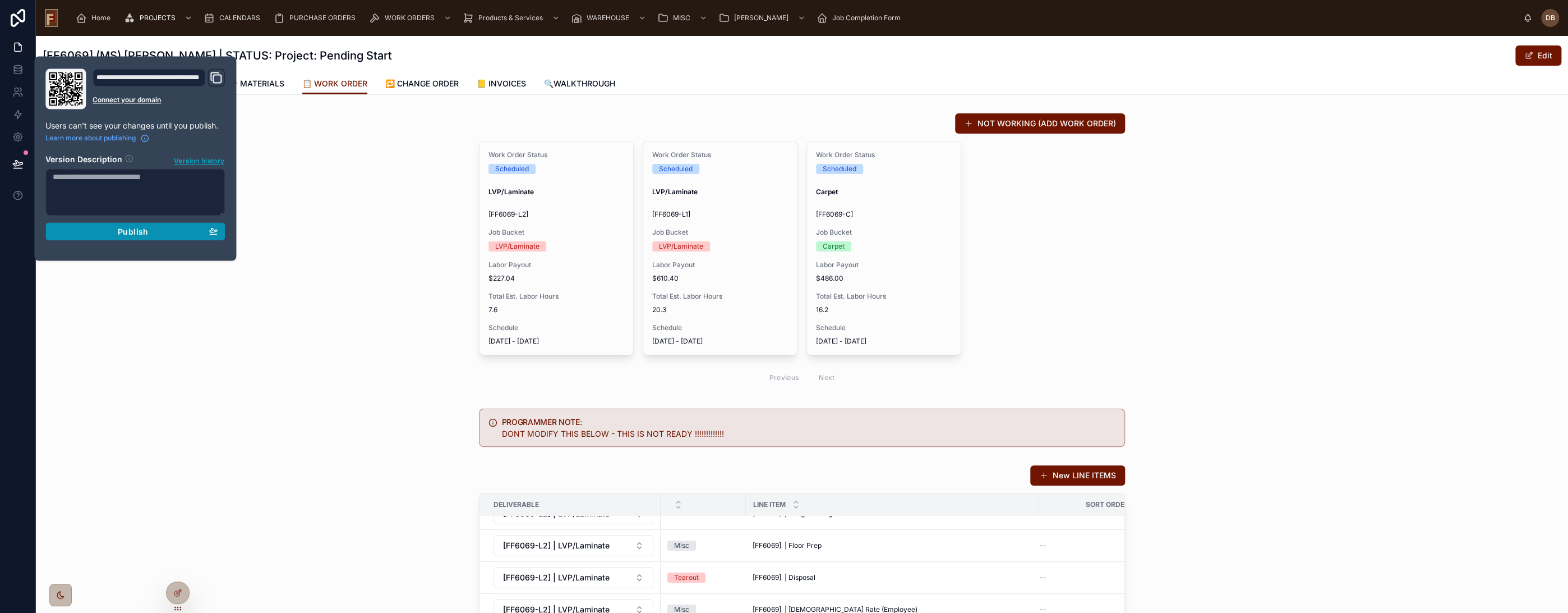
click at [155, 237] on button "Publish" at bounding box center [135, 231] width 180 height 18
